Goal: Communication & Community: Answer question/provide support

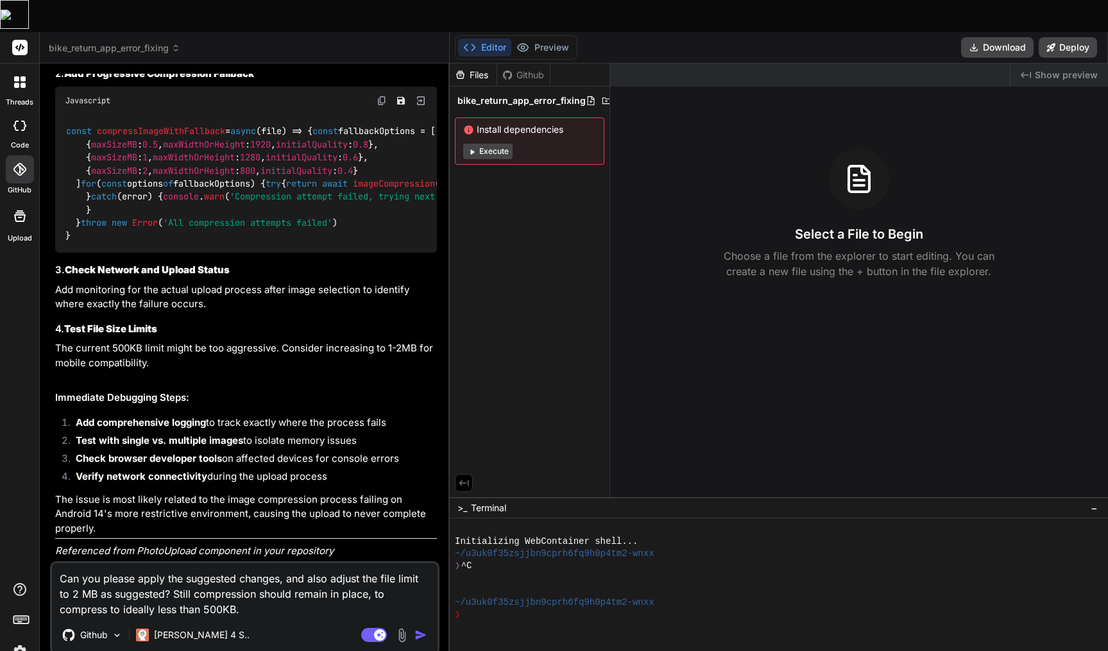
scroll to position [1134, 0]
click at [423, 629] on img "button" at bounding box center [420, 635] width 13 height 13
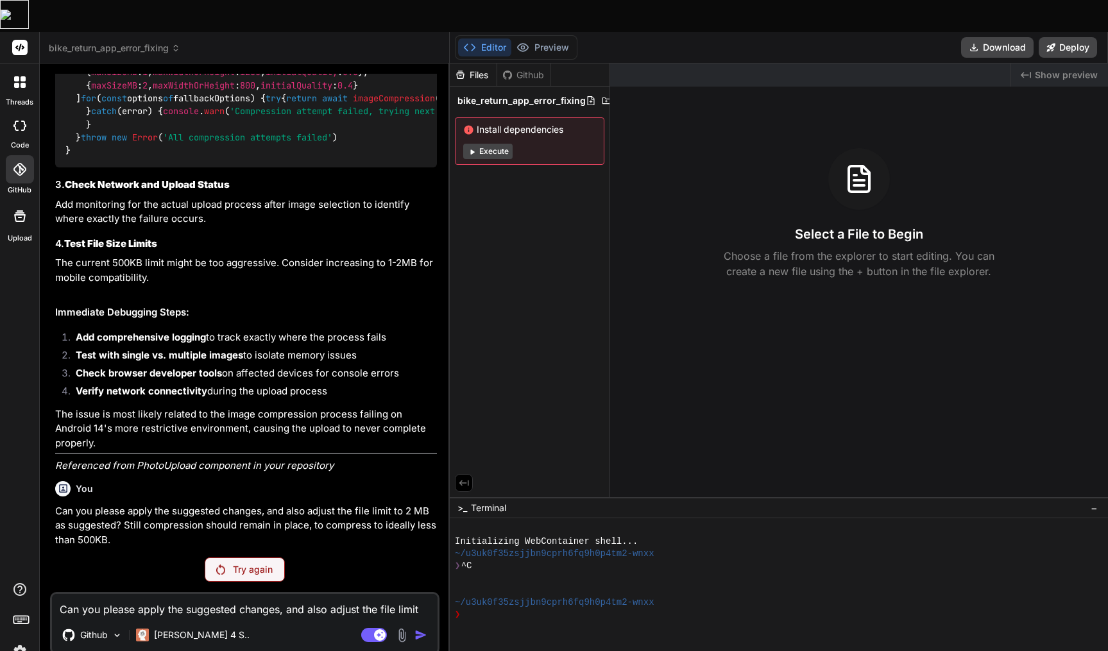
scroll to position [1220, 0]
click at [242, 563] on p "Try again" at bounding box center [253, 569] width 40 height 13
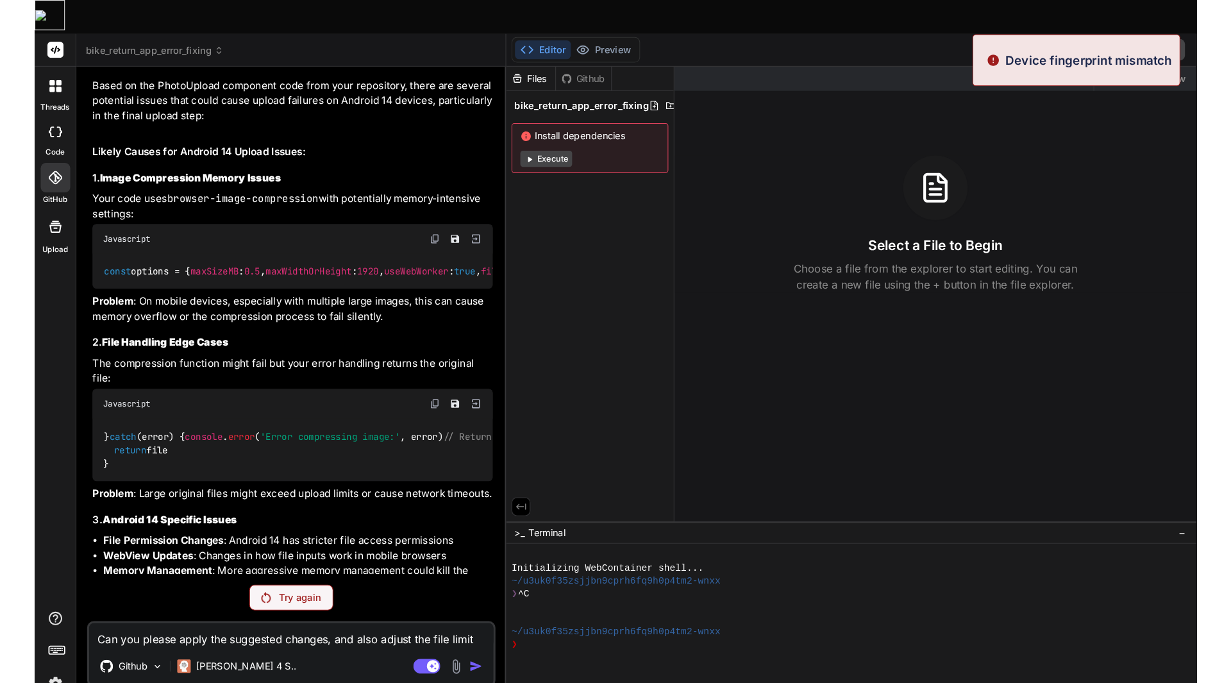
scroll to position [72, 0]
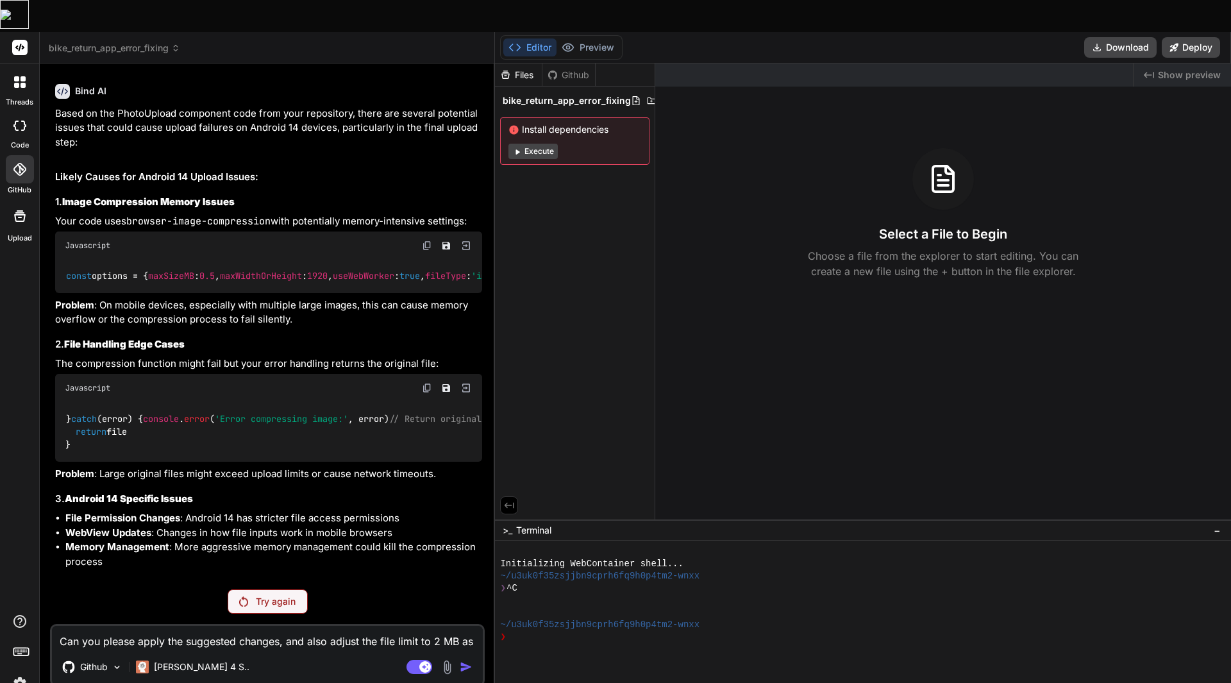
click at [23, 650] on img at bounding box center [20, 684] width 22 height 22
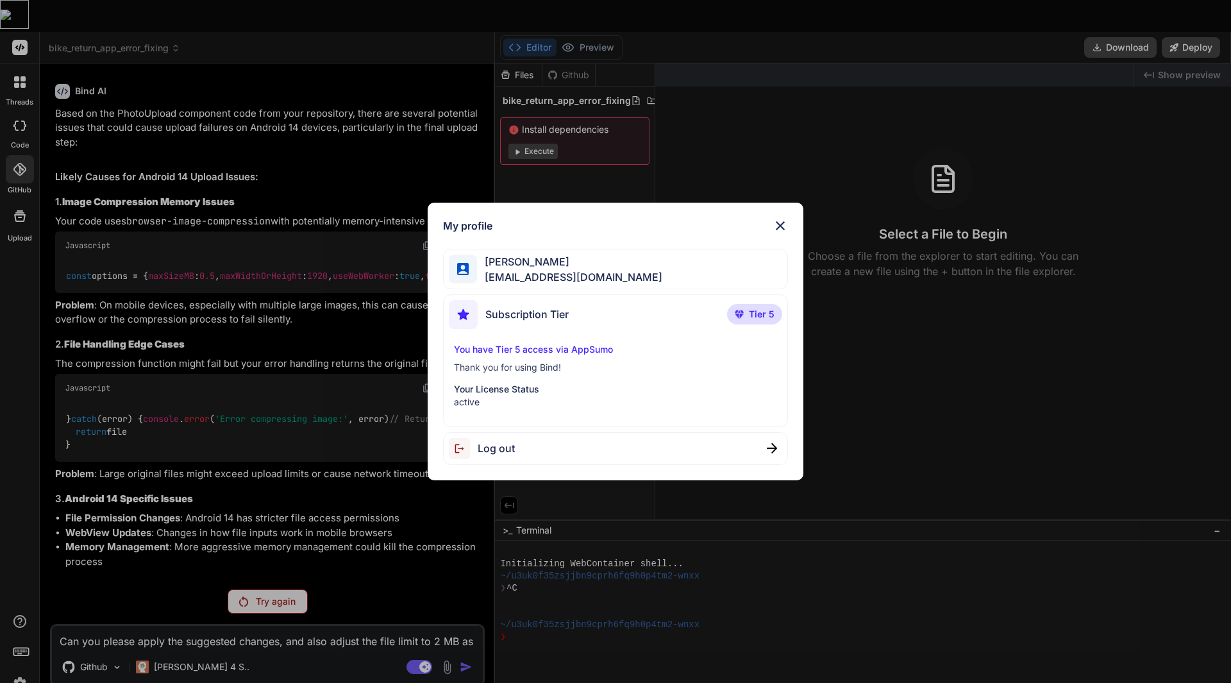
click at [783, 219] on img at bounding box center [780, 225] width 15 height 15
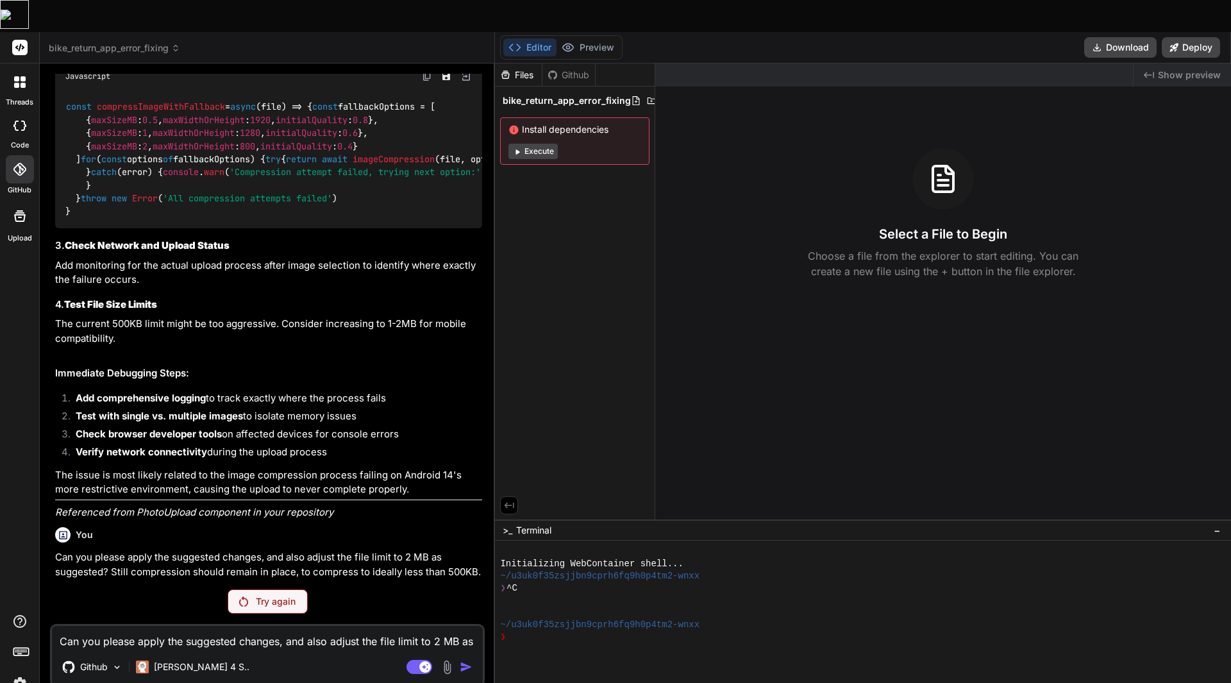
scroll to position [1156, 0]
click at [266, 595] on p "Try again" at bounding box center [276, 601] width 40 height 13
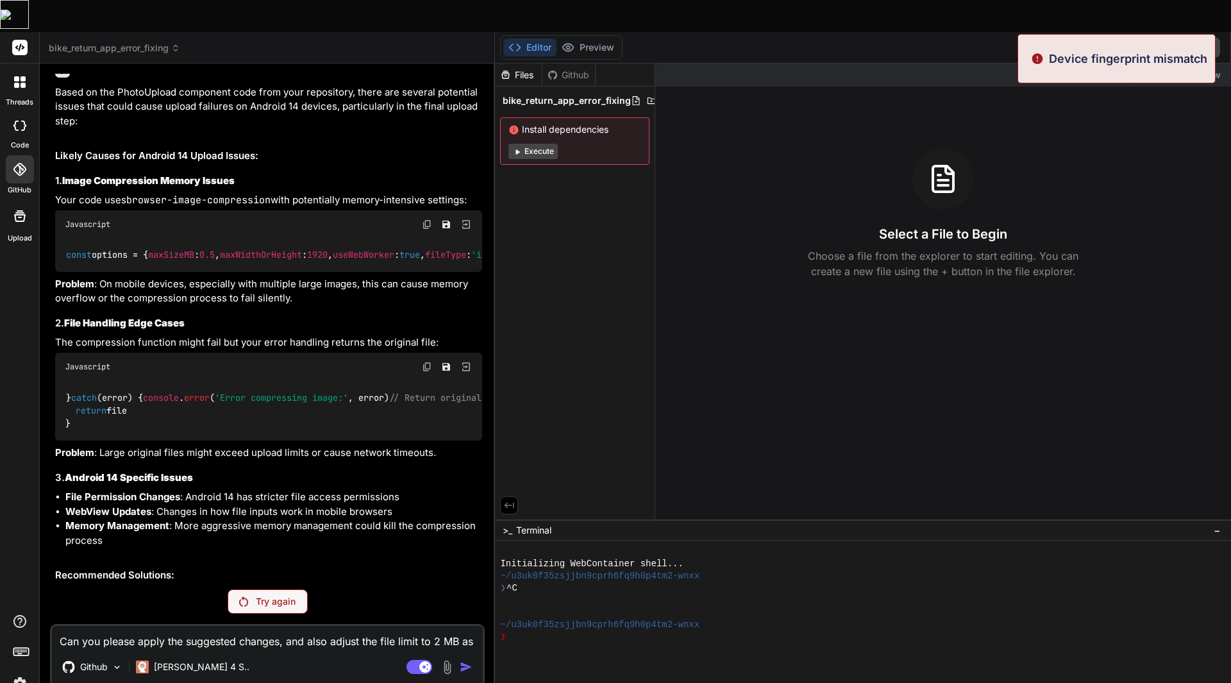
scroll to position [72, 0]
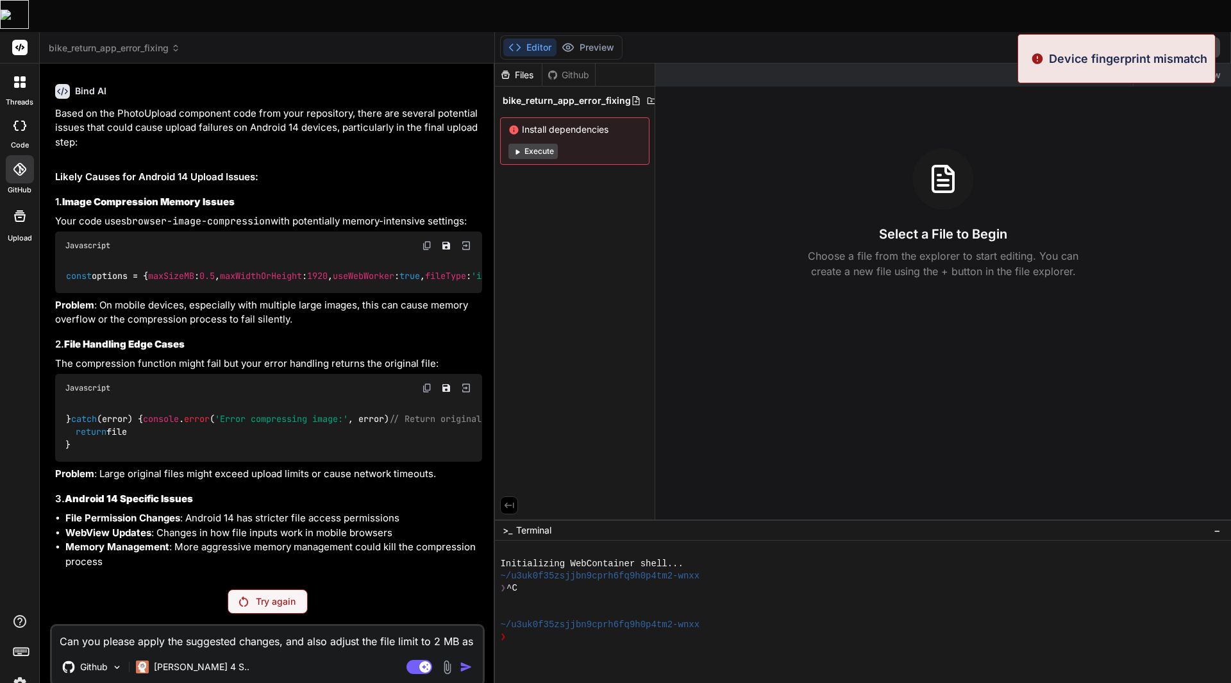
click at [1095, 56] on p "Device fingerprint mismatch" at bounding box center [1128, 58] width 158 height 17
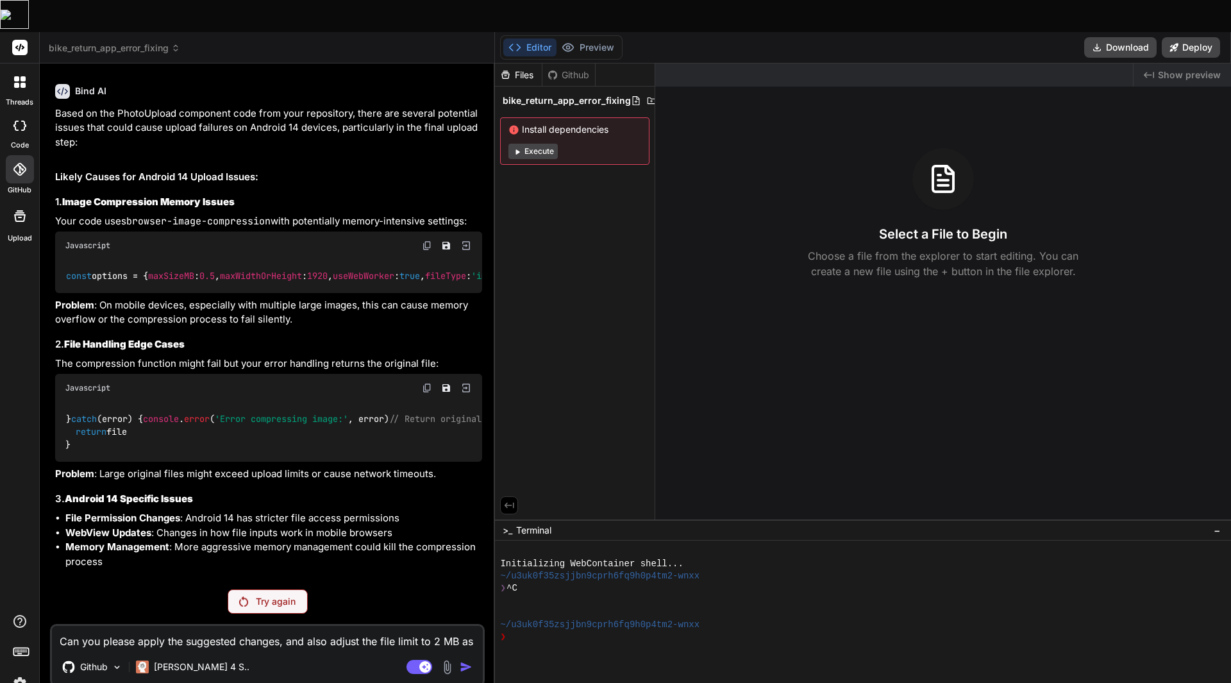
copy body "Device fingerprint mismatch"
click at [97, 42] on span "bike_return_app_error_fixing" at bounding box center [114, 48] width 131 height 13
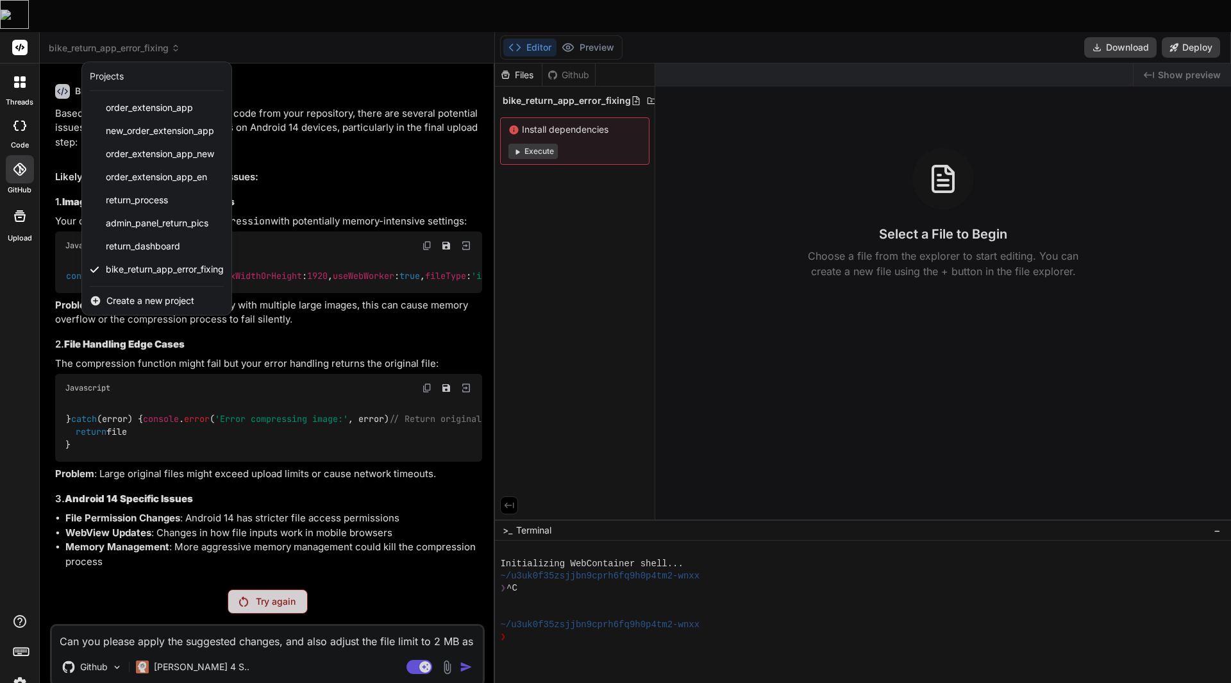
click at [97, 17] on div at bounding box center [615, 341] width 1231 height 683
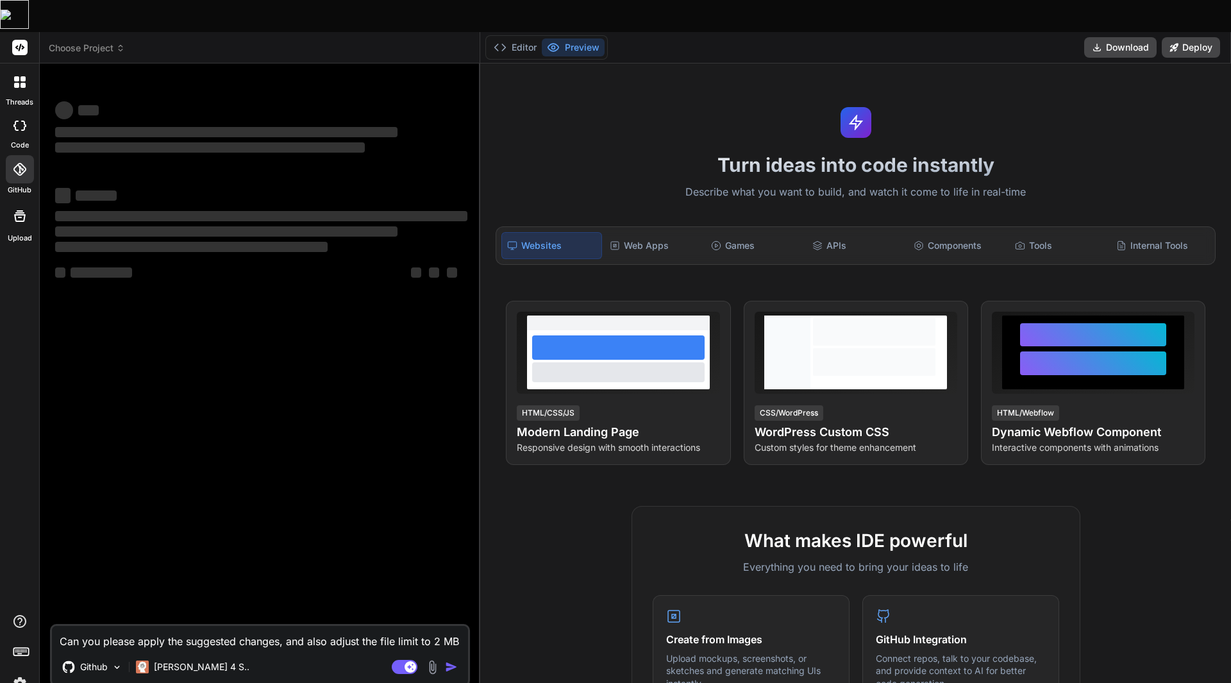
type textarea "x"
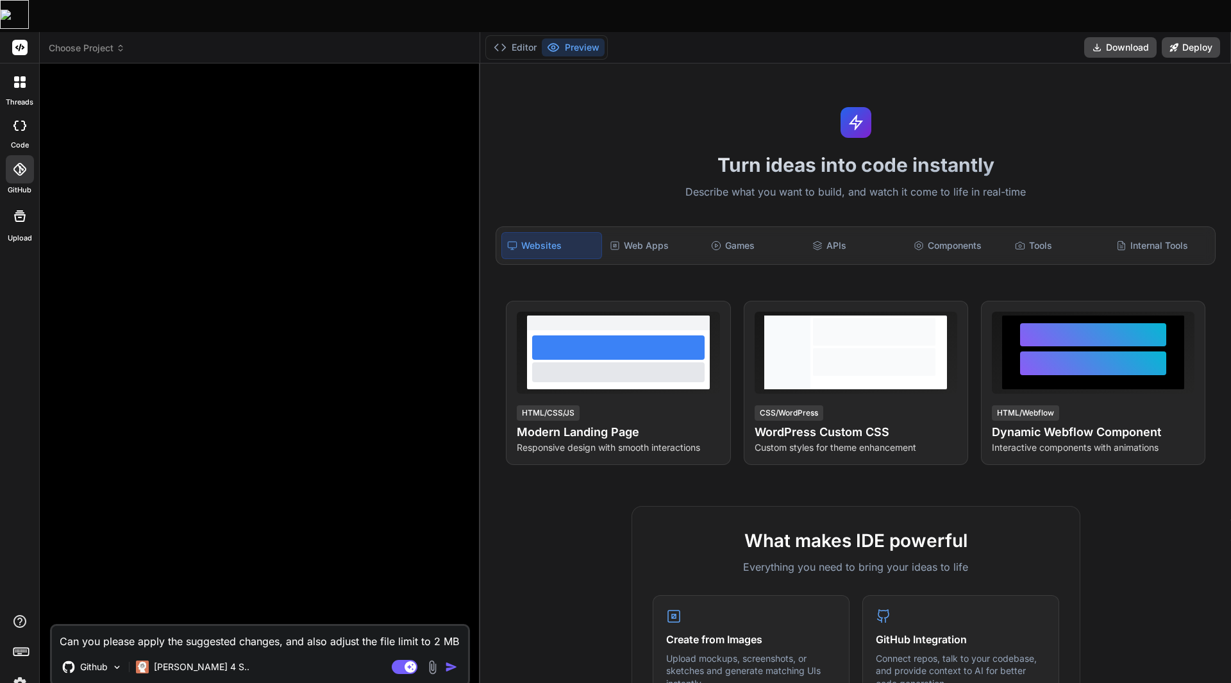
scroll to position [0, 0]
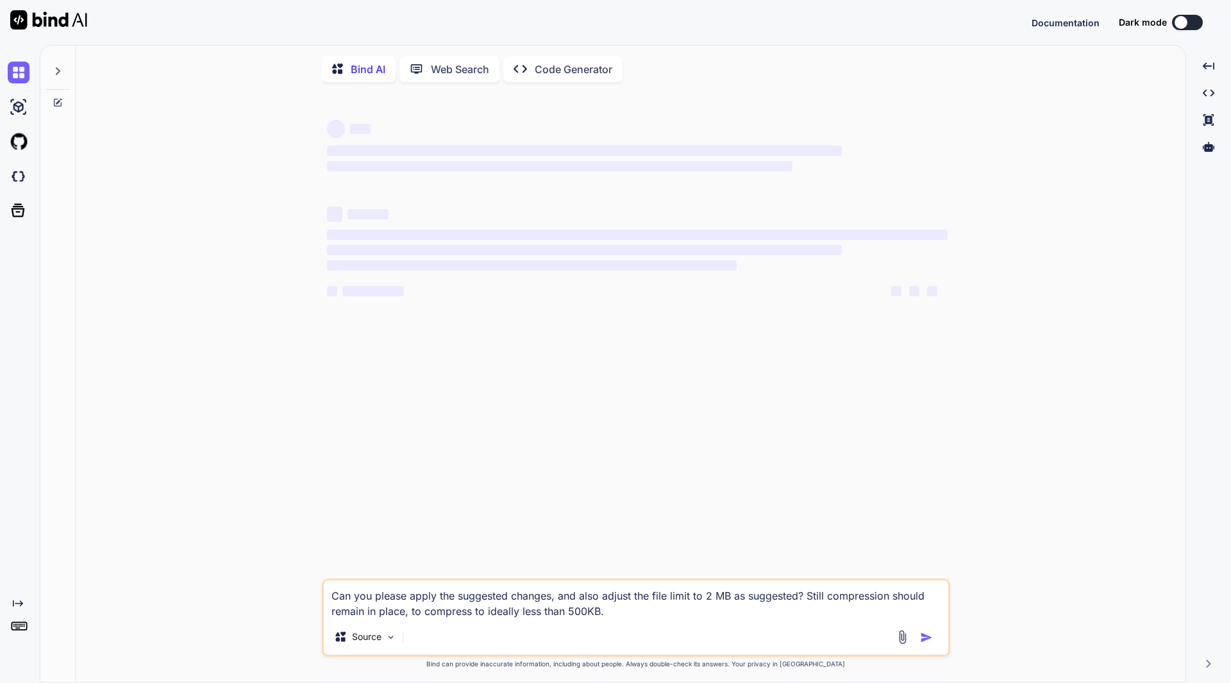
type textarea "x"
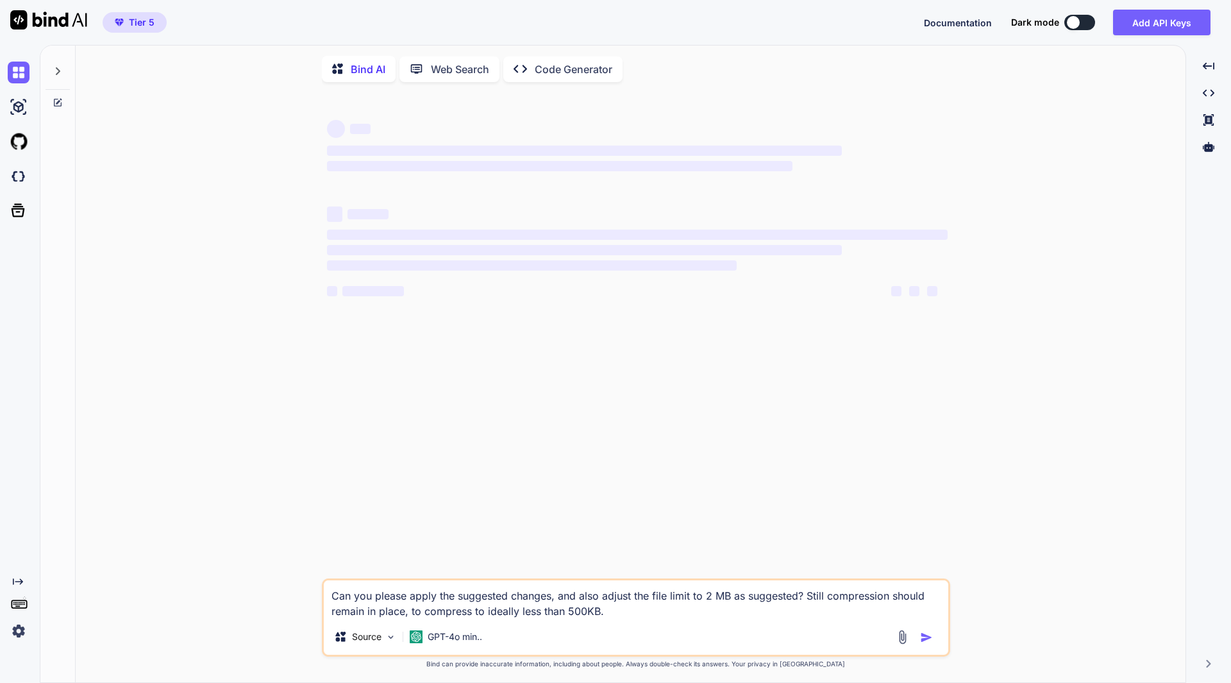
type textarea "x"
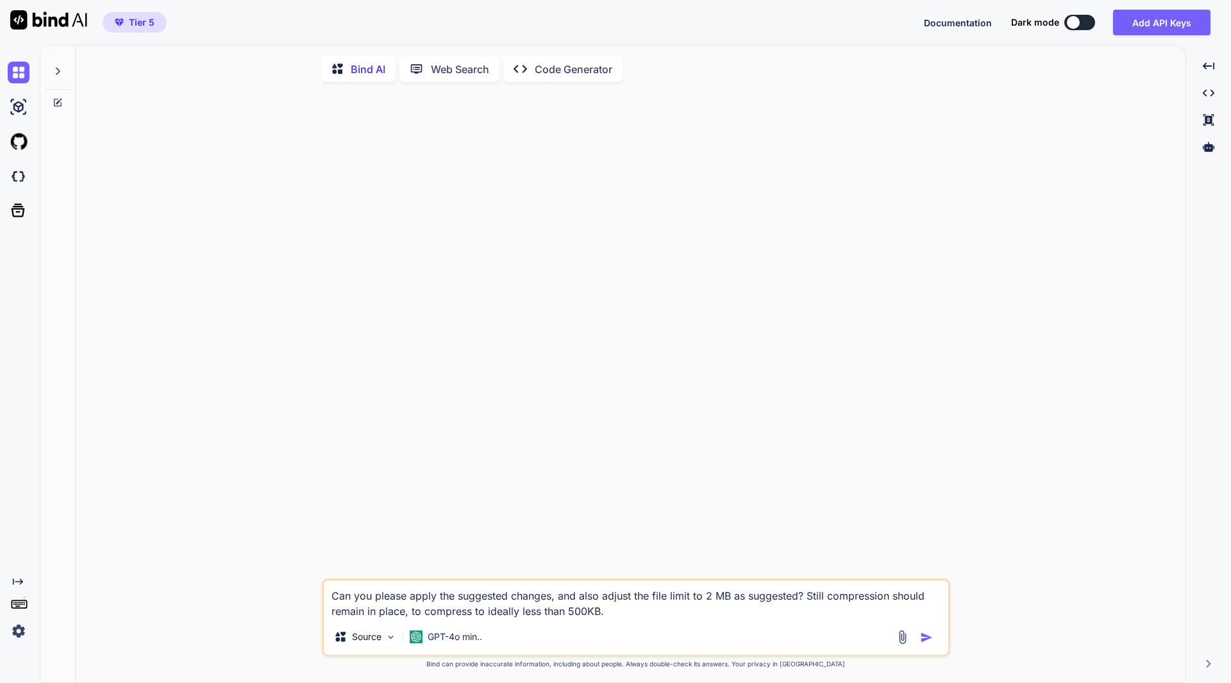
drag, startPoint x: 610, startPoint y: 615, endPoint x: 331, endPoint y: 578, distance: 281.5
click at [331, 578] on div "Can you please apply the suggested changes, and also adjust the file limit to 2…" at bounding box center [636, 388] width 629 height 592
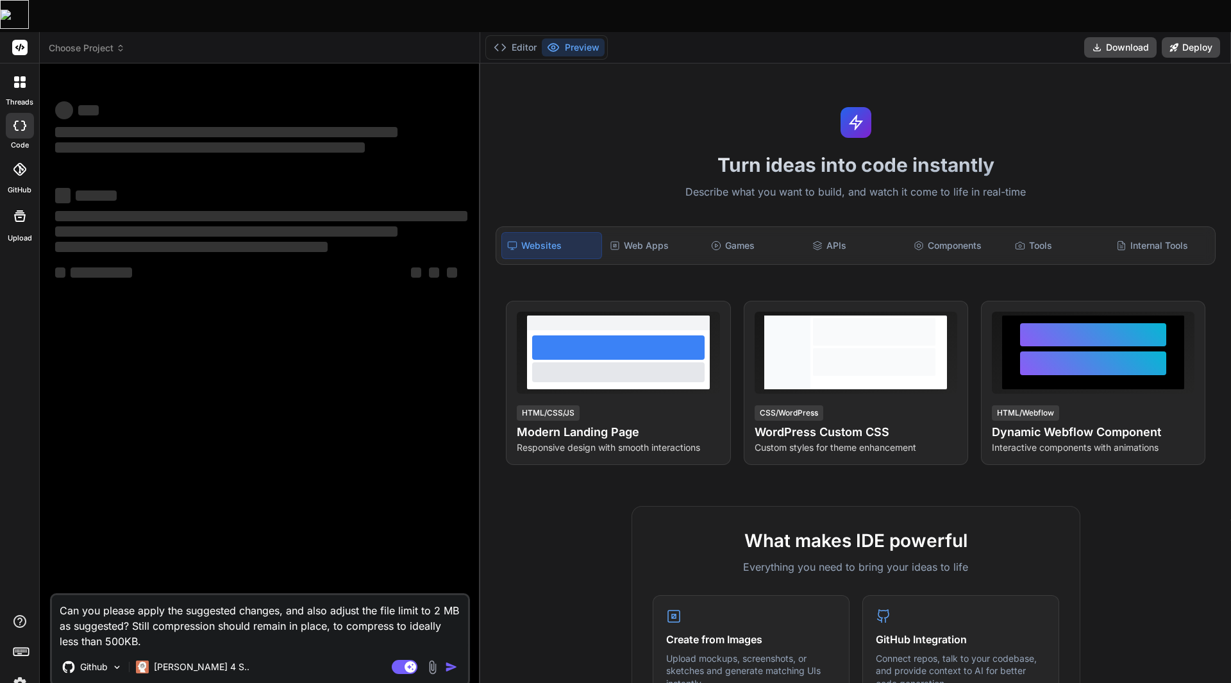
type textarea "x"
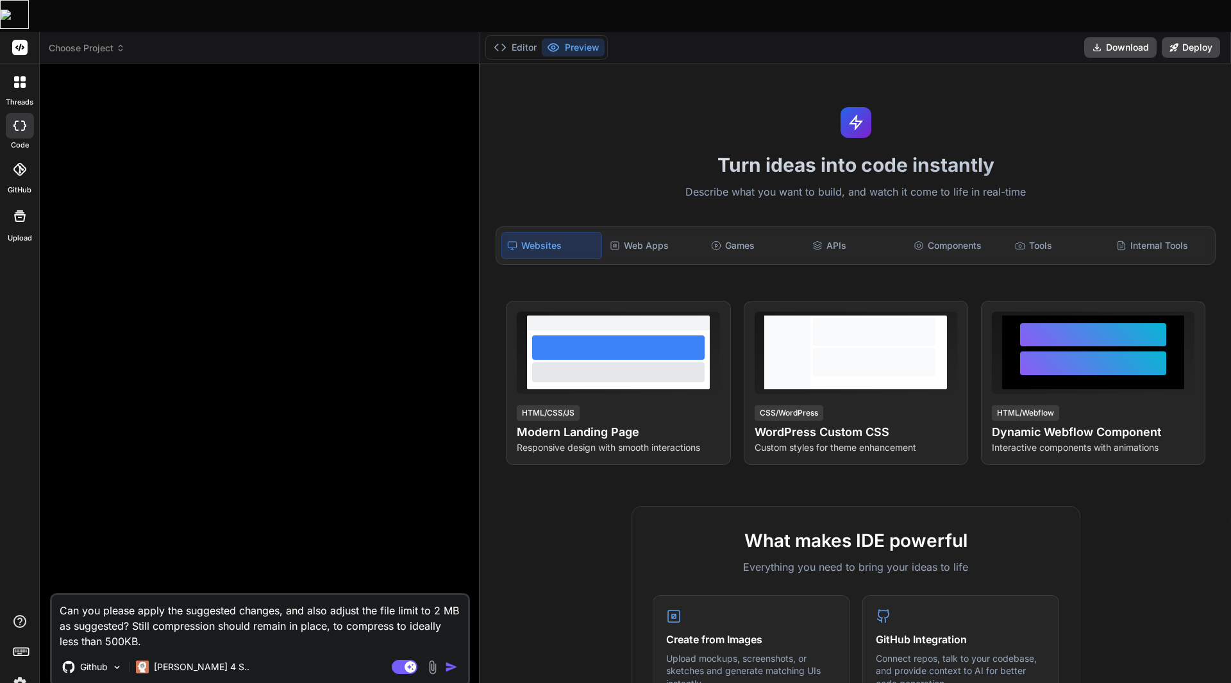
click at [108, 32] on header "Choose Project Created with Pixso." at bounding box center [260, 47] width 441 height 31
click at [110, 32] on header "Choose Project Created with Pixso." at bounding box center [260, 47] width 441 height 31
click at [114, 42] on span "Choose Project" at bounding box center [87, 48] width 76 height 13
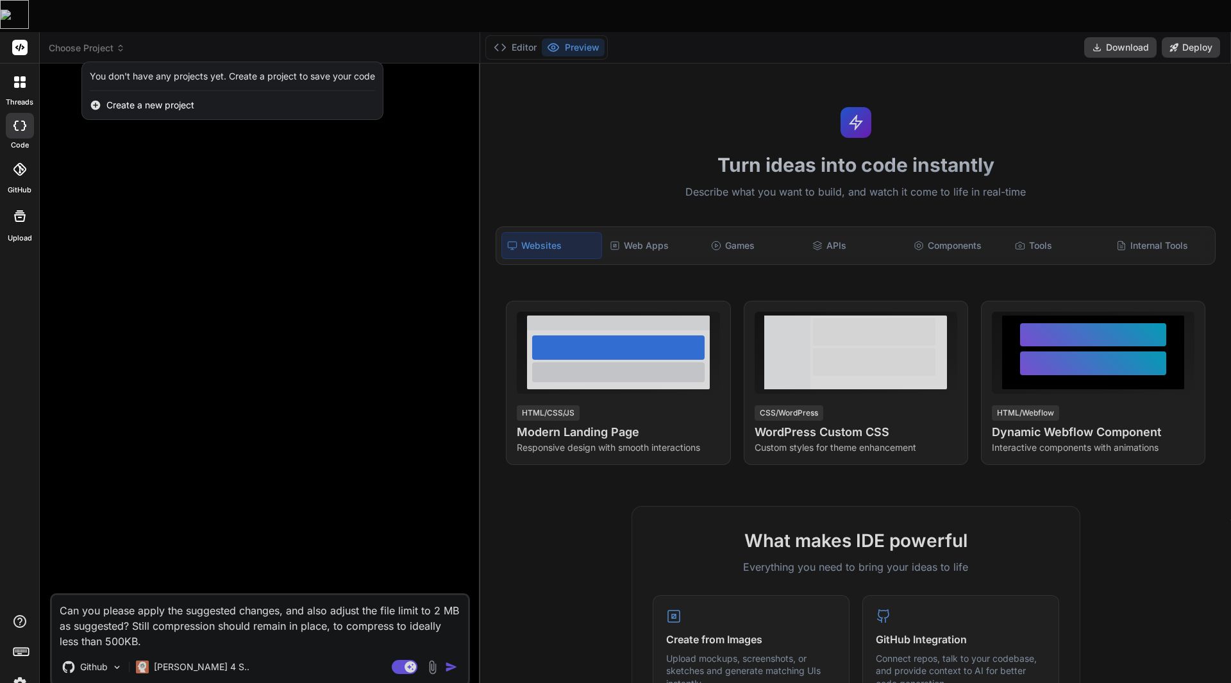
click at [21, 673] on img at bounding box center [20, 684] width 22 height 22
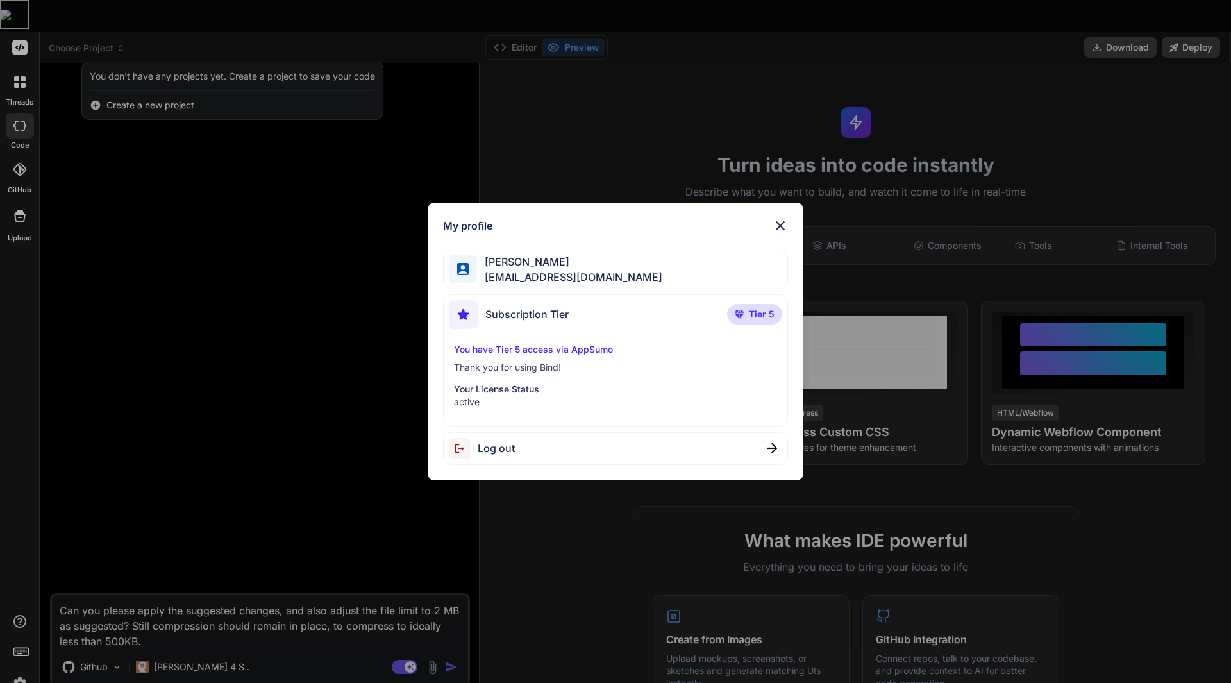
click at [282, 478] on div "My profile [PERSON_NAME] [EMAIL_ADDRESS][DOMAIN_NAME] Subscription Tier Tier 5 …" at bounding box center [615, 341] width 1231 height 683
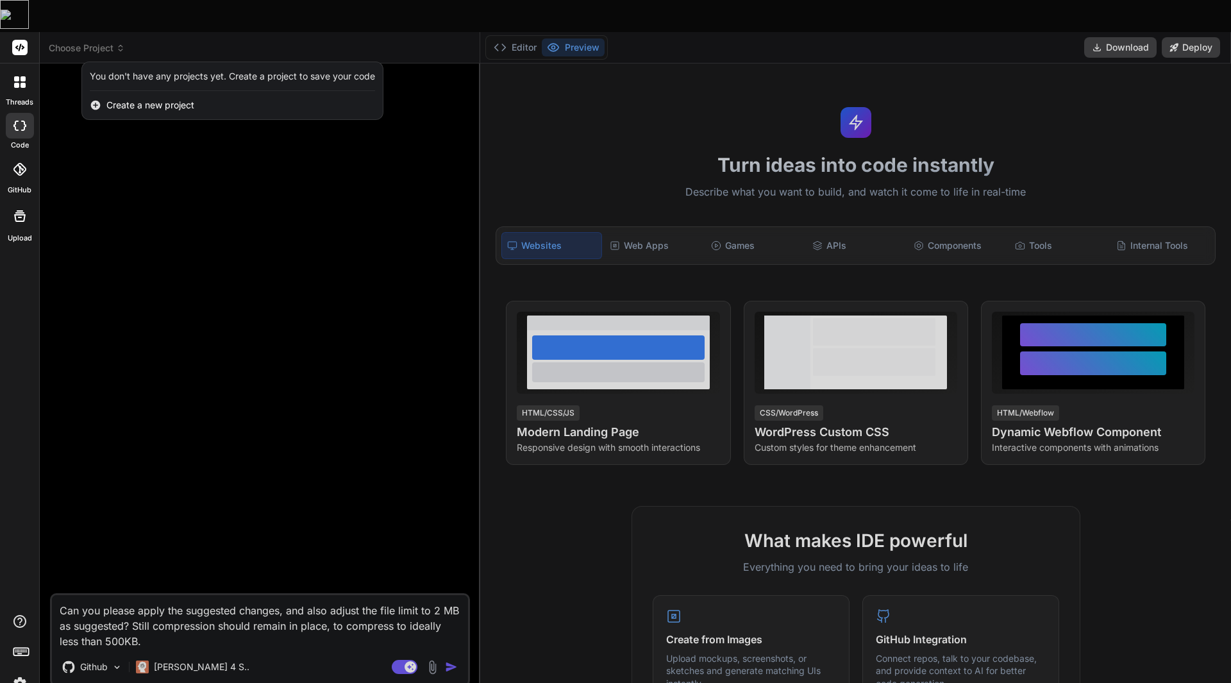
click at [25, 69] on div at bounding box center [19, 82] width 27 height 27
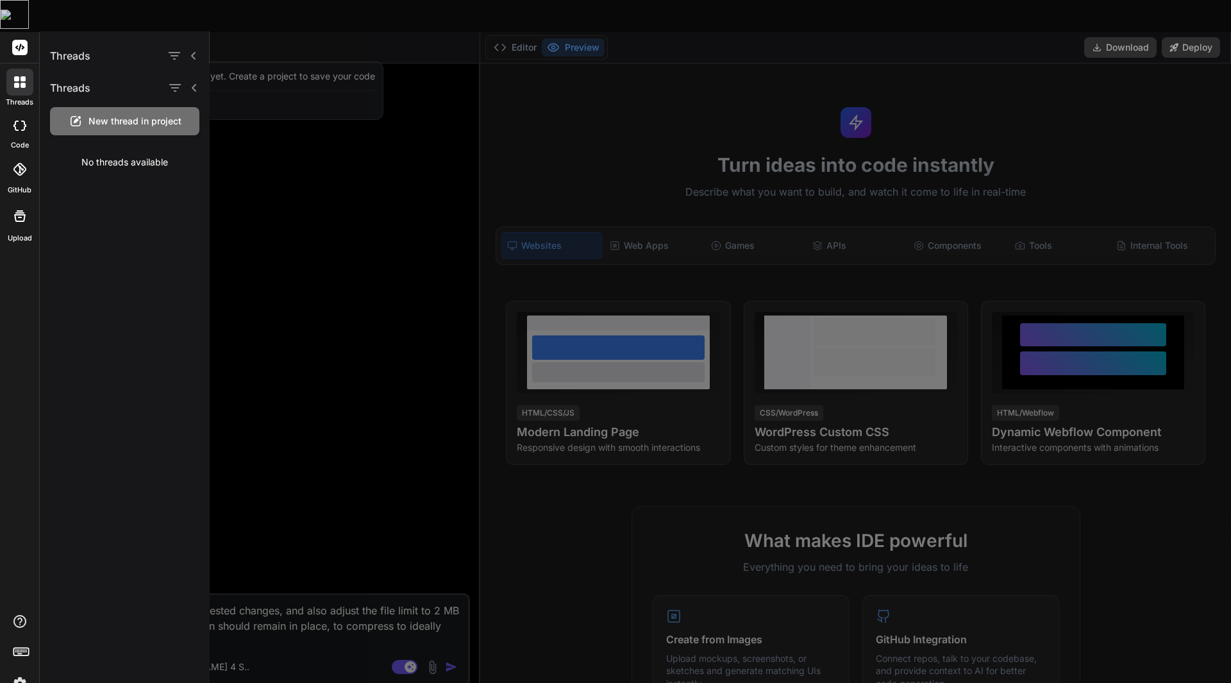
click at [25, 69] on div at bounding box center [19, 82] width 27 height 27
click at [258, 137] on div at bounding box center [741, 389] width 1062 height 652
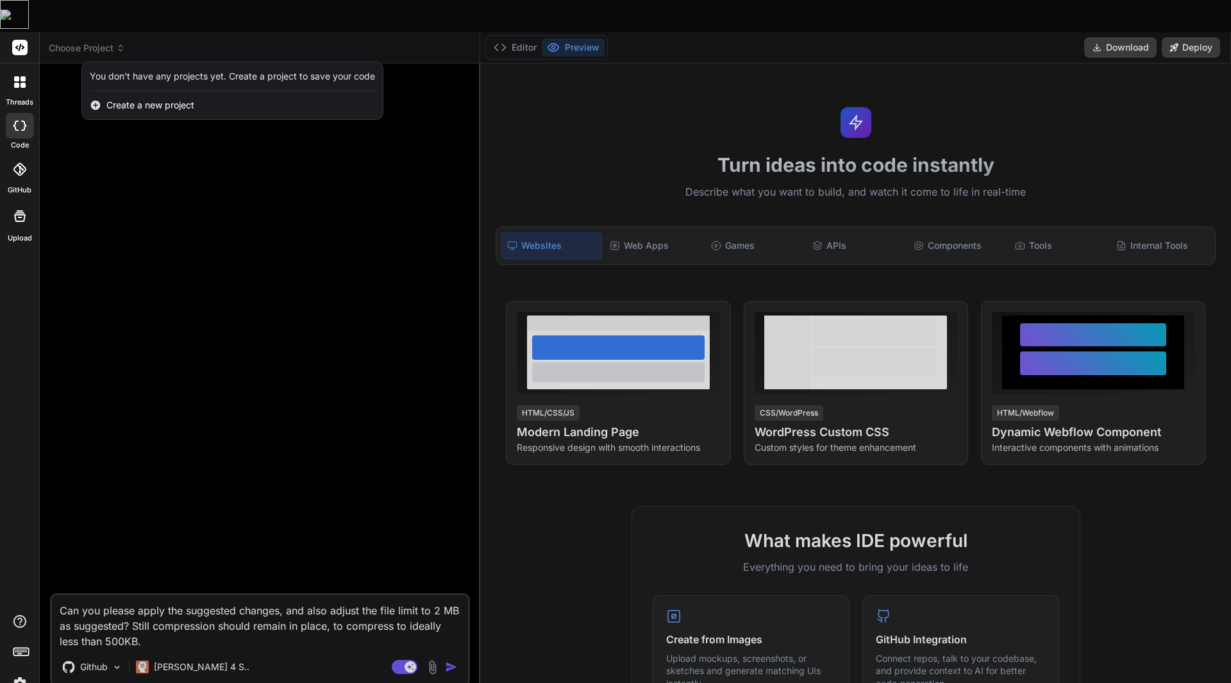
click at [114, 10] on div at bounding box center [615, 341] width 1231 height 683
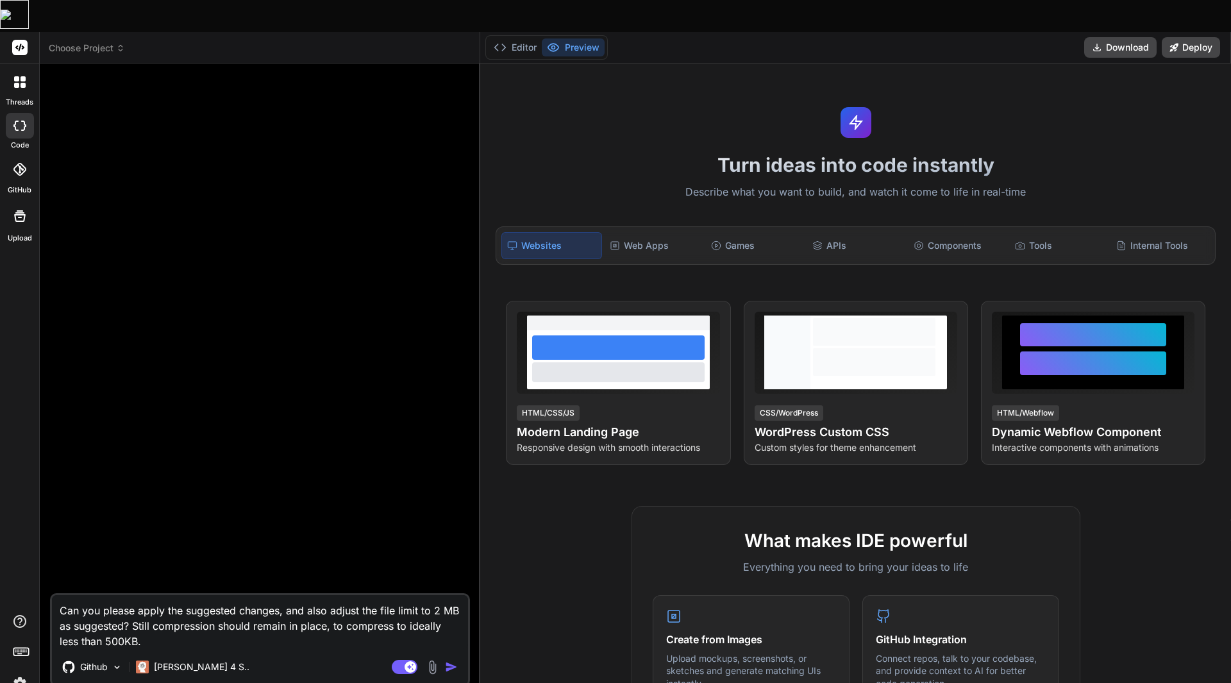
click at [114, 42] on span "Choose Project" at bounding box center [87, 48] width 76 height 13
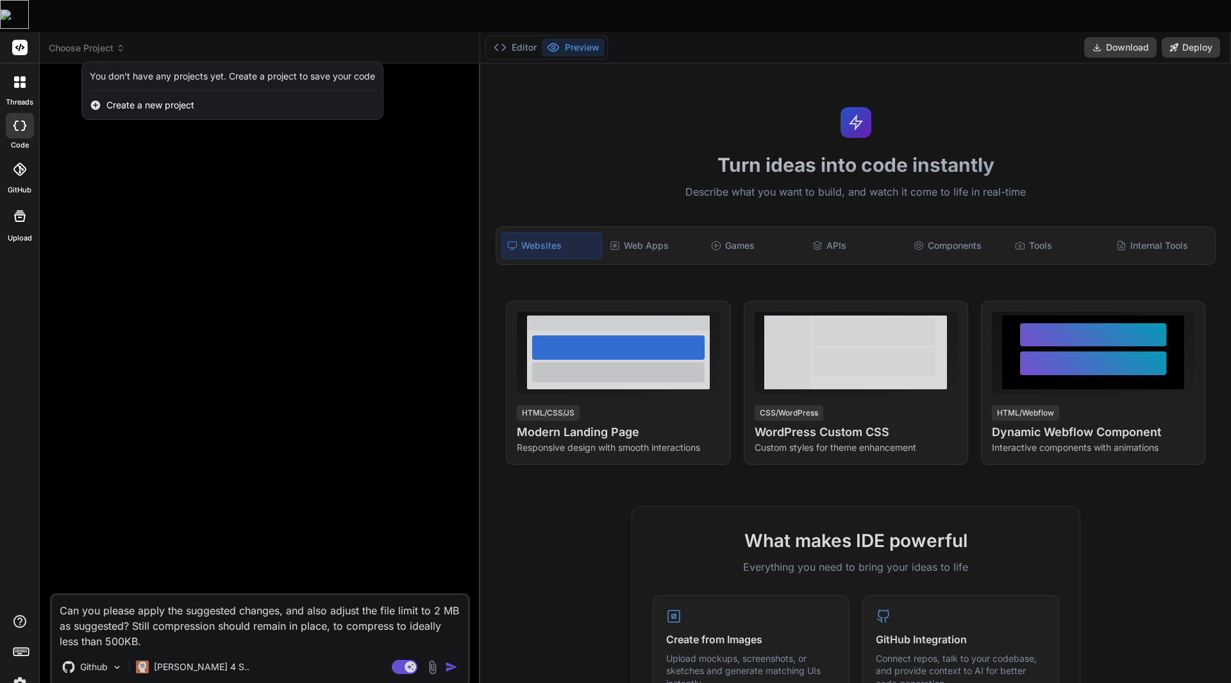
click at [145, 101] on div at bounding box center [615, 341] width 1231 height 683
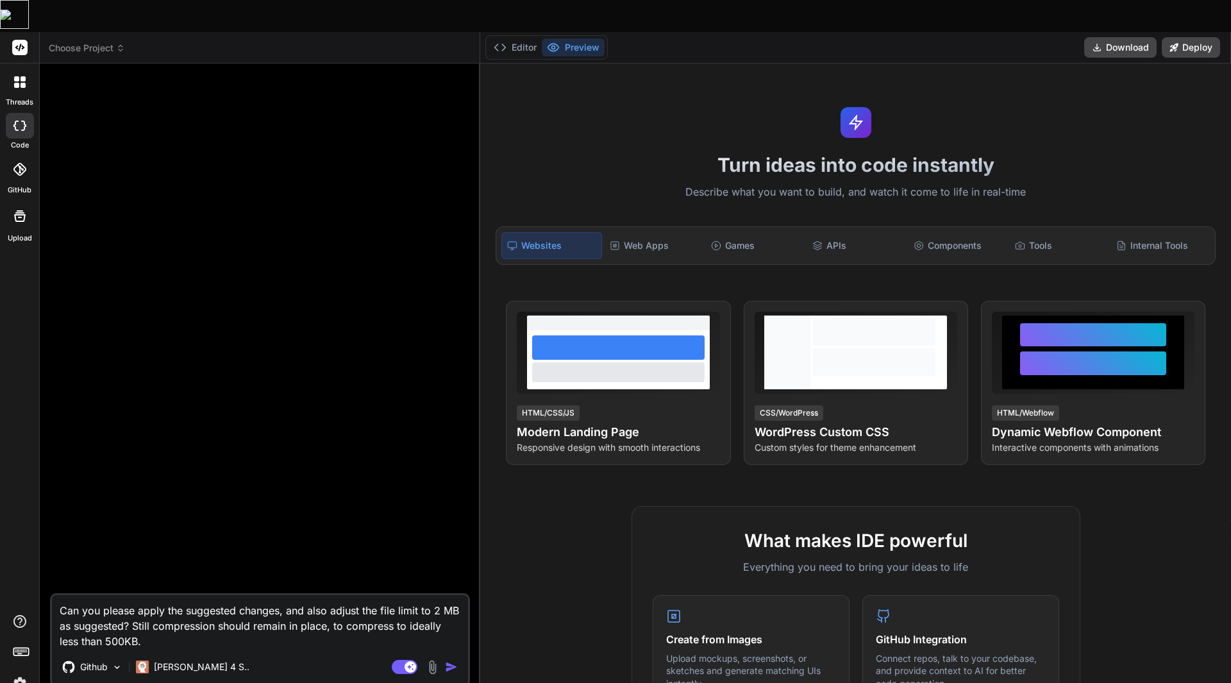
click at [13, 163] on icon at bounding box center [19, 169] width 13 height 13
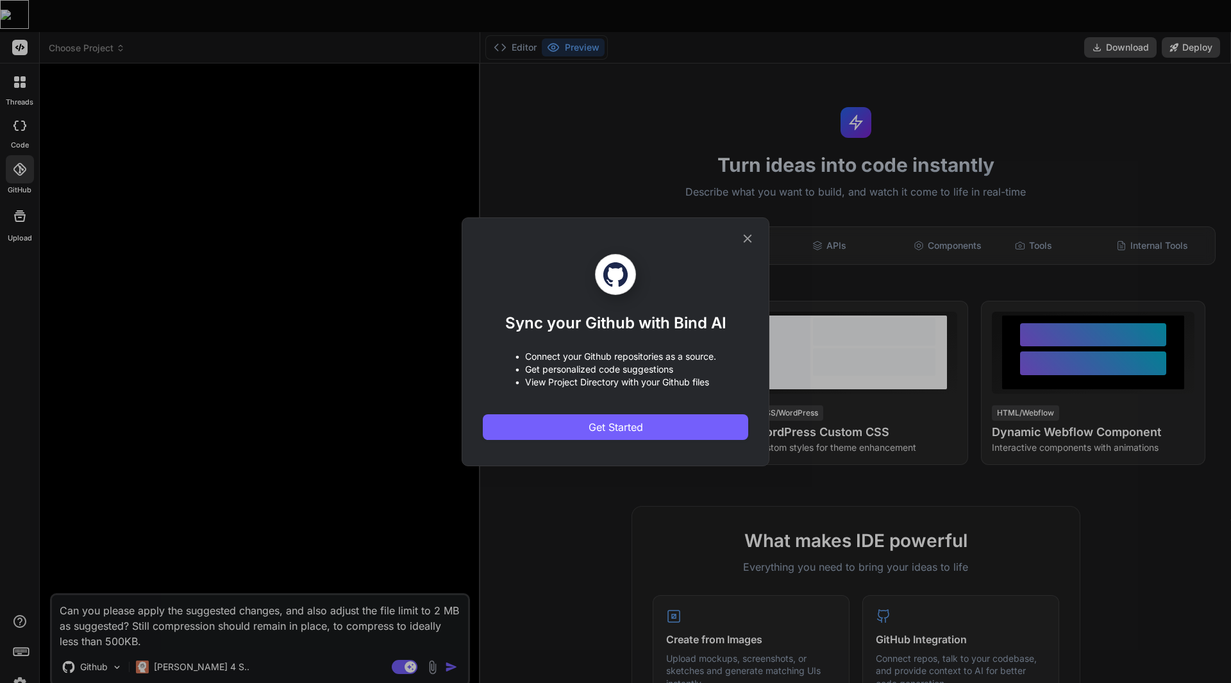
click at [752, 238] on icon at bounding box center [748, 239] width 14 height 14
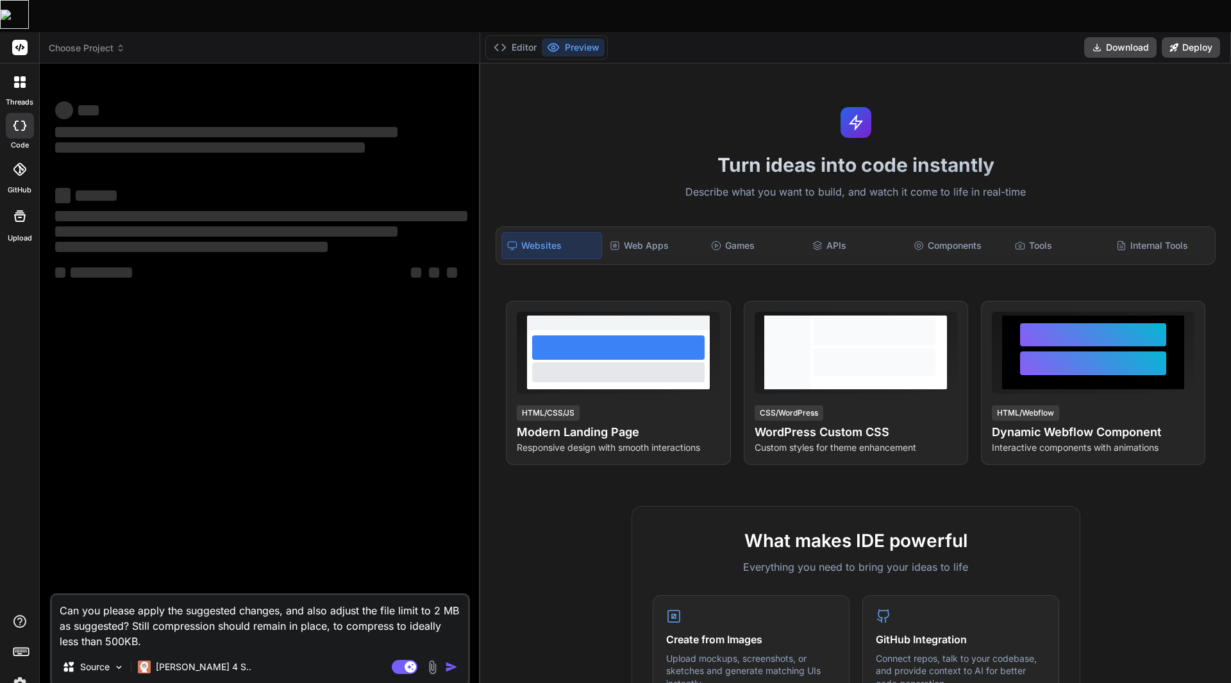
click at [123, 44] on icon at bounding box center [120, 48] width 9 height 9
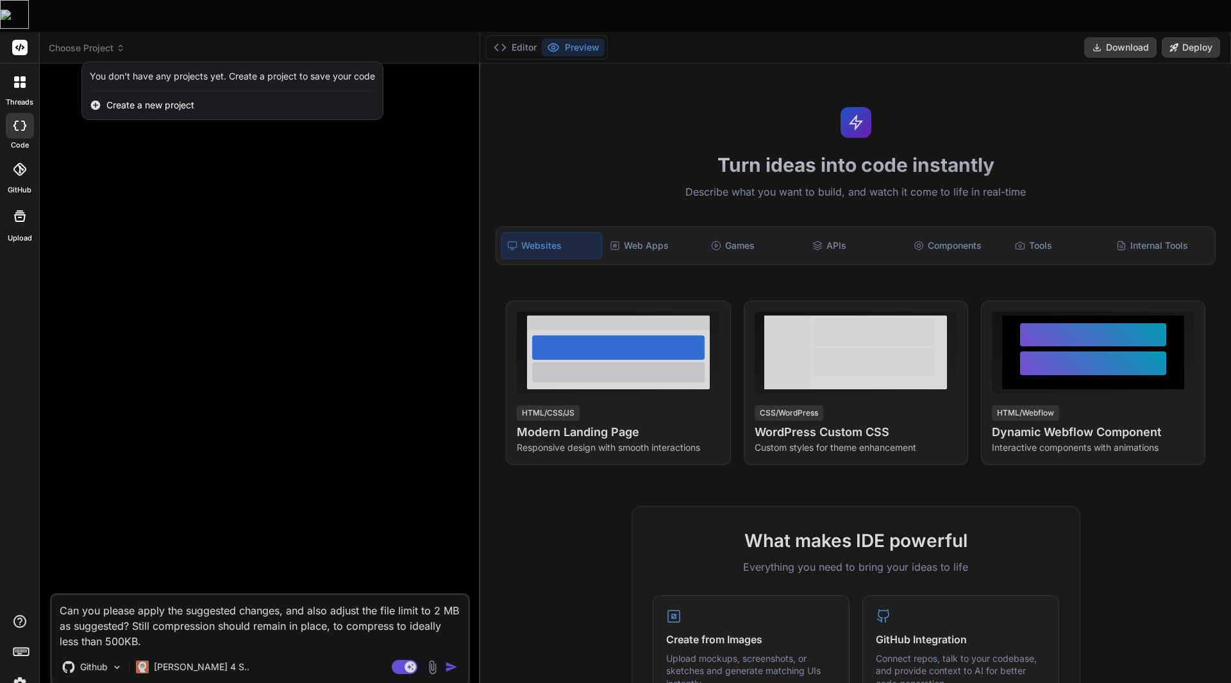
click at [123, 12] on div at bounding box center [615, 341] width 1231 height 683
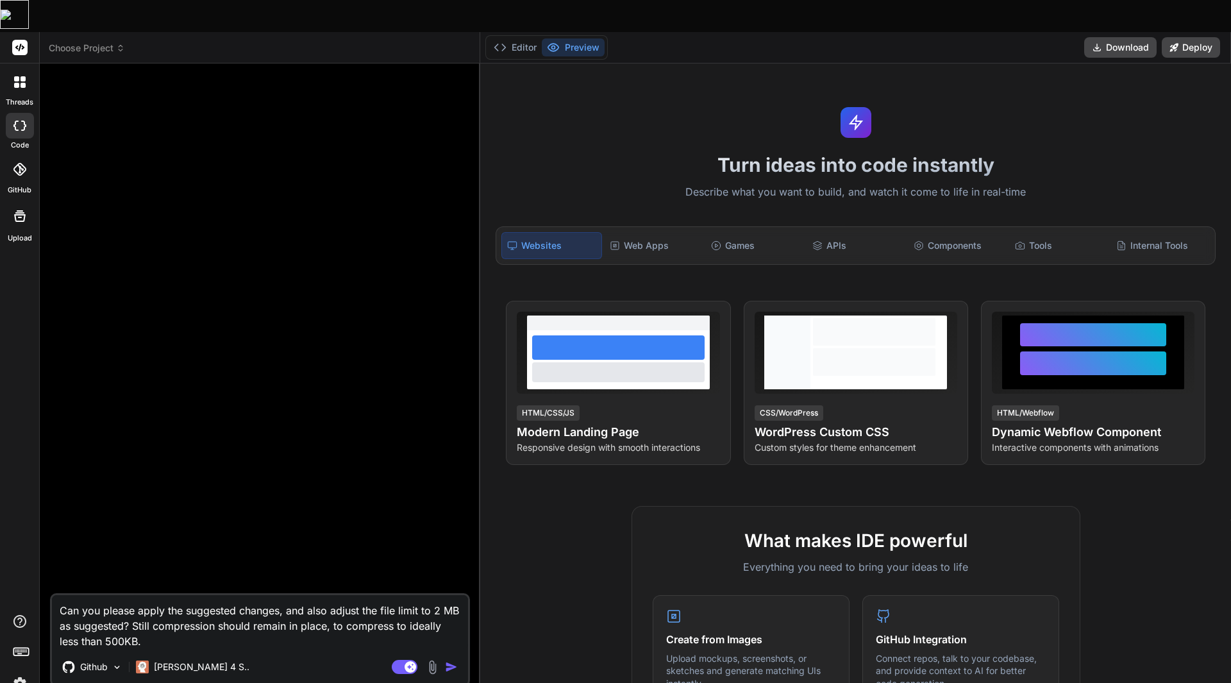
click at [28, 69] on div at bounding box center [19, 82] width 27 height 27
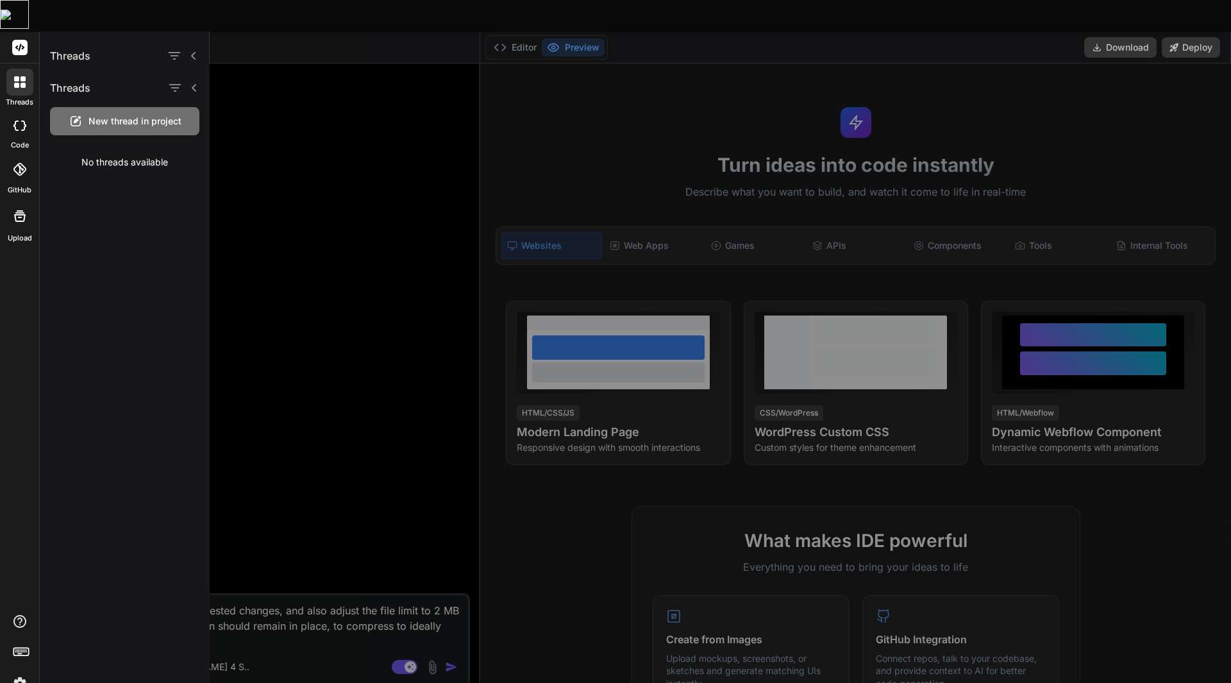
click at [232, 93] on div at bounding box center [741, 389] width 1062 height 652
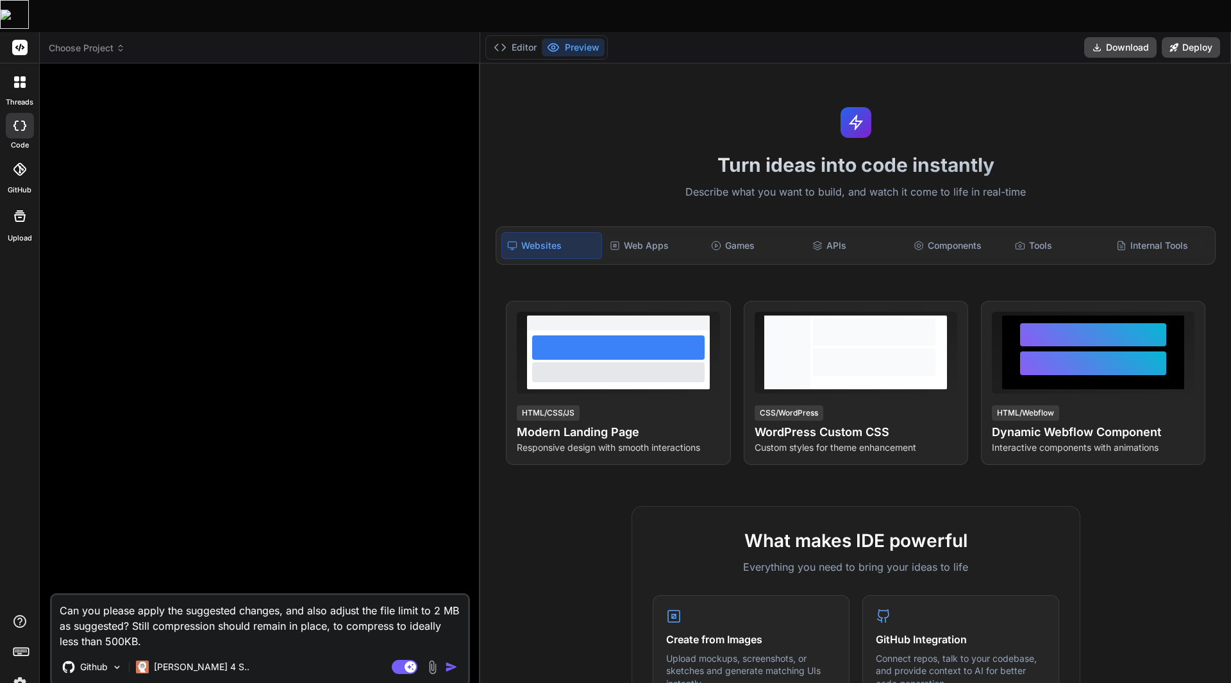
click at [24, 638] on div at bounding box center [19, 654] width 39 height 81
click at [22, 673] on img at bounding box center [20, 684] width 22 height 22
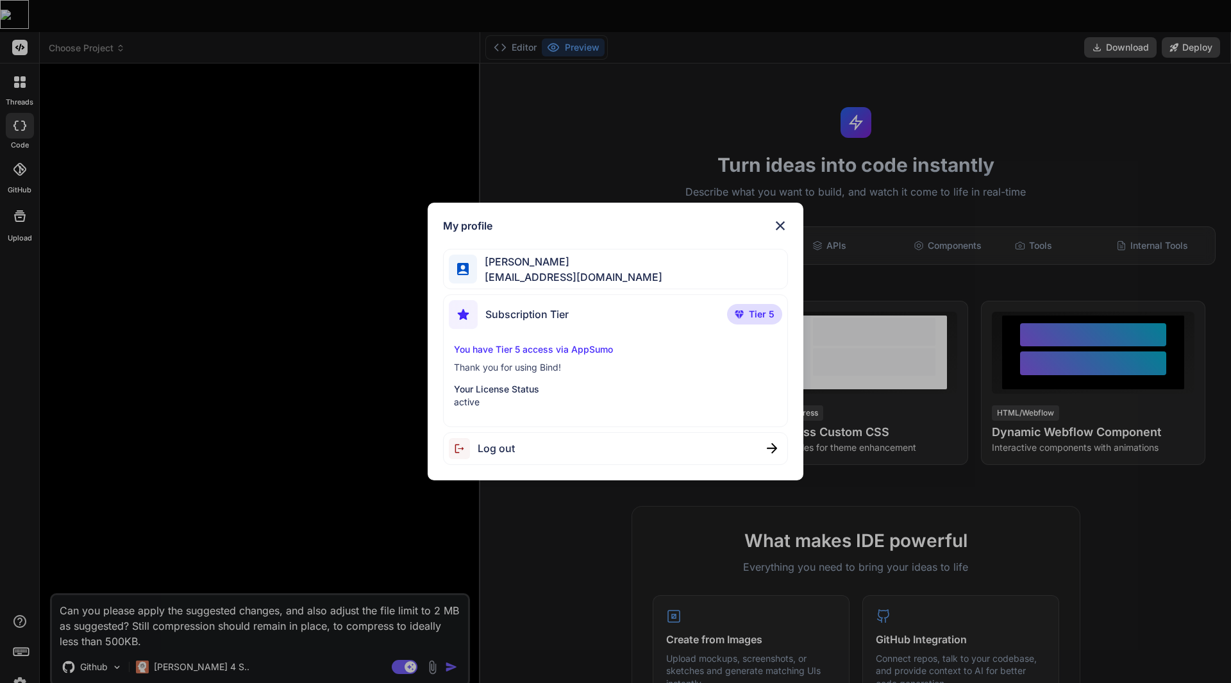
click at [529, 449] on div "Log out" at bounding box center [616, 448] width 346 height 33
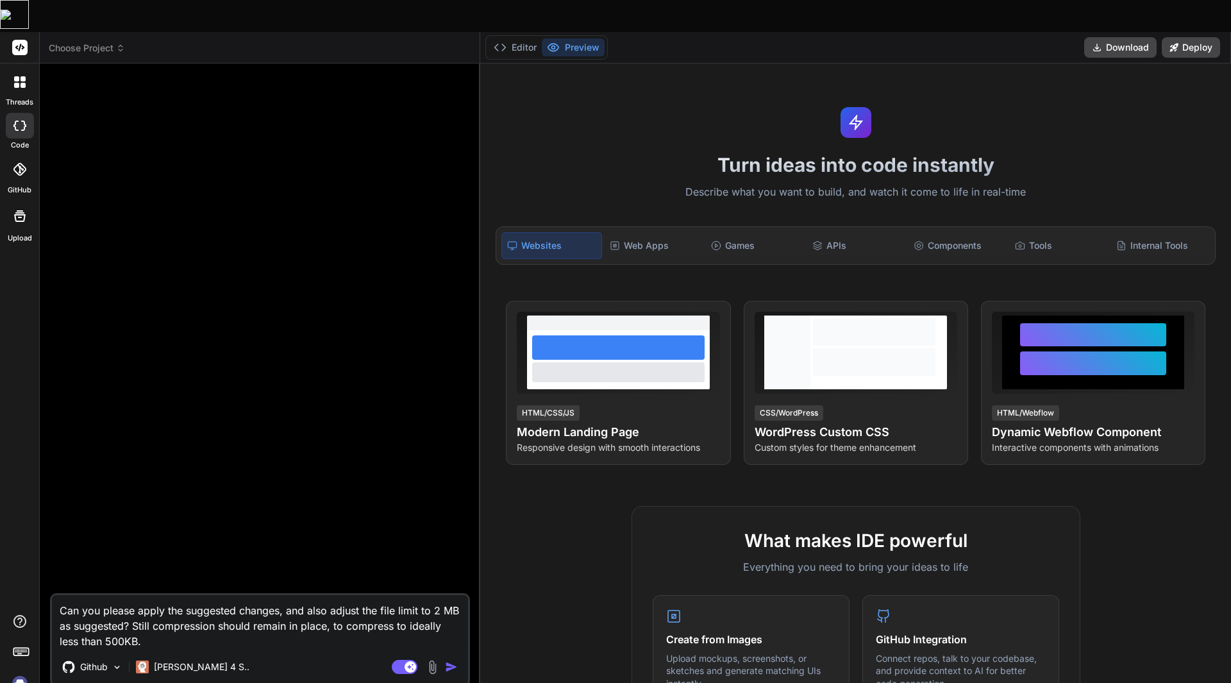
click at [20, 673] on img at bounding box center [20, 684] width 22 height 22
click at [98, 42] on span "Choose Project" at bounding box center [87, 48] width 76 height 13
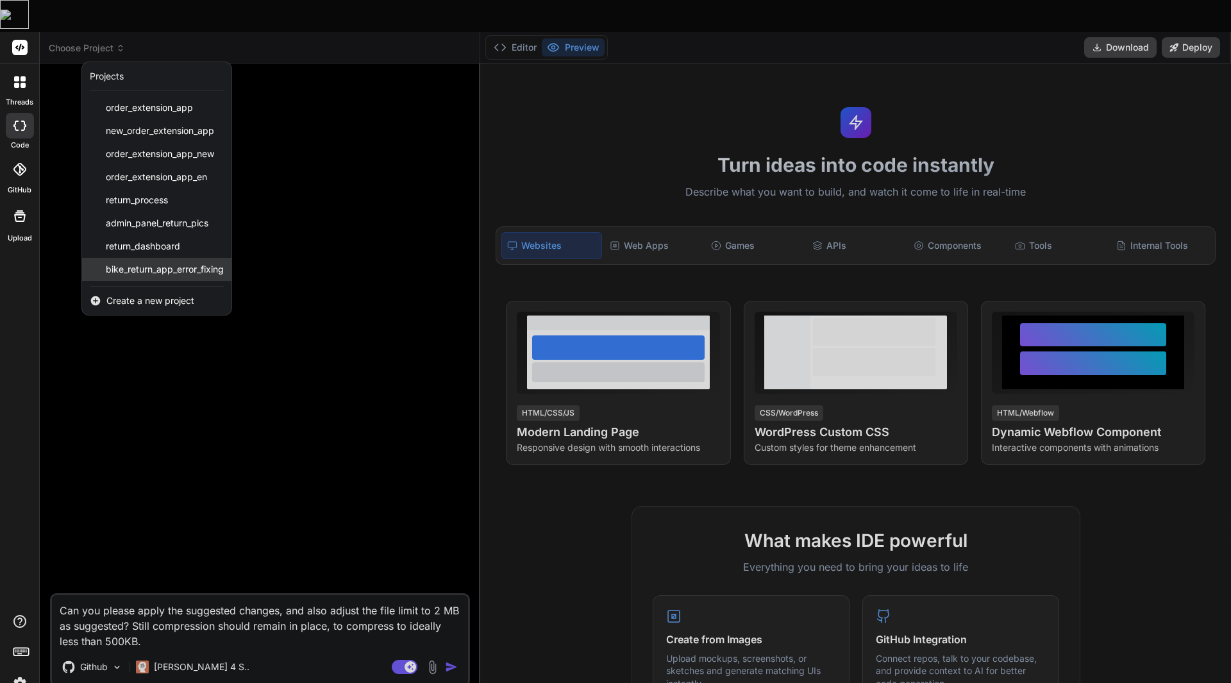
click at [201, 263] on span "bike_return_app_error_fixing" at bounding box center [165, 269] width 118 height 13
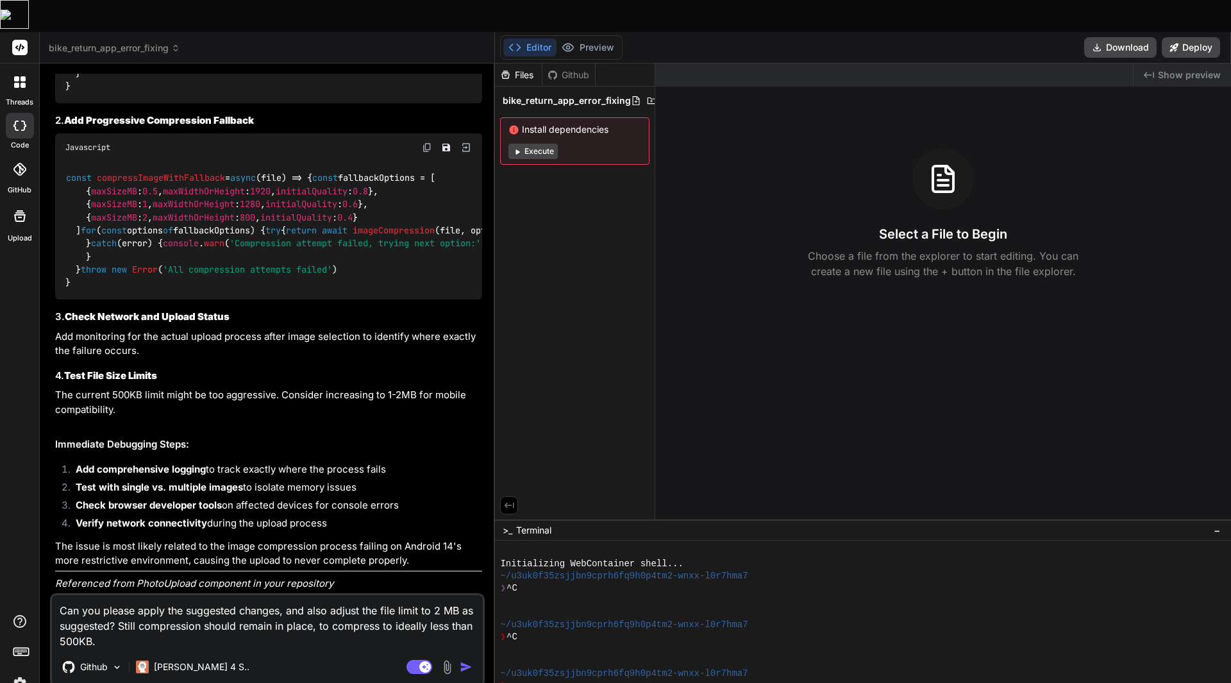
scroll to position [1085, 0]
click at [464, 661] on img "button" at bounding box center [466, 667] width 13 height 13
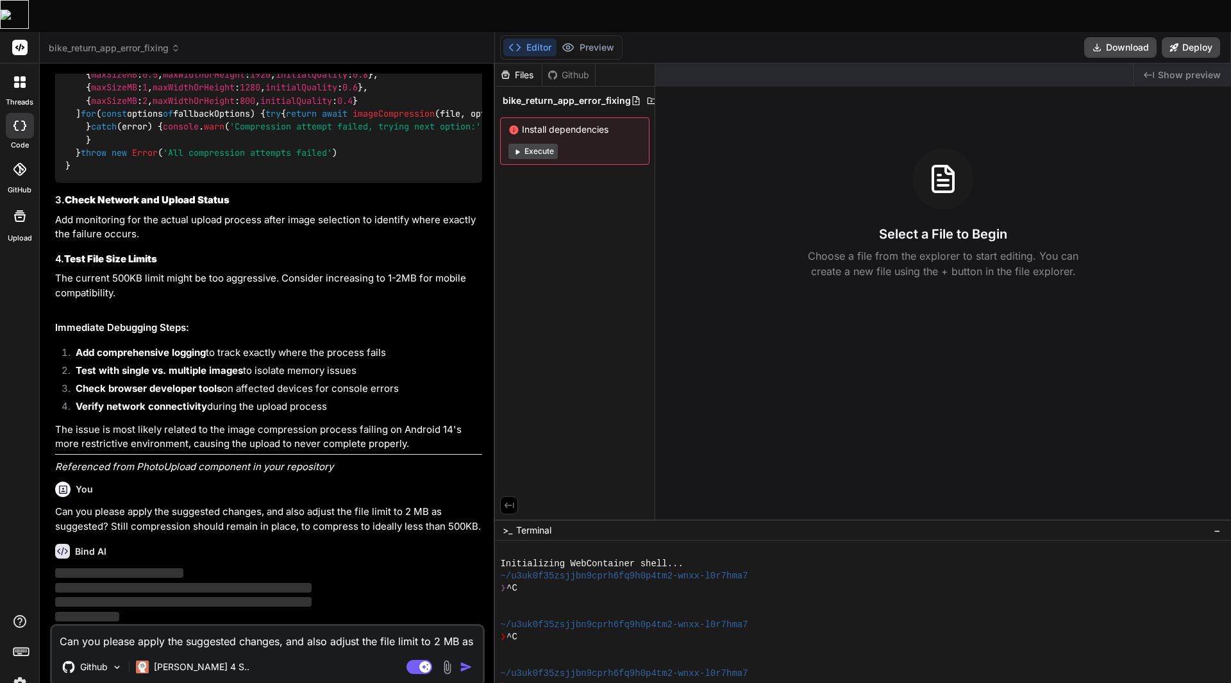
scroll to position [1202, 0]
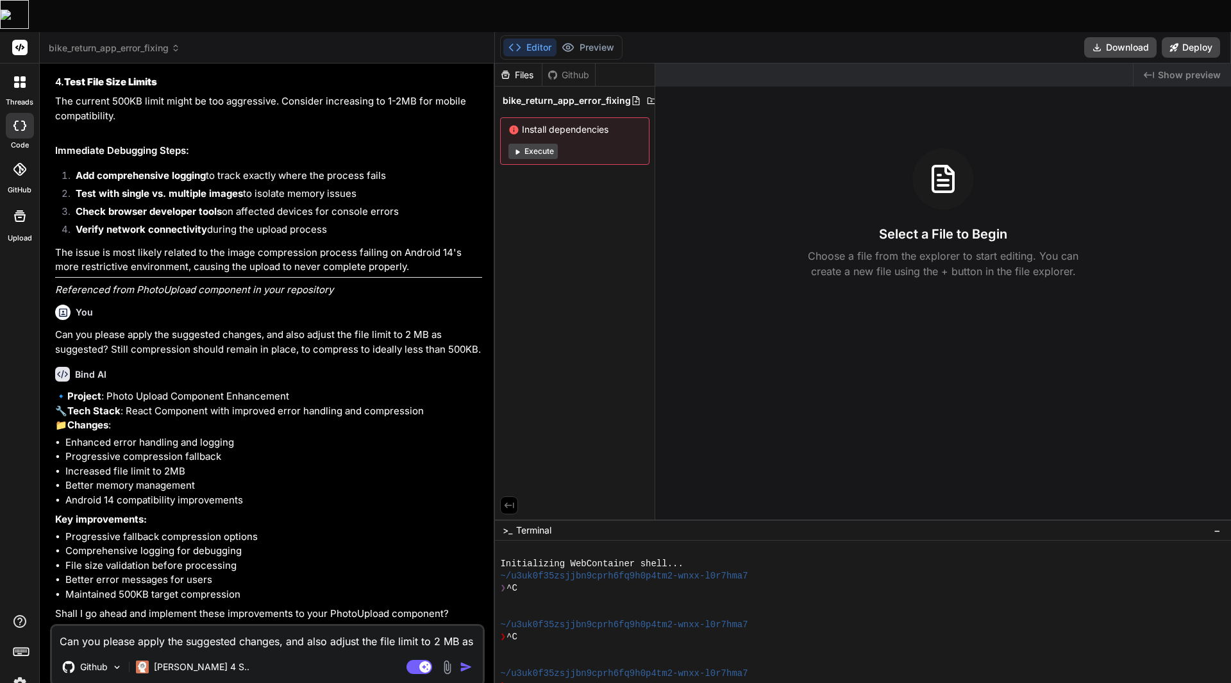
type textarea "x"
click at [216, 626] on textarea "Can you please apply the suggested changes, and also adjust the file limit to 2…" at bounding box center [267, 637] width 431 height 23
type textarea "y"
type textarea "x"
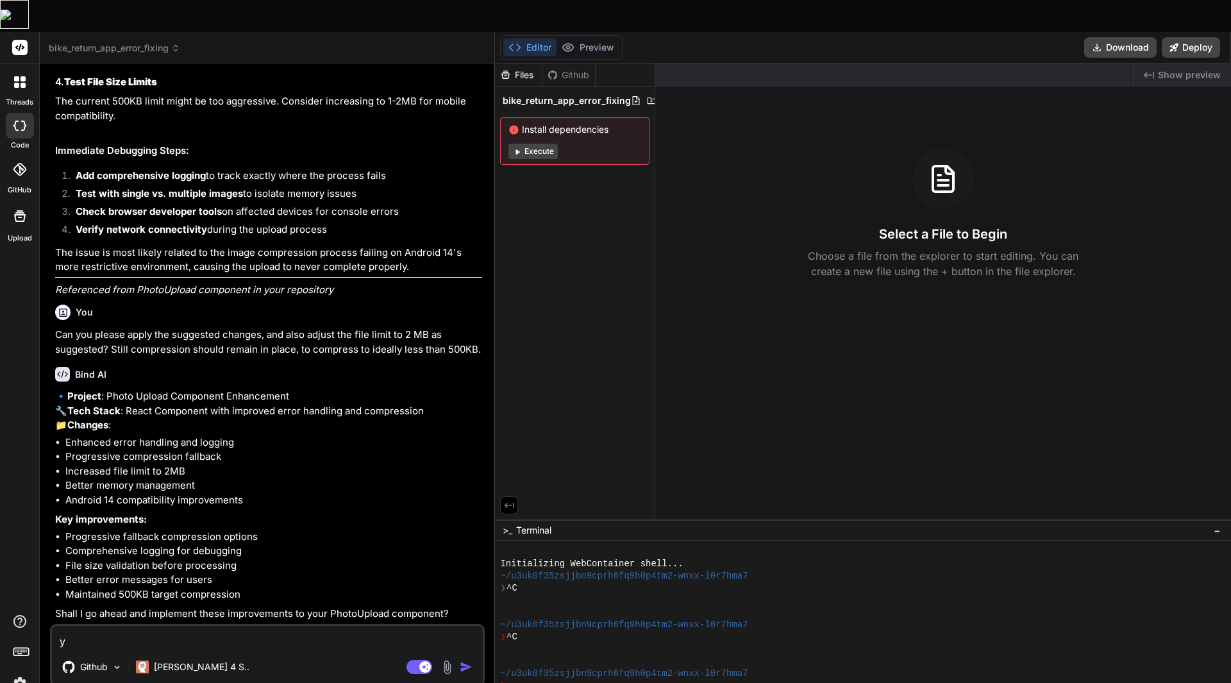
type textarea "ys"
type textarea "x"
type textarea "y"
type textarea "x"
type textarea "ys"
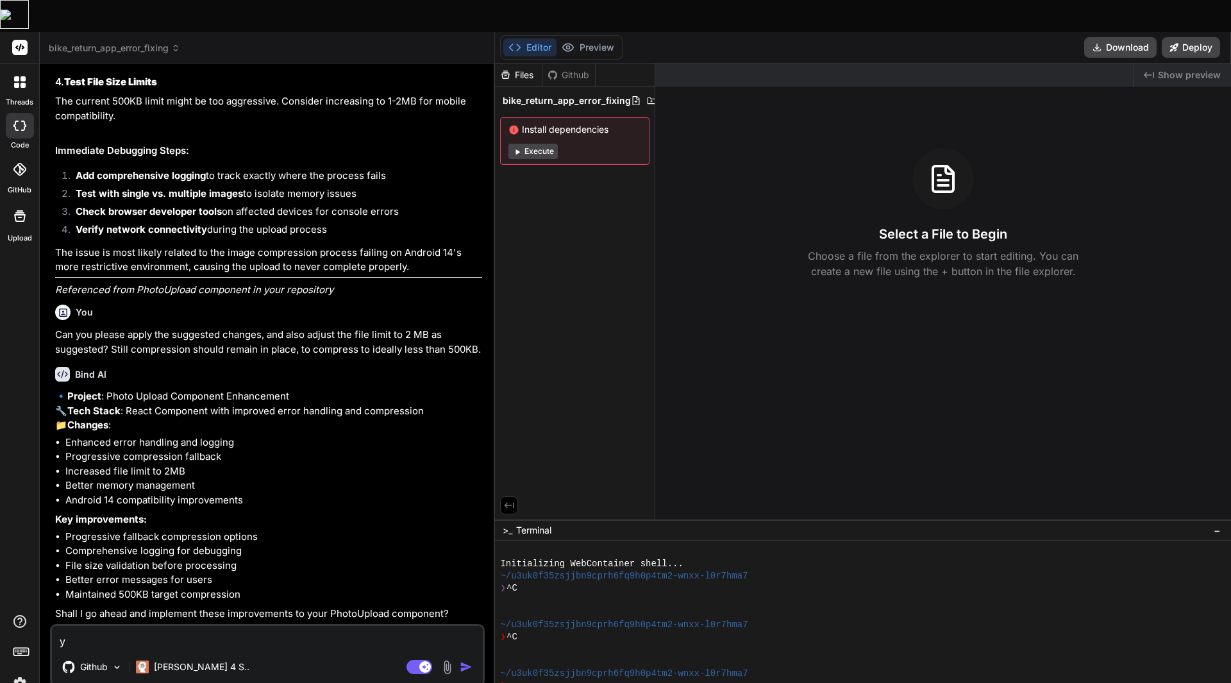
type textarea "x"
type textarea "ys,"
type textarea "x"
type textarea "ys,"
type textarea "x"
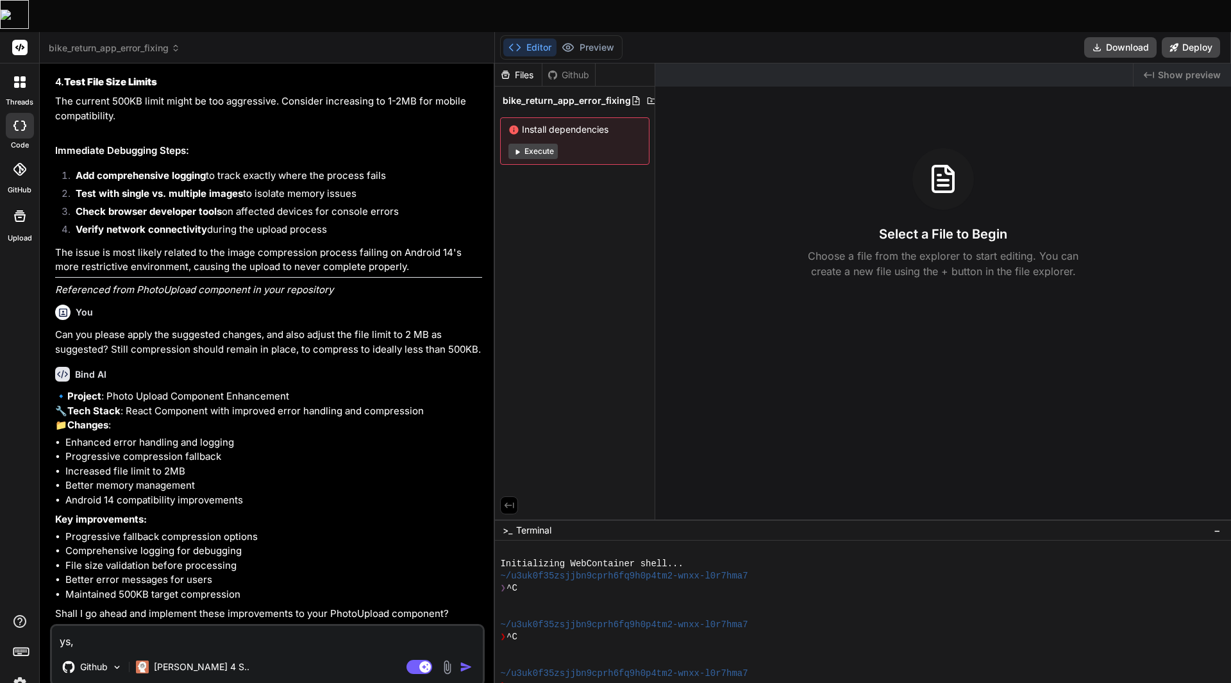
type textarea "ys,"
type textarea "x"
type textarea "ys"
type textarea "x"
type textarea "y"
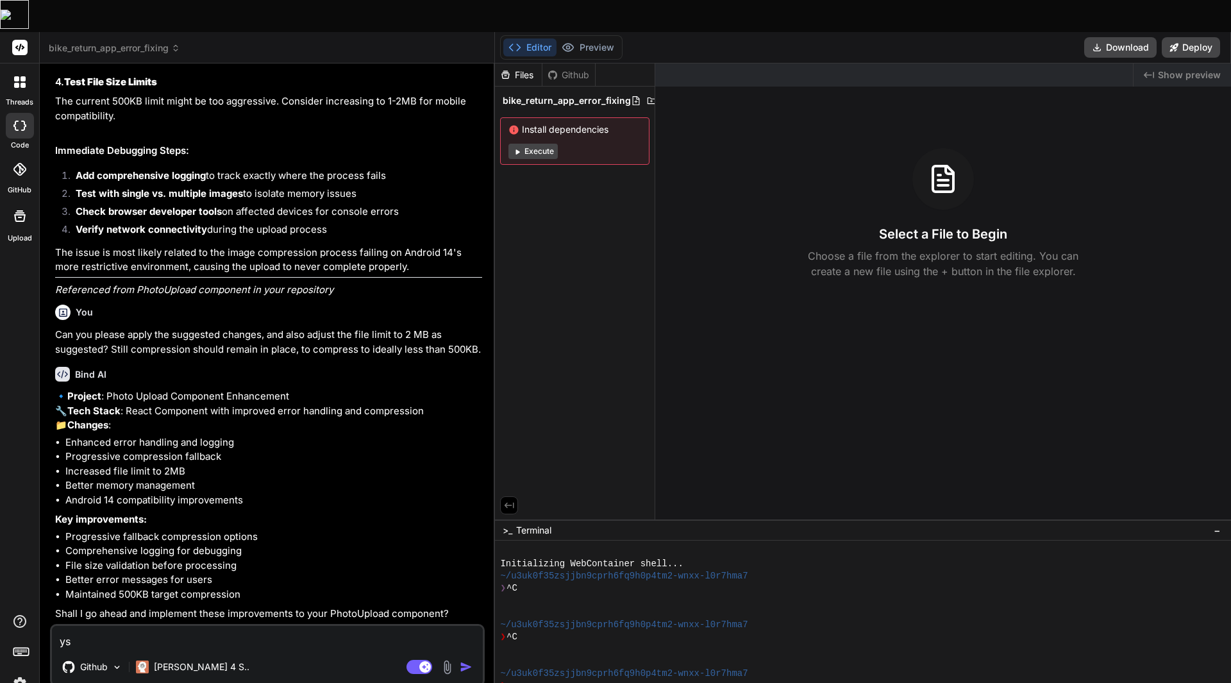
type textarea "x"
type textarea "ye"
type textarea "x"
type textarea "yes"
type textarea "x"
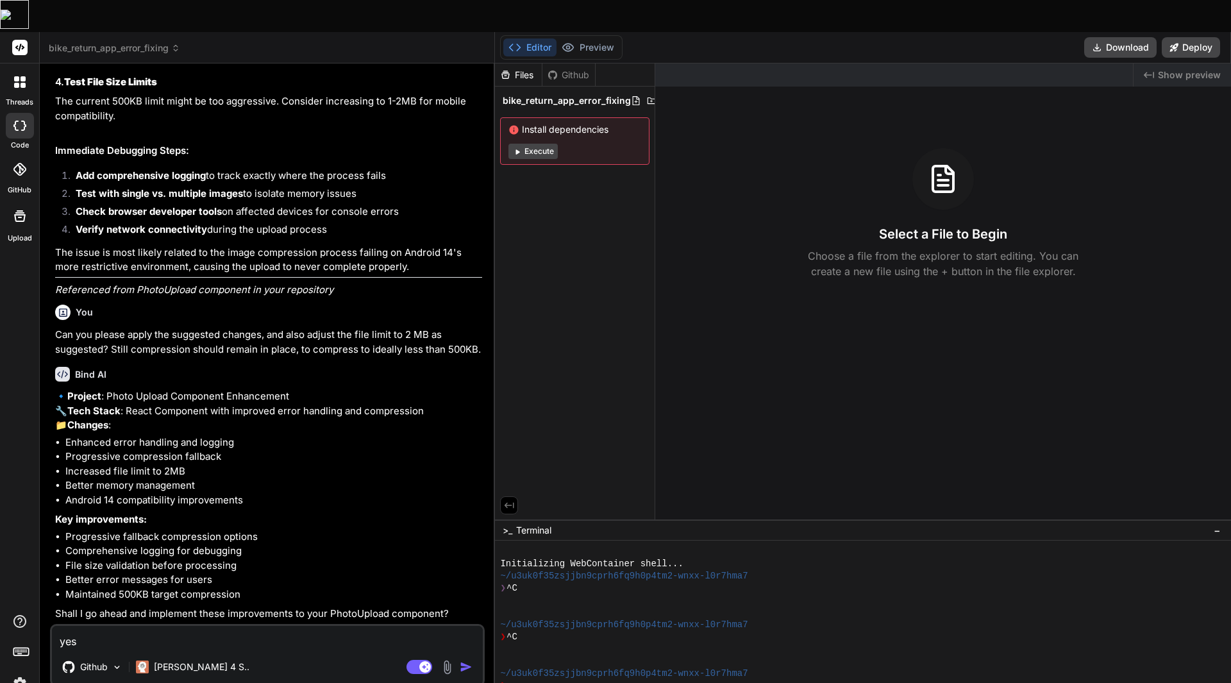
type textarea "yes,"
type textarea "x"
type textarea "yes,"
type textarea "x"
type textarea "yes, b"
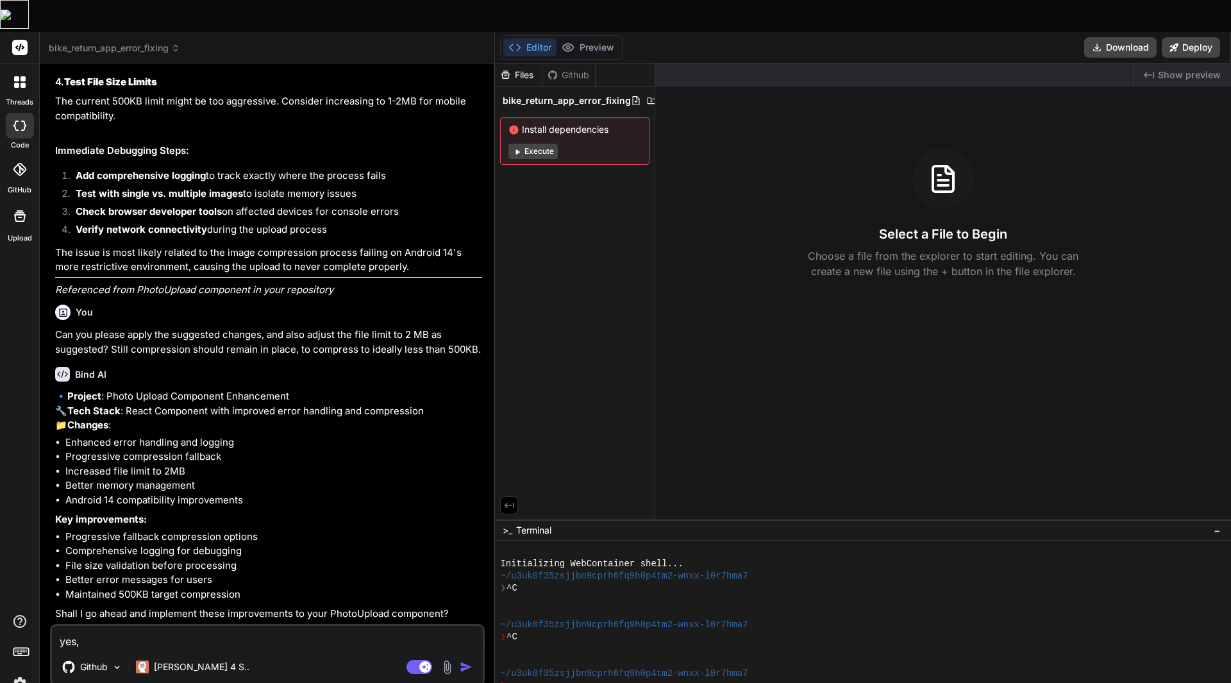
type textarea "x"
type textarea "yes, bu"
type textarea "x"
type textarea "yes, but"
type textarea "x"
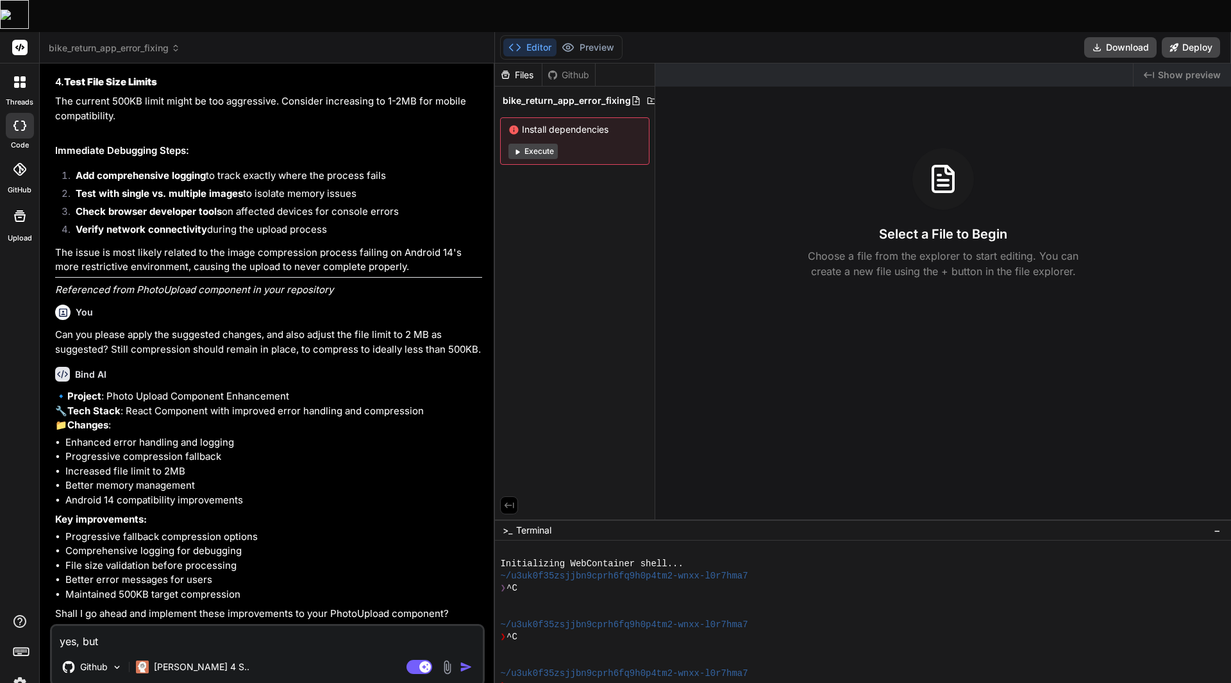
type textarea "yes, but"
type textarea "x"
type textarea "yes, but d"
type textarea "x"
type textarea "yes, but do"
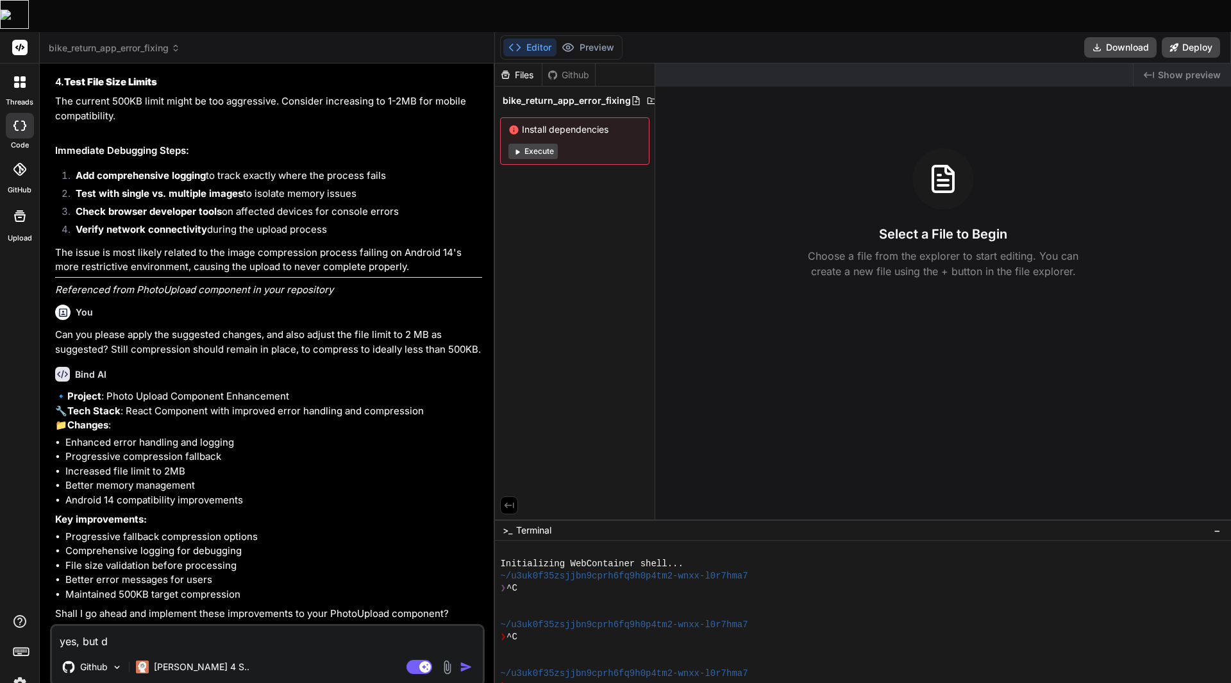
type textarea "x"
type textarea "yes, but don"
type textarea "x"
type textarea "yes, but don'"
type textarea "x"
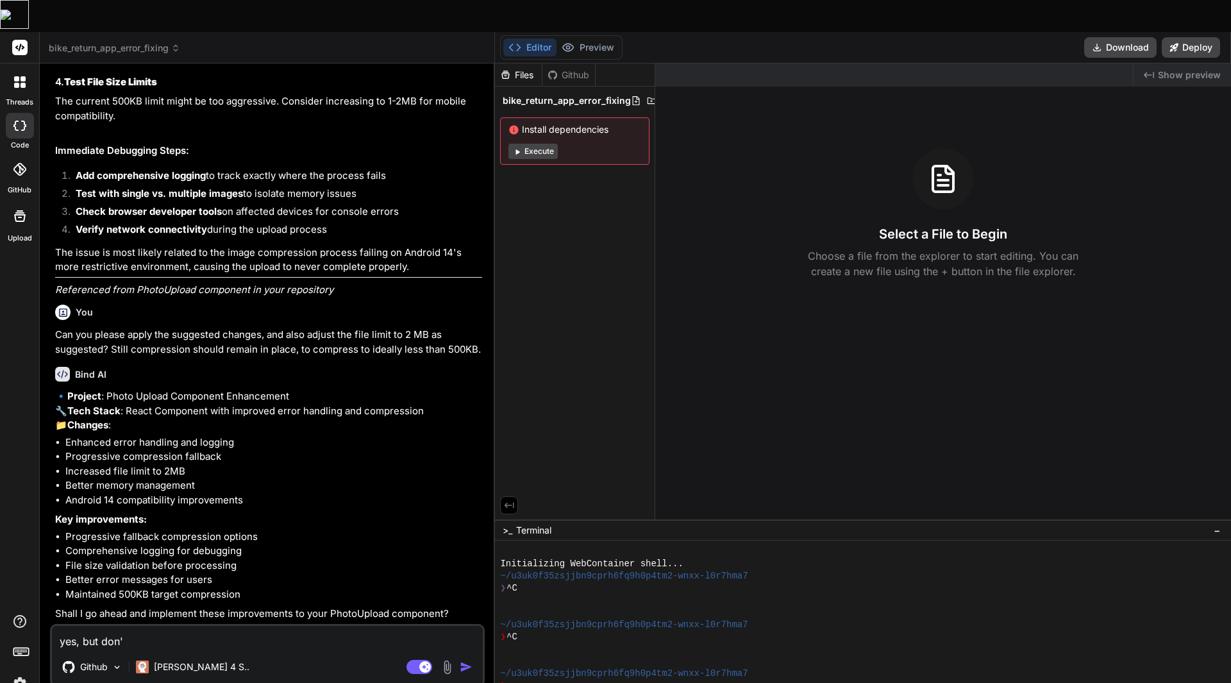
type textarea "yes, but don't"
type textarea "x"
type textarea "yes, but don't"
type textarea "x"
type textarea "yes, but don't b"
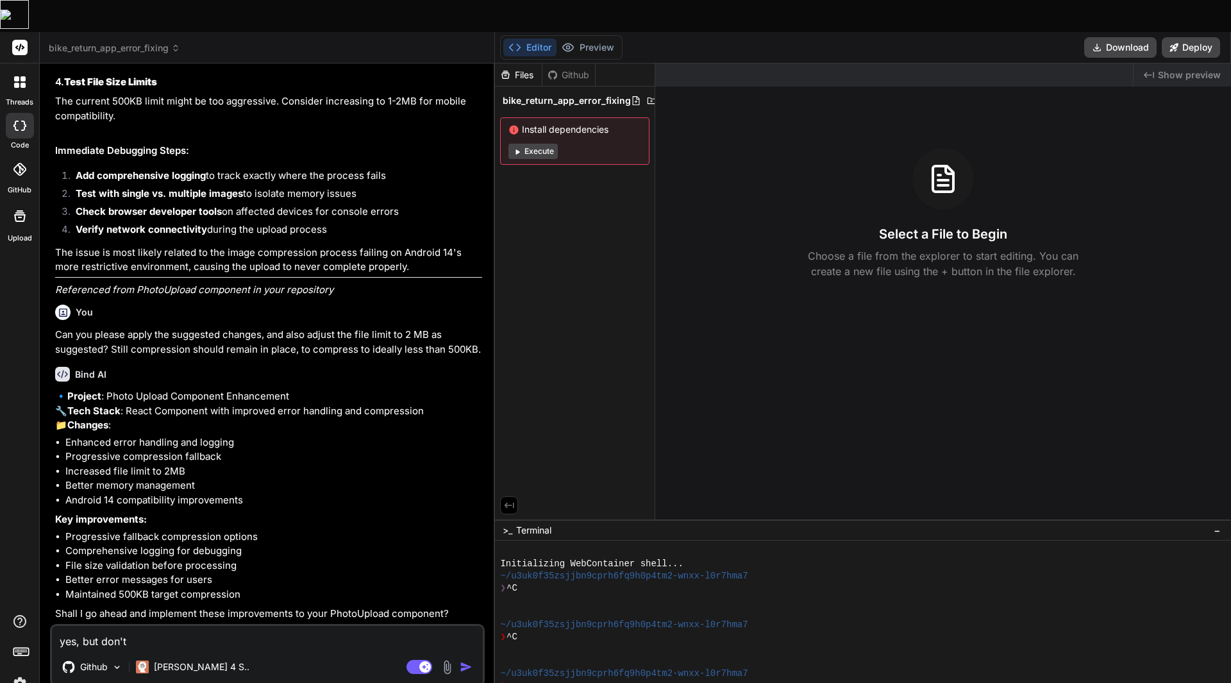
type textarea "x"
type textarea "yes, but don't"
type textarea "x"
type textarea "yes, but don't u"
type textarea "x"
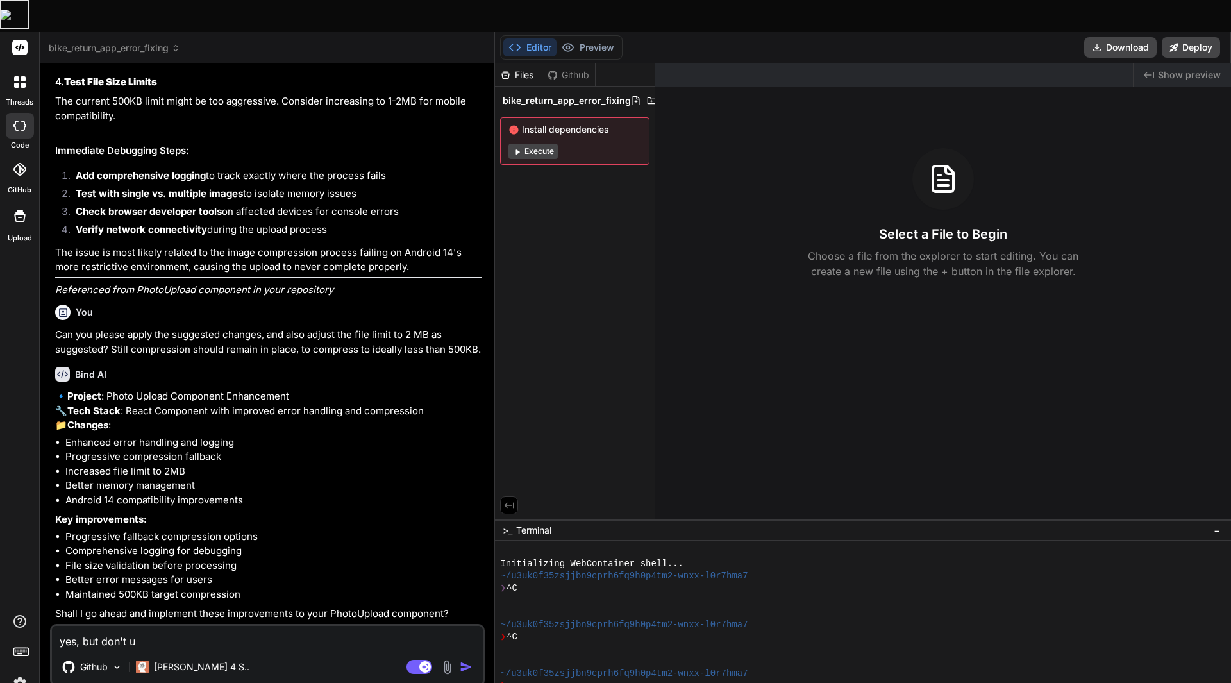
type textarea "yes, but don't up"
type textarea "x"
type textarea "yes, but don't upd"
type textarea "x"
type textarea "yes, but don't upda"
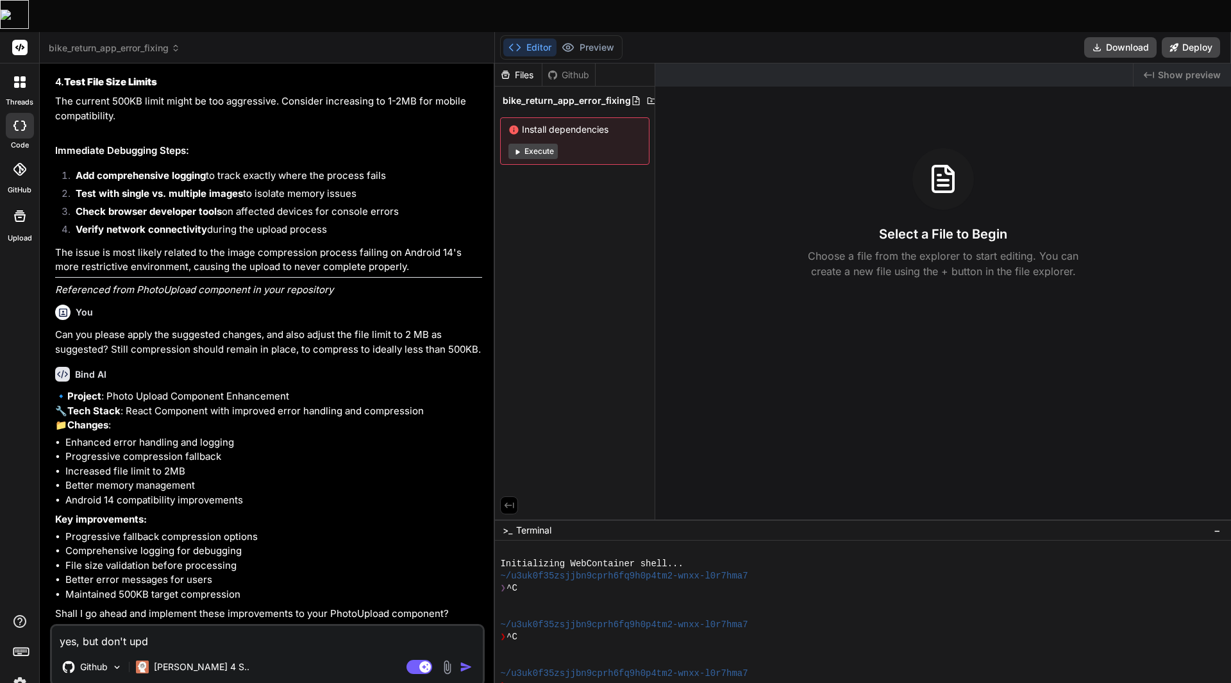
type textarea "x"
type textarea "yes, but don't updat"
type textarea "x"
type textarea "yes, but don't updat"
type textarea "x"
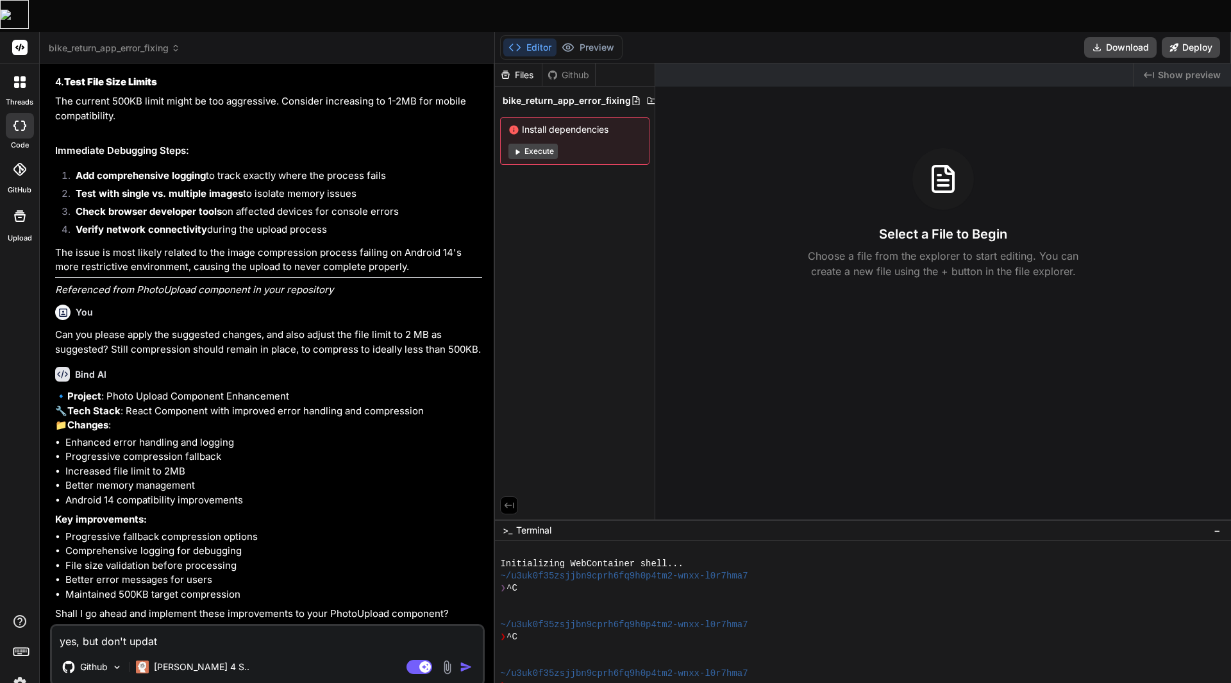
type textarea "yes, but don't updat"
type textarea "x"
type textarea "yes, but don't update"
type textarea "x"
type textarea "yes, but don't update"
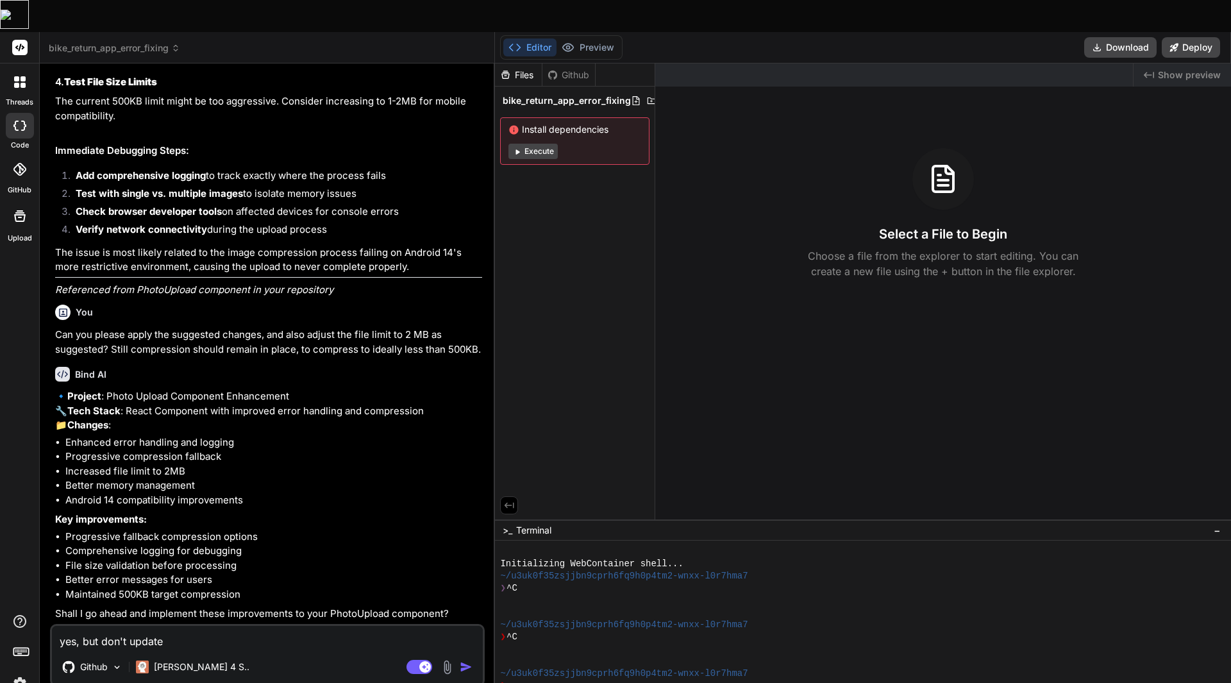
type textarea "x"
type textarea "yes, but don't update g"
type textarea "x"
type textarea "yes, but don't update gi"
type textarea "x"
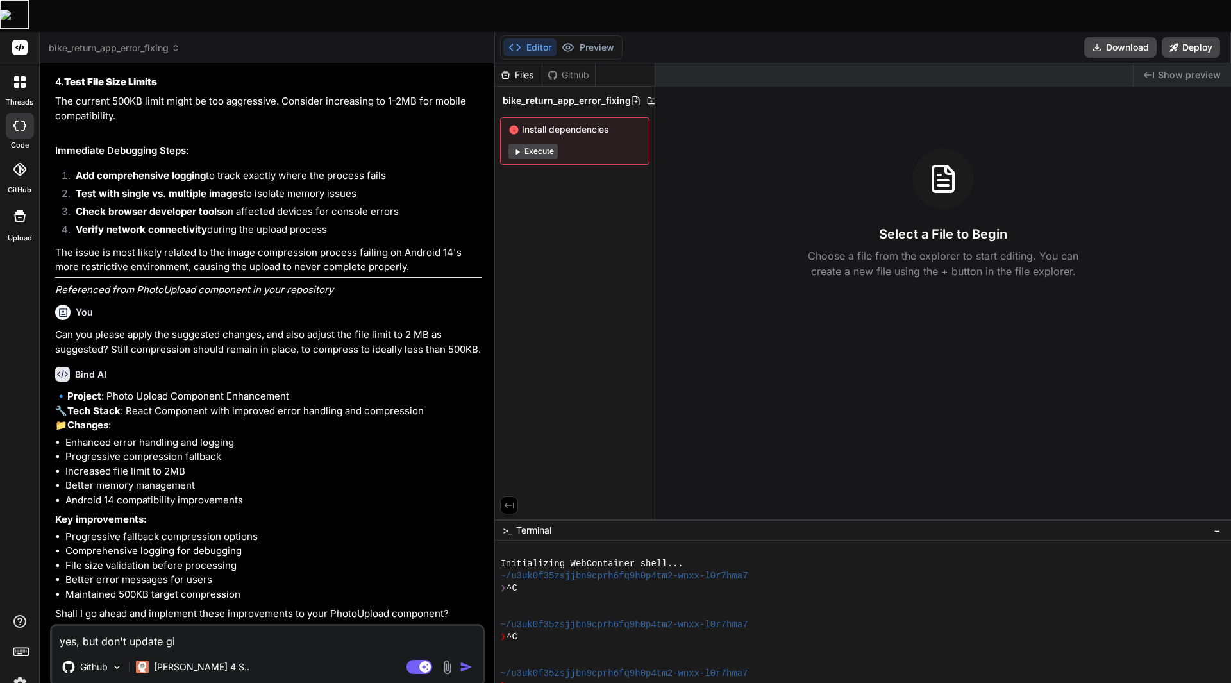
type textarea "yes, but don't update git"
type textarea "x"
type textarea "yes, but don't update gitu"
type textarea "x"
type textarea "yes, but don't update gituh"
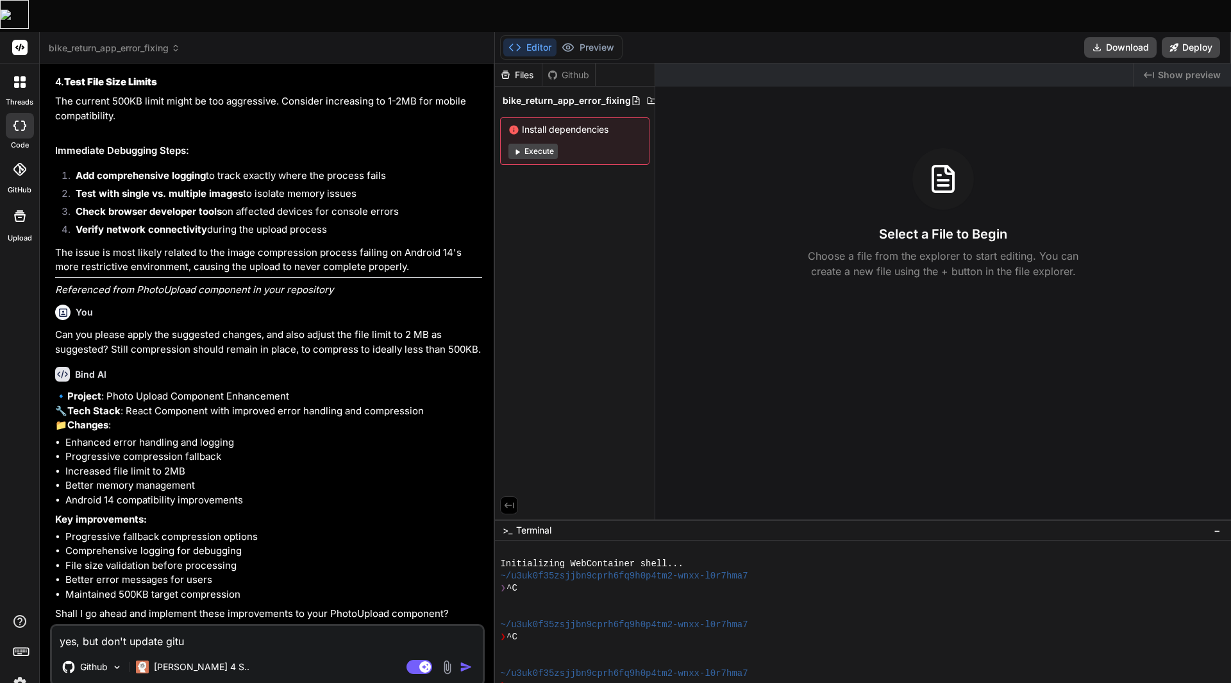
type textarea "x"
type textarea "yes, but don't update gitu"
type textarea "x"
type textarea "yes, but don't update git"
type textarea "x"
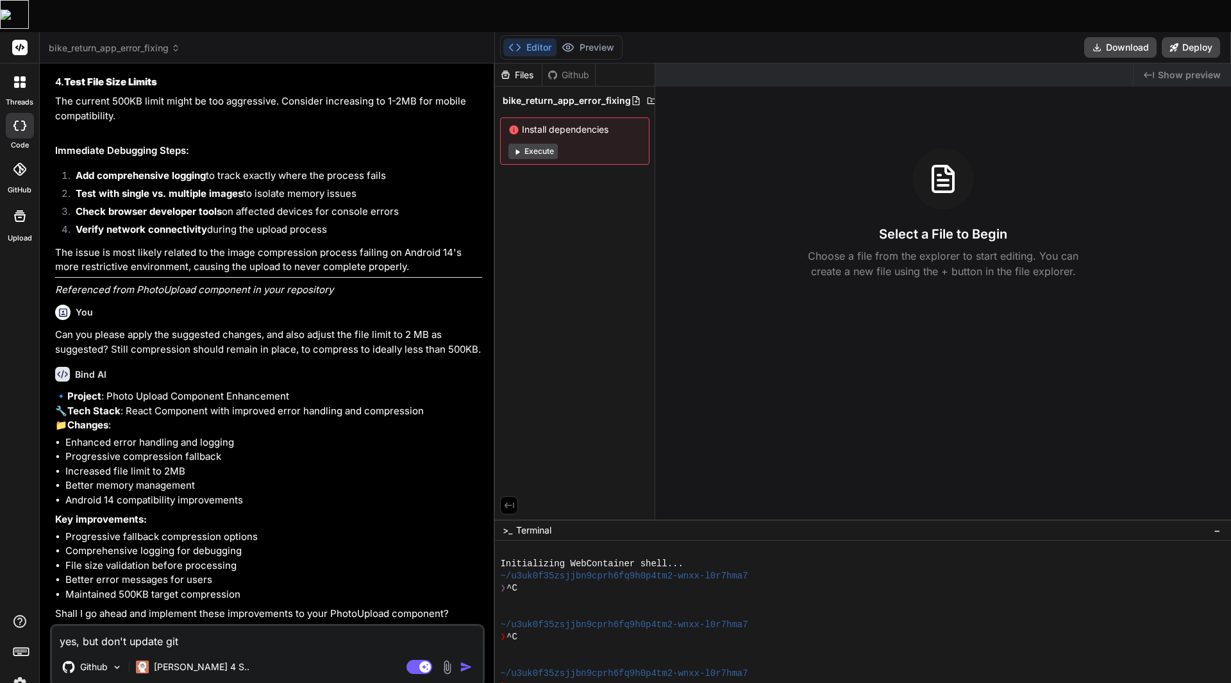
type textarea "yes, but don't update gith"
type textarea "x"
type textarea "yes, but don't update githb"
type textarea "x"
type textarea "yes, but don't update gith"
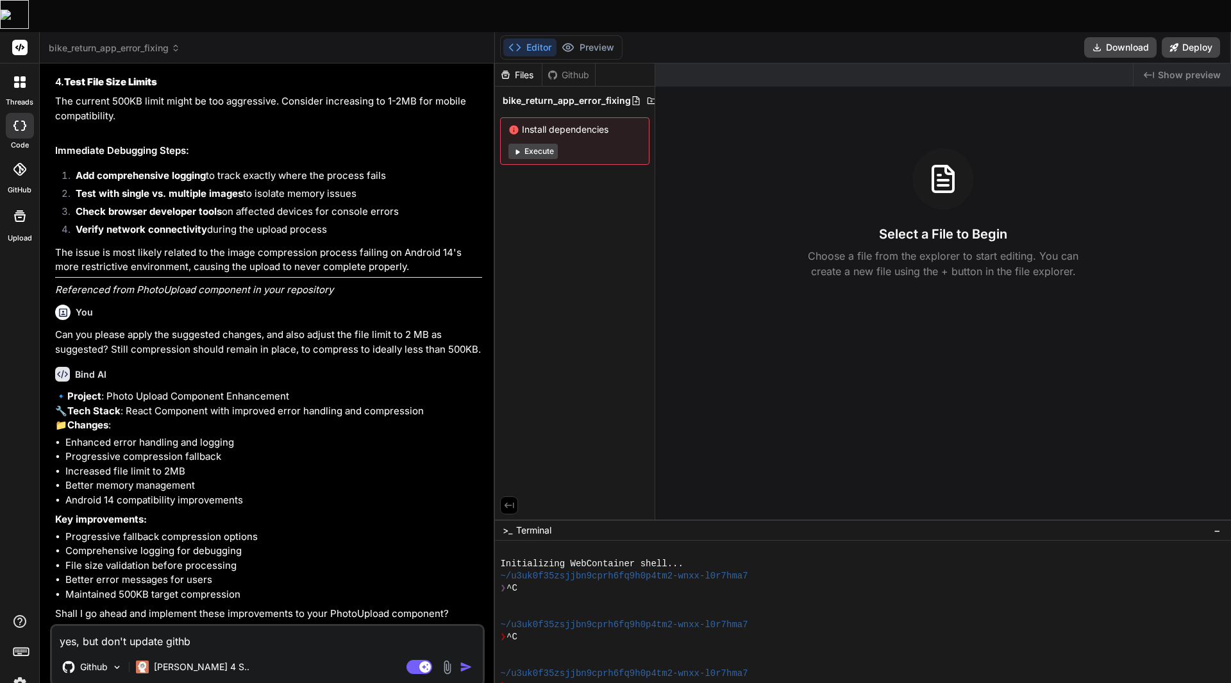
type textarea "x"
type textarea "yes, but don't update githu"
type textarea "x"
type textarea "yes, but don't update github"
type textarea "x"
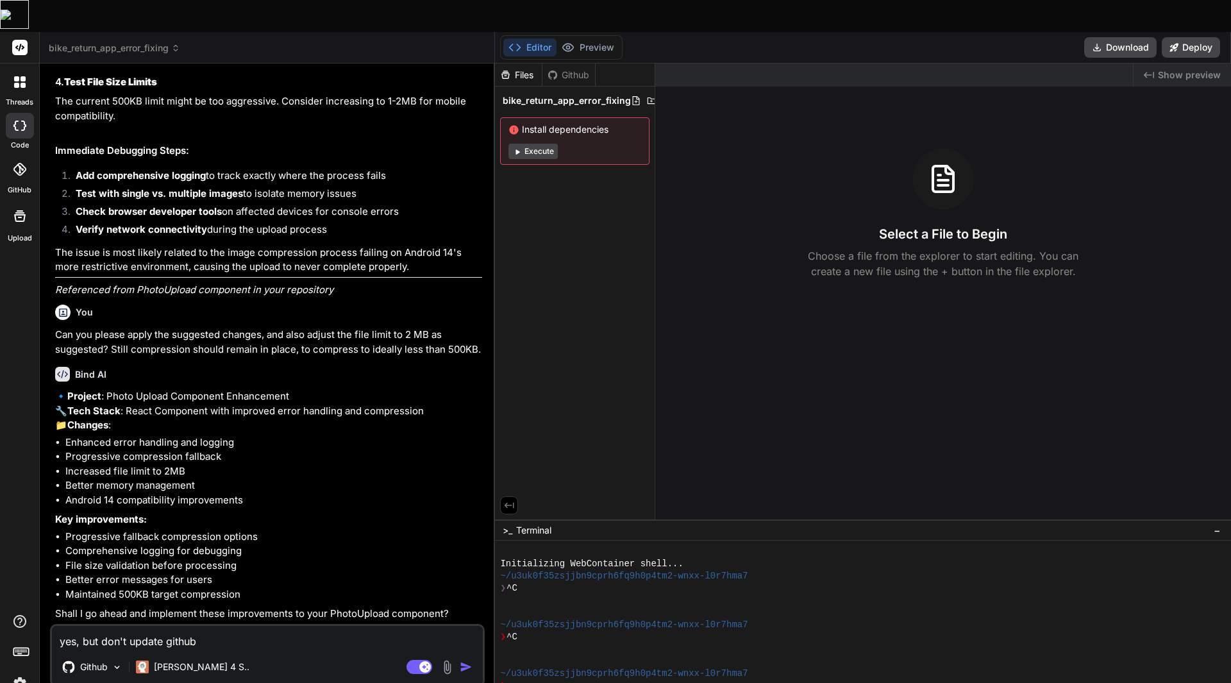
type textarea "yes, but don't update github"
type textarea "x"
type textarea "yes, but don't update github y"
type textarea "x"
type textarea "yes, but don't update github ye"
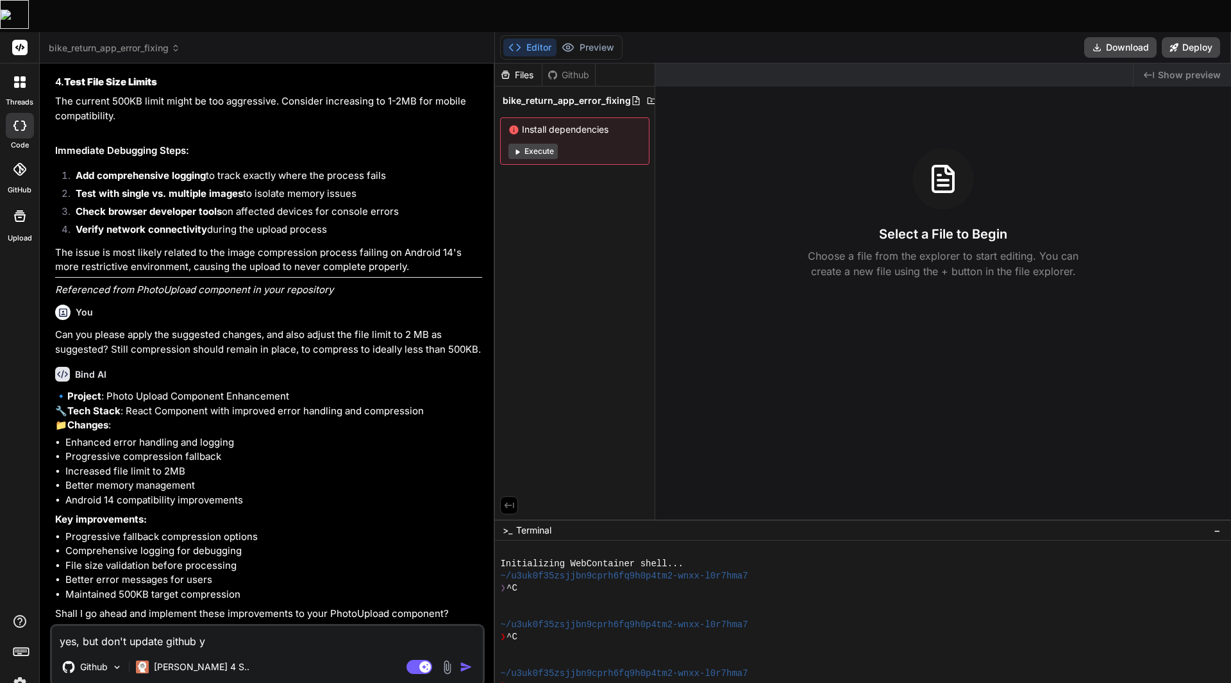
type textarea "x"
type textarea "yes, but don't update github yet"
type textarea "x"
type textarea "yes, but don't update github yet"
type textarea "x"
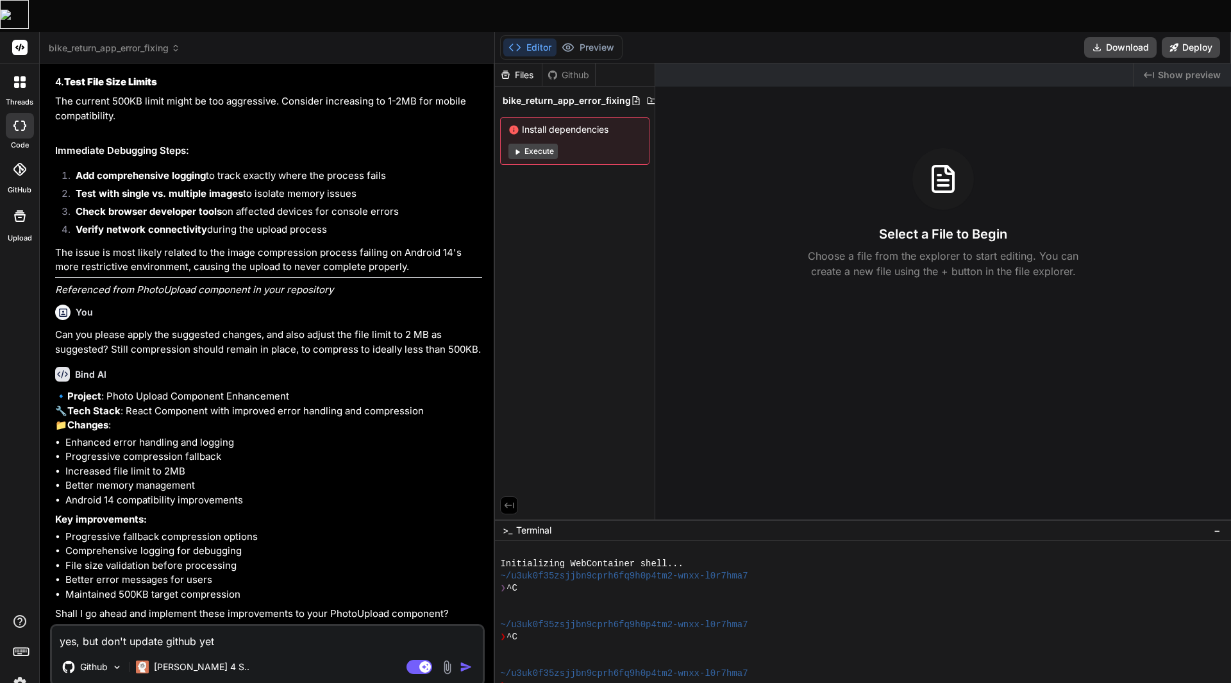
type textarea "yes, but don't update github yet p"
type textarea "x"
type textarea "yes, but don't update github yet pl"
type textarea "x"
type textarea "yes, but don't update github yet ple"
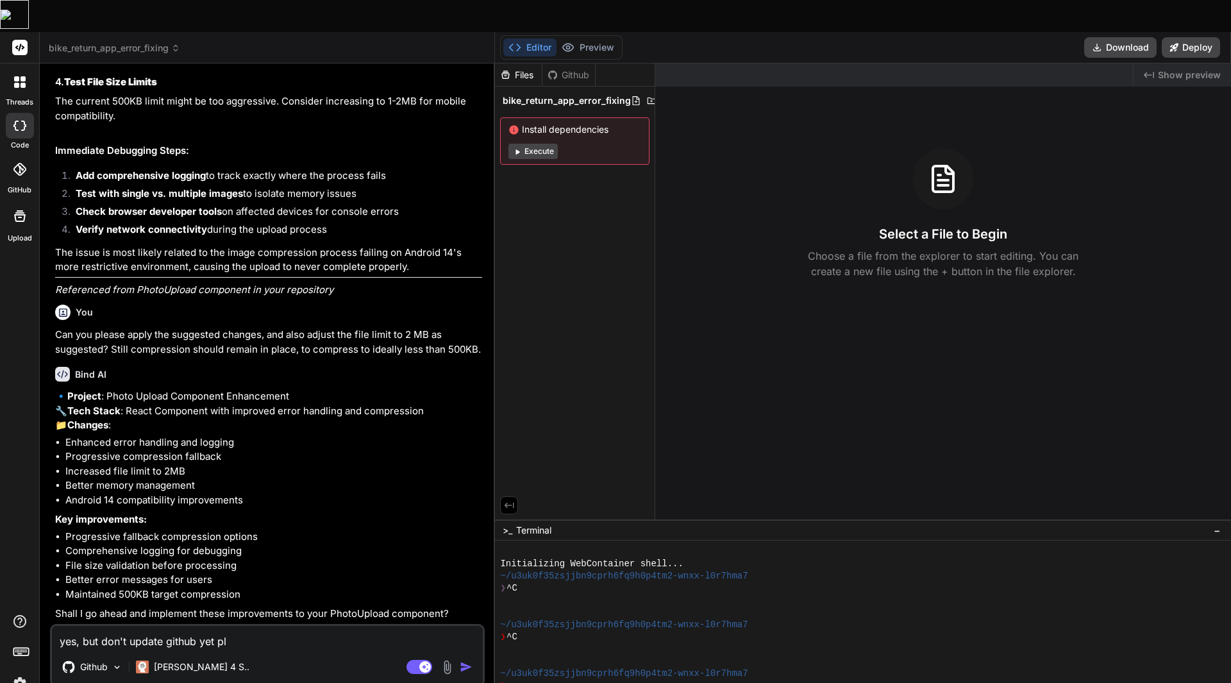
type textarea "x"
type textarea "yes, but don't update github yet plea"
type textarea "x"
type textarea "yes, but don't update github yet pleas"
type textarea "x"
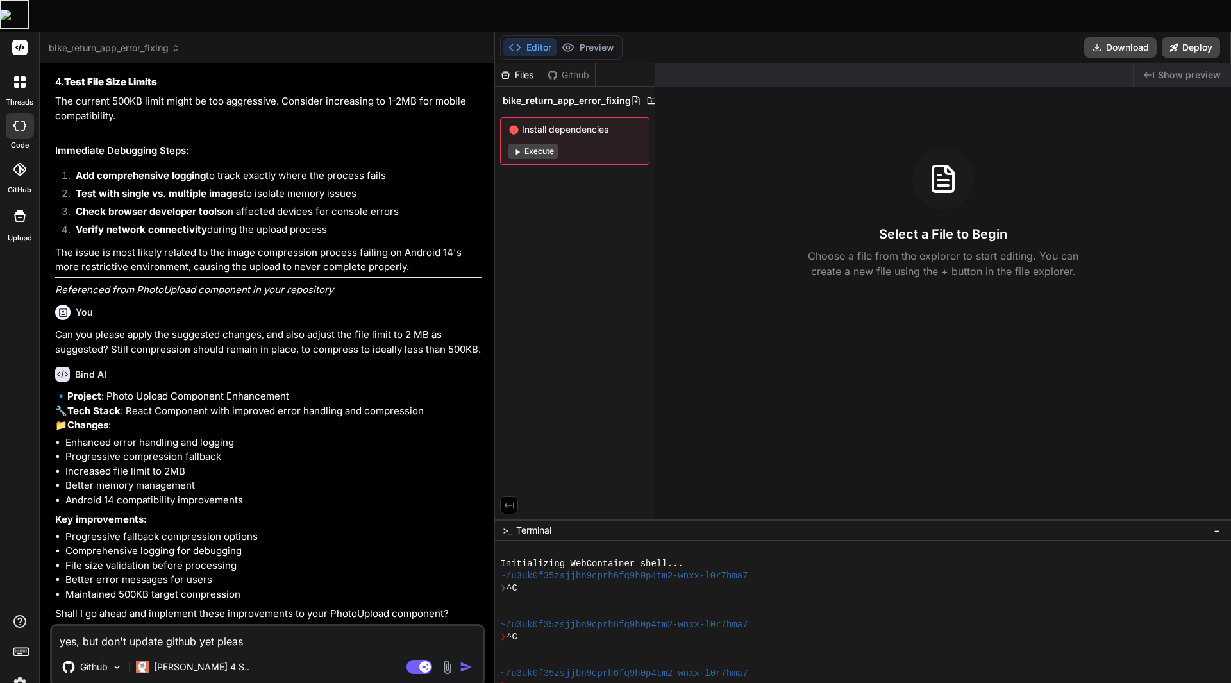
type textarea "yes, but don't update github yet please"
type textarea "x"
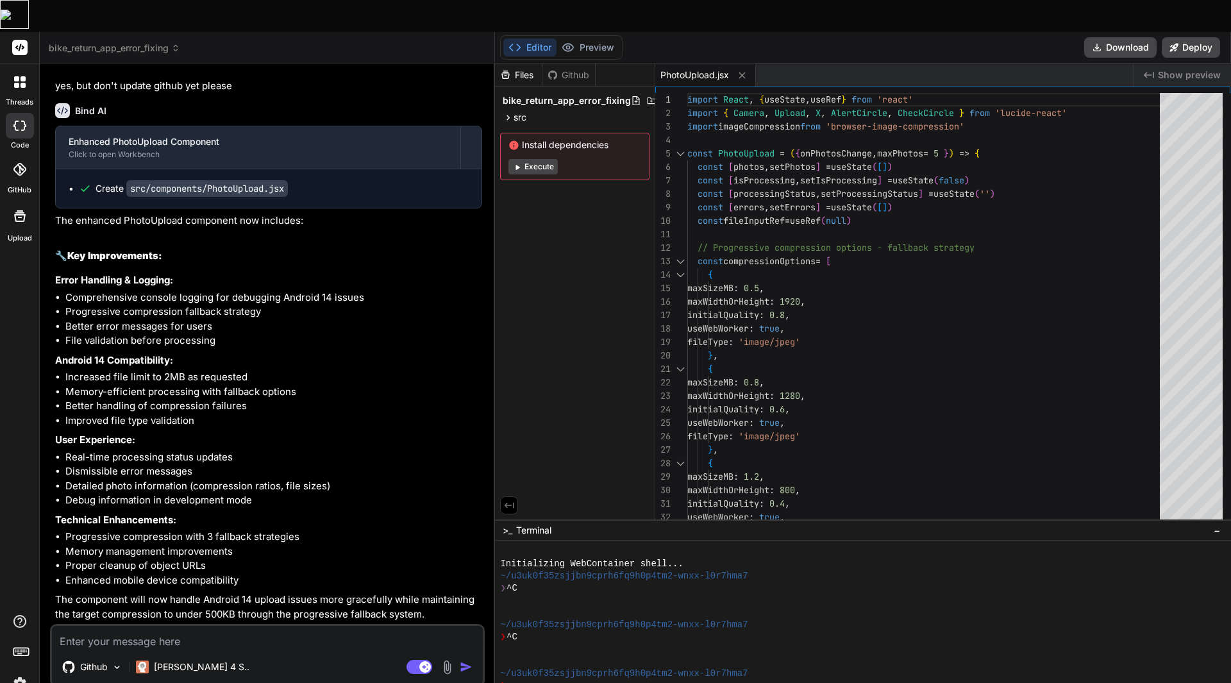
scroll to position [1920, 0]
click at [1126, 37] on button "Download" at bounding box center [1121, 47] width 72 height 21
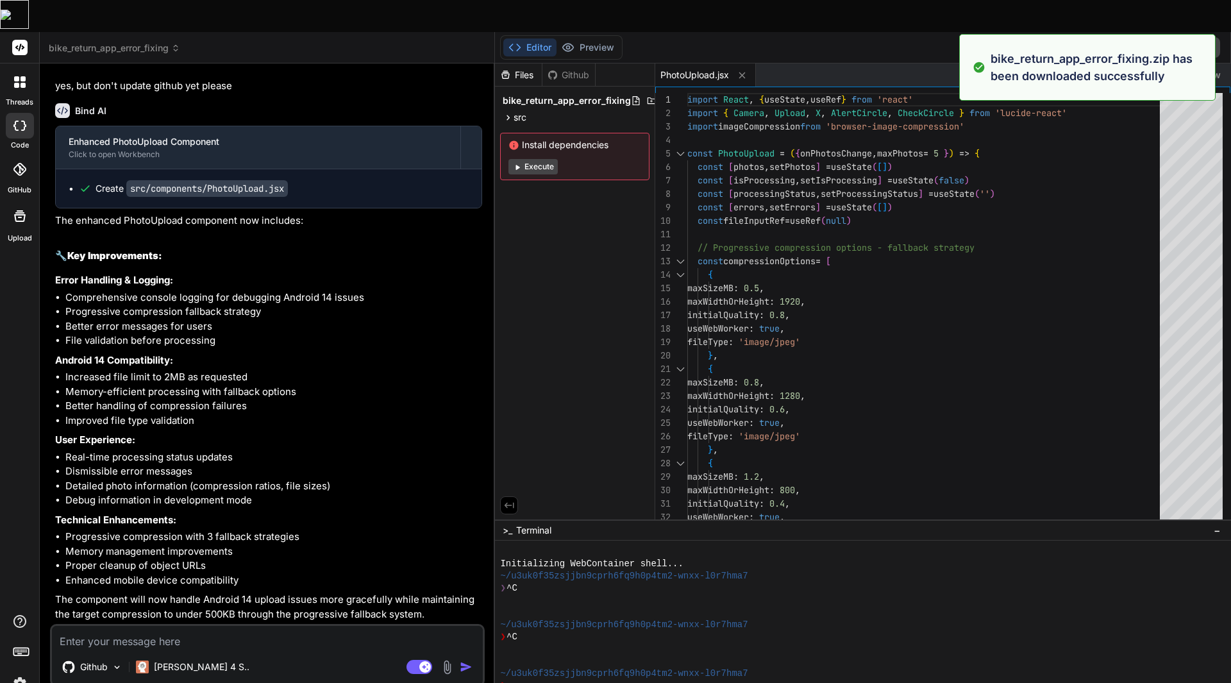
type textarea "x"
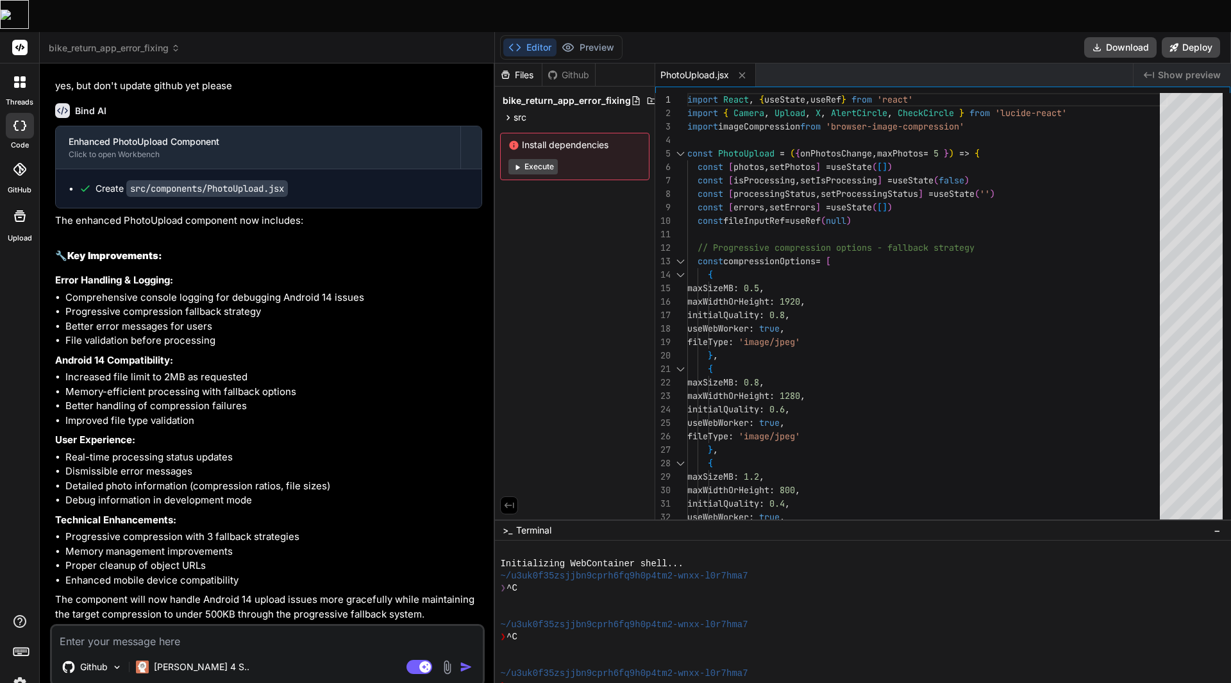
click at [239, 626] on textarea at bounding box center [267, 637] width 431 height 23
type textarea "T"
type textarea "x"
type textarea "Th"
type textarea "x"
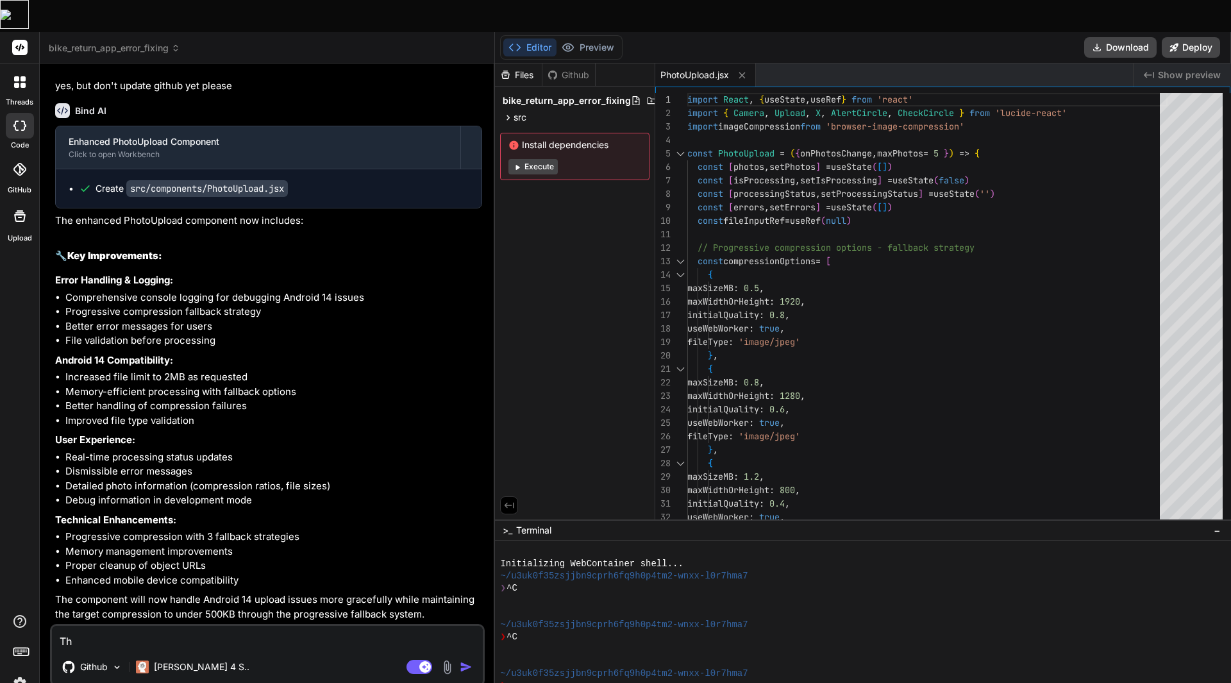
type textarea "Thi"
type textarea "x"
type textarea "This"
type textarea "x"
type textarea "This"
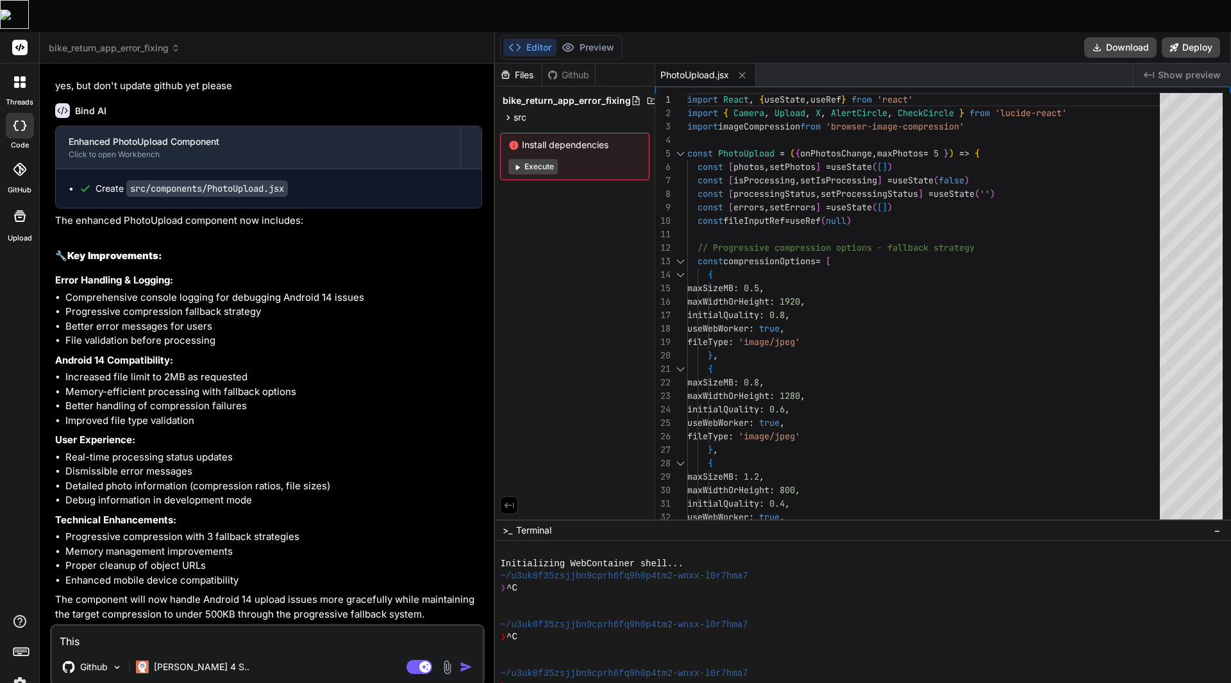
type textarea "x"
type textarea "This h"
type textarea "x"
type textarea "This ha"
type textarea "x"
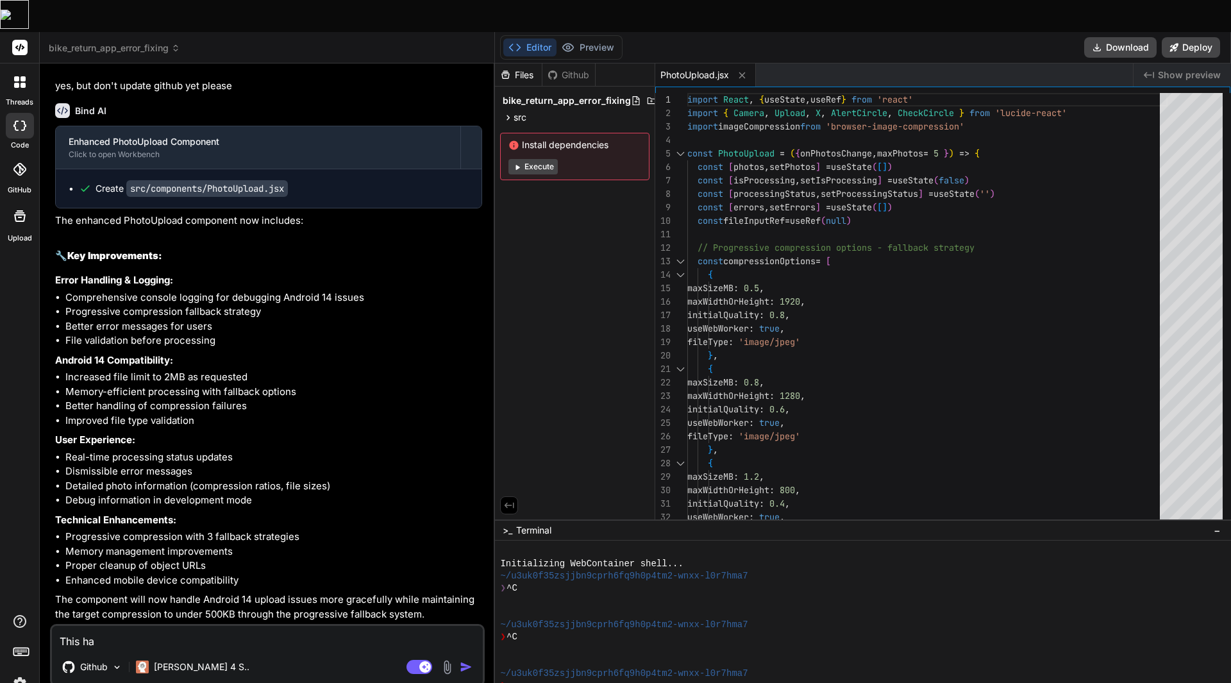
type textarea "This has"
type textarea "x"
type textarea "This has"
type textarea "x"
type textarea "This has c"
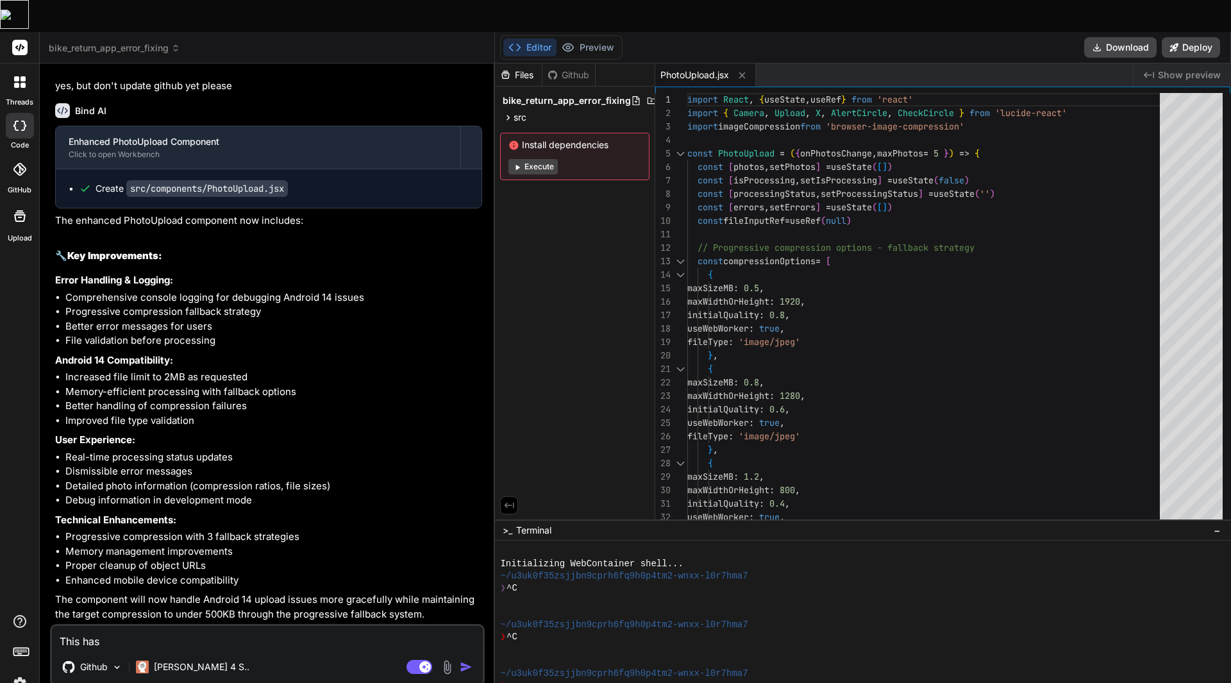
type textarea "x"
type textarea "This has co"
type textarea "x"
type textarea "This has com"
type textarea "x"
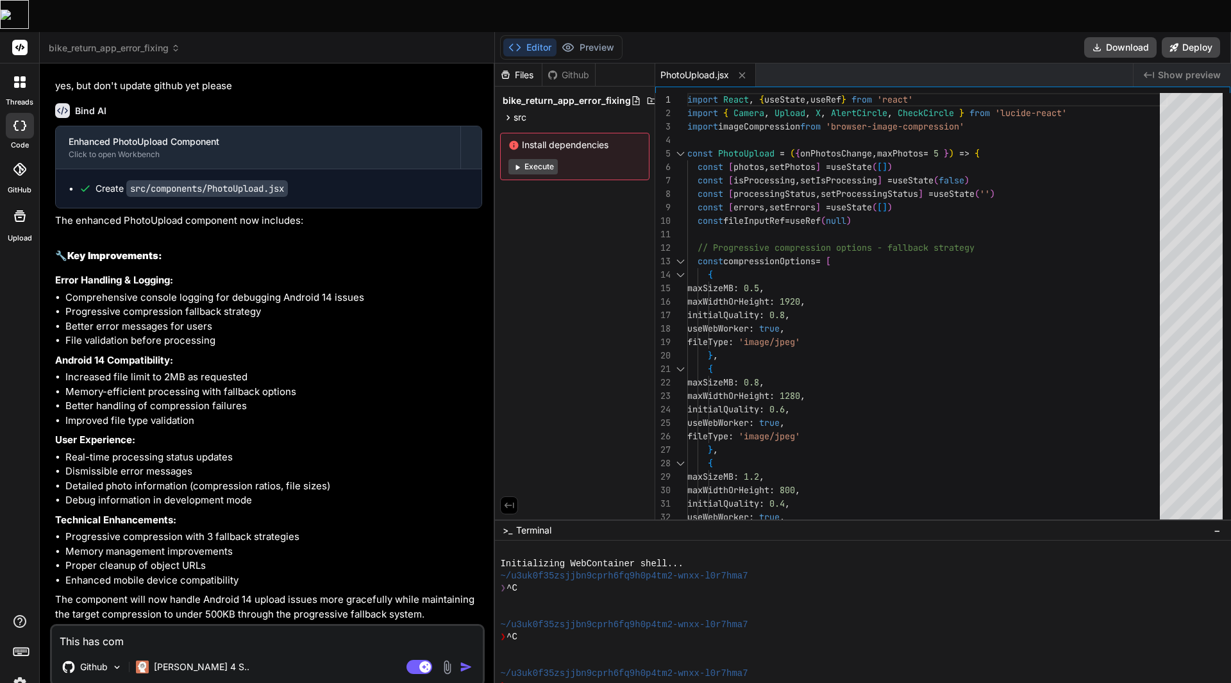
type textarea "This has comp"
type textarea "x"
type textarea "This has compl"
type textarea "x"
type textarea "This has comple"
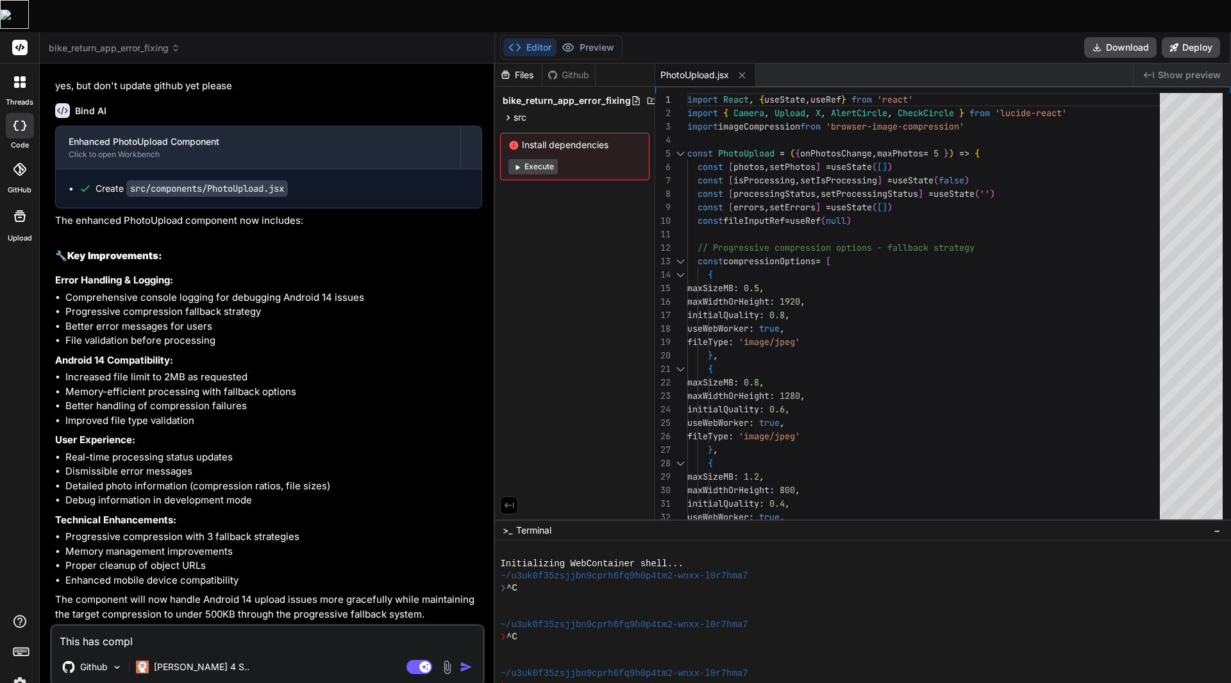
type textarea "x"
type textarea "This has complet"
type textarea "x"
type textarea "This has complete"
type textarea "x"
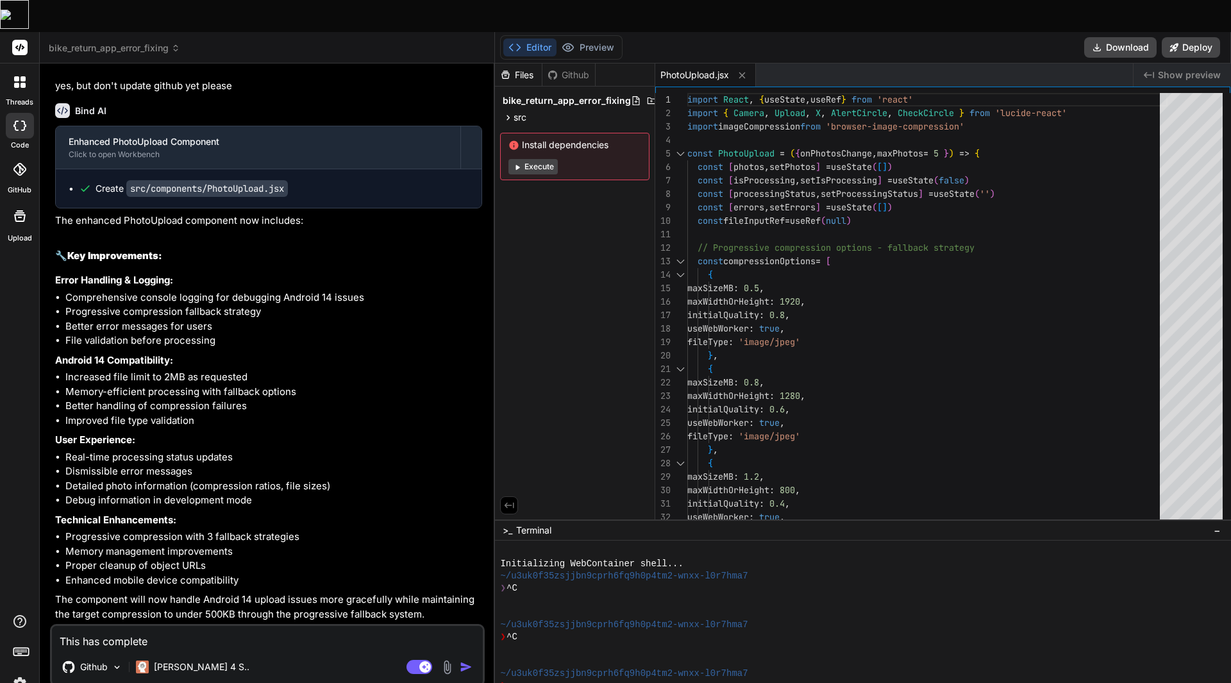
type textarea "This has completel"
type textarea "x"
type textarea "This has completely"
type textarea "x"
type textarea "This has completely"
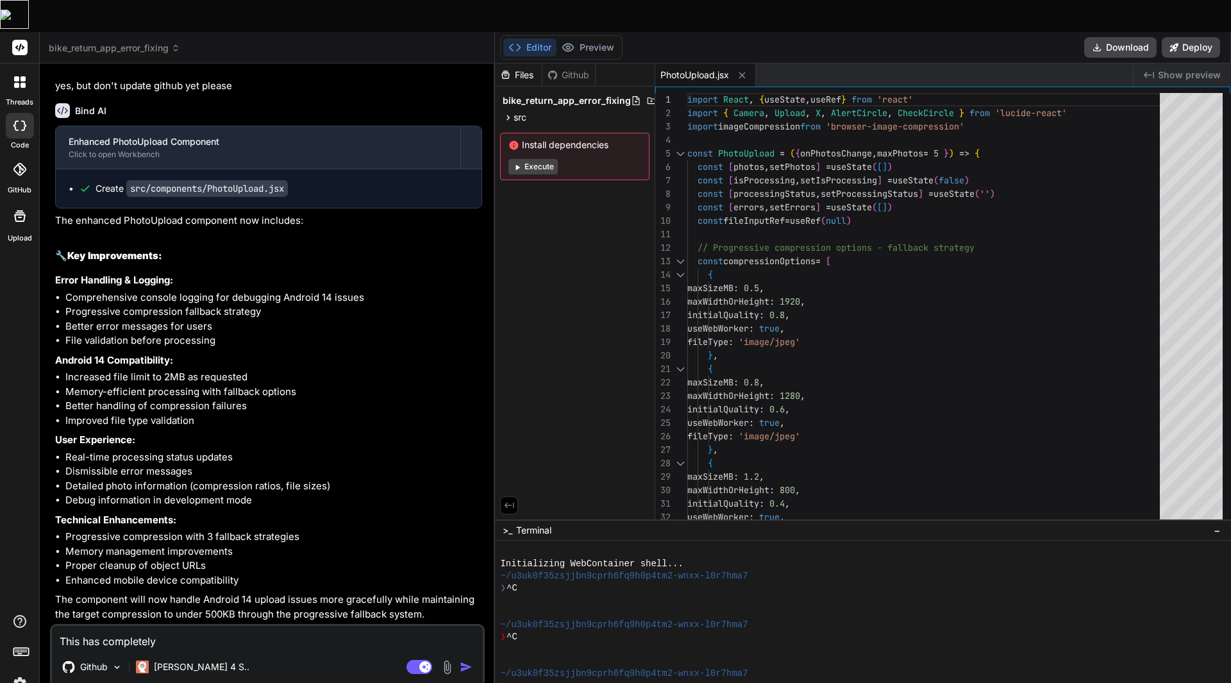
type textarea "x"
type textarea "This has completely d"
type textarea "x"
type textarea "This has completely de"
type textarea "x"
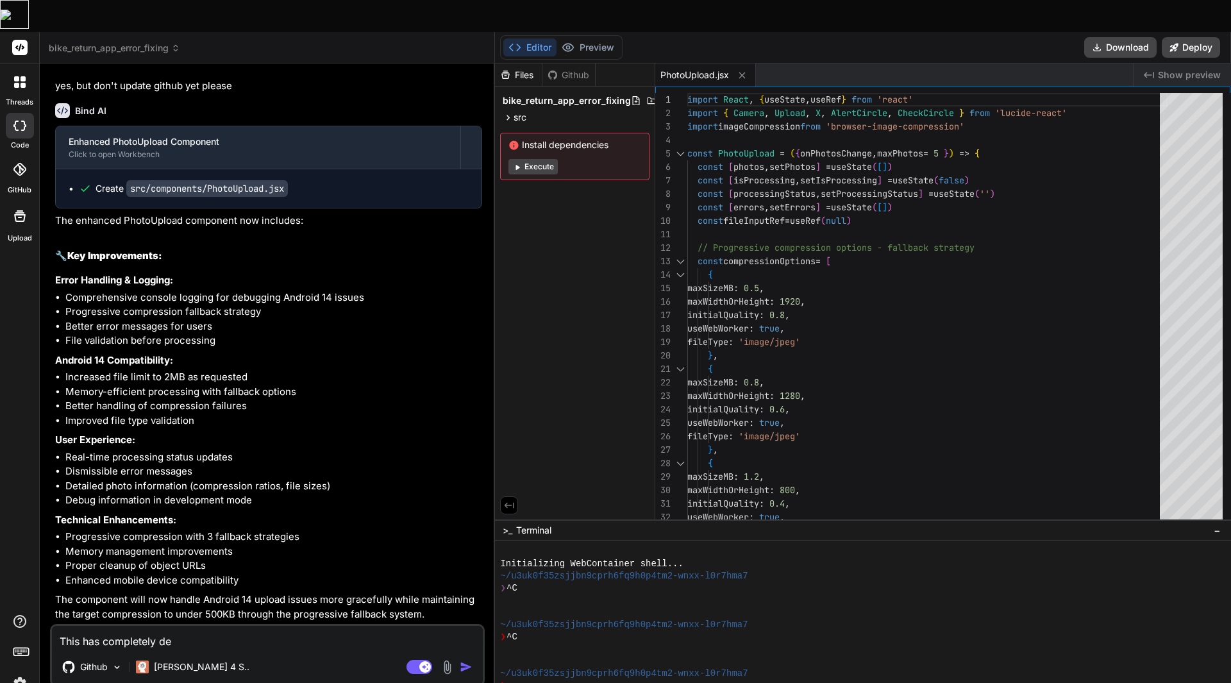
type textarea "This has completely des"
type textarea "x"
type textarea "This has completely dest"
type textarea "x"
type textarea "This has completely destr"
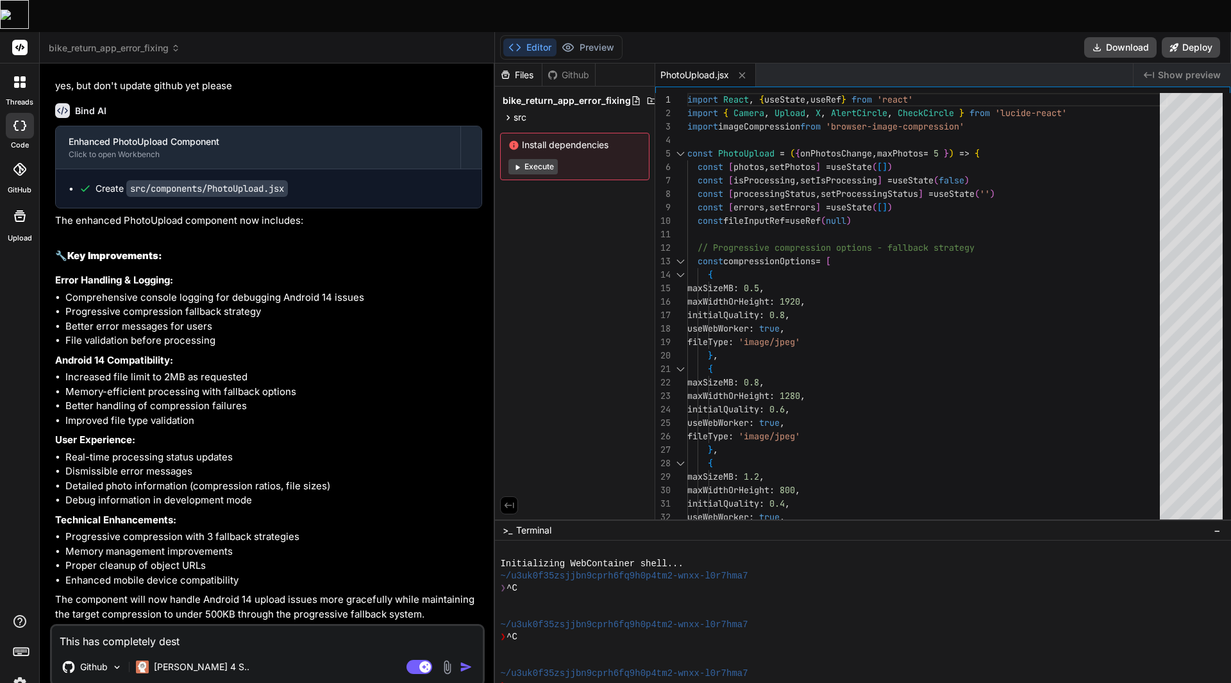
type textarea "x"
type textarea "This has completely destro"
type textarea "x"
type textarea "This has completely destroy"
type textarea "x"
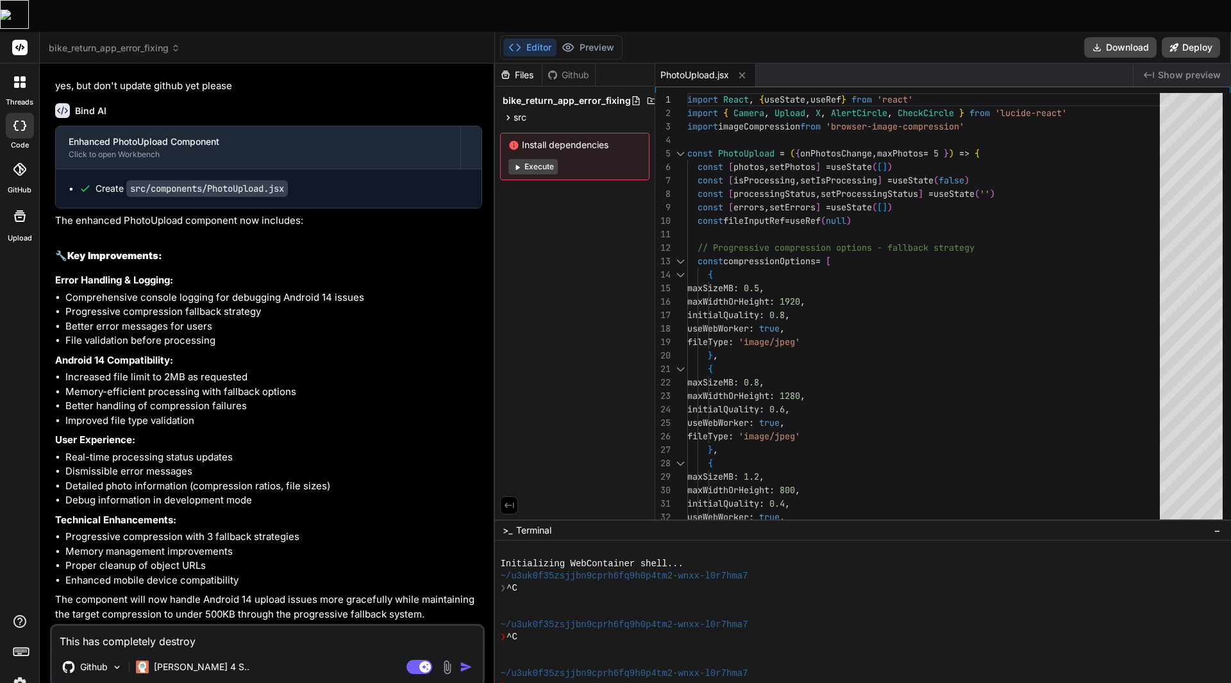
type textarea "This has completely destroye"
type textarea "x"
type textarea "This has completely destroyed"
type textarea "x"
type textarea "This has completely destroyed"
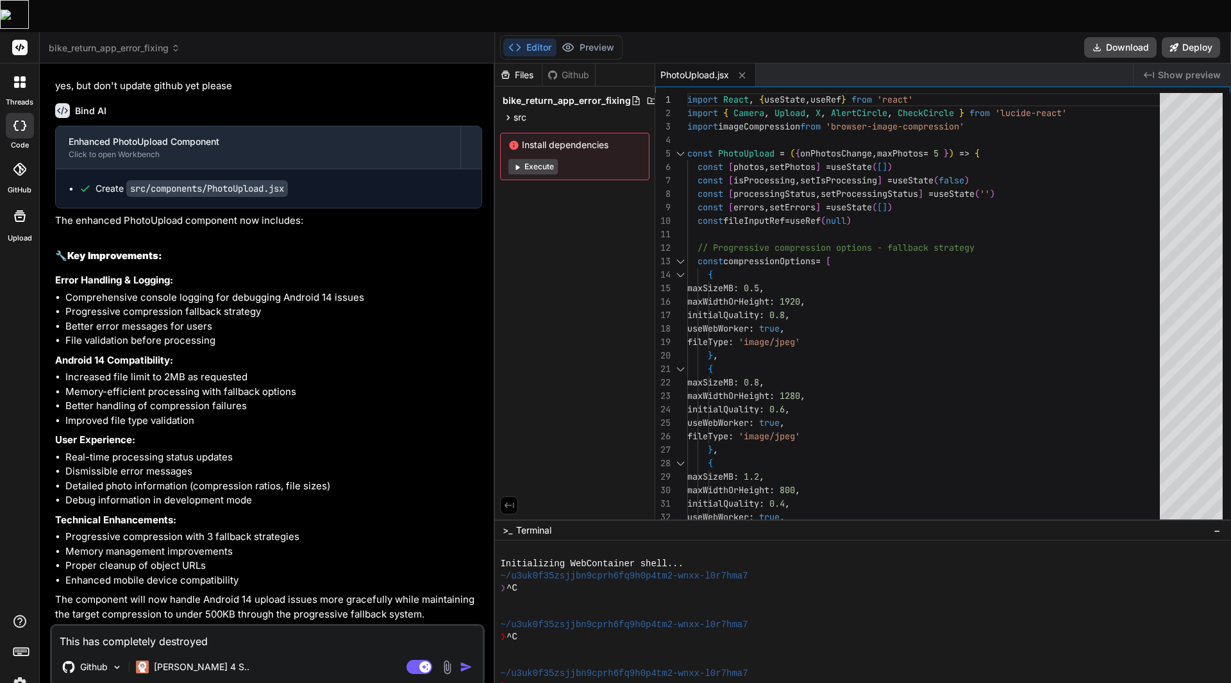
type textarea "x"
type textarea "This has completely destroyed t"
type textarea "x"
type textarea "This has completely destroyed th"
type textarea "x"
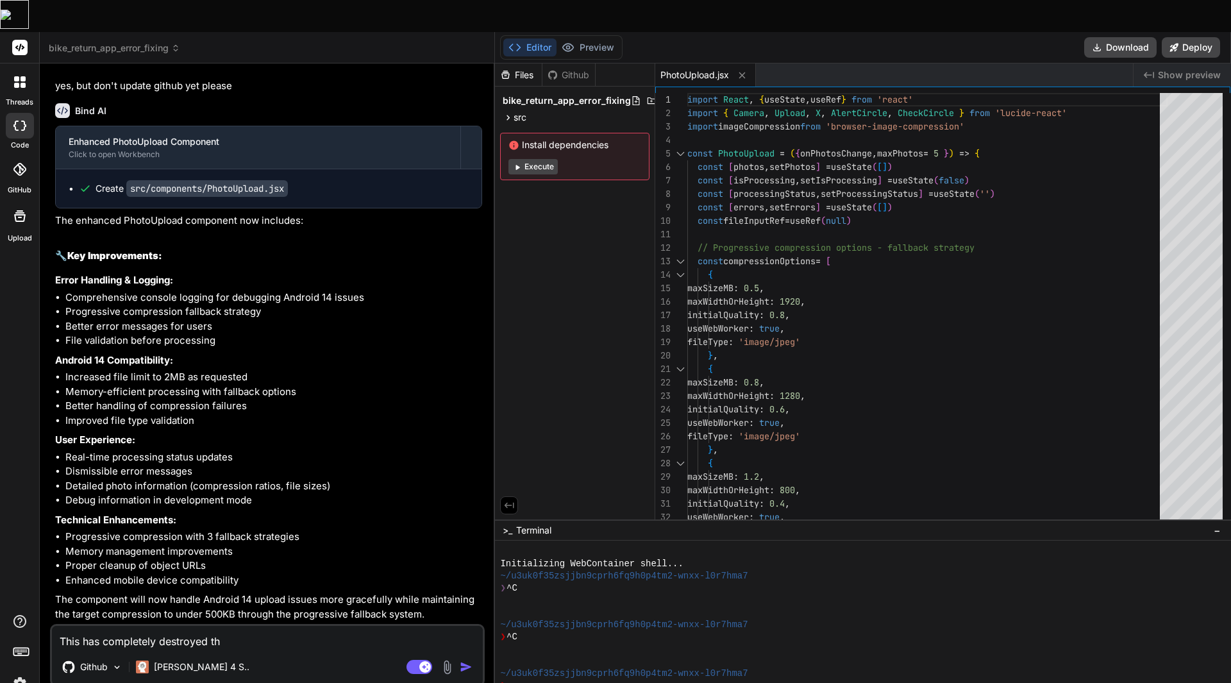
type textarea "This has completely destroyed the"
type textarea "x"
type textarea "This has completely destroyed the"
type textarea "x"
type textarea "This has completely destroyed the f"
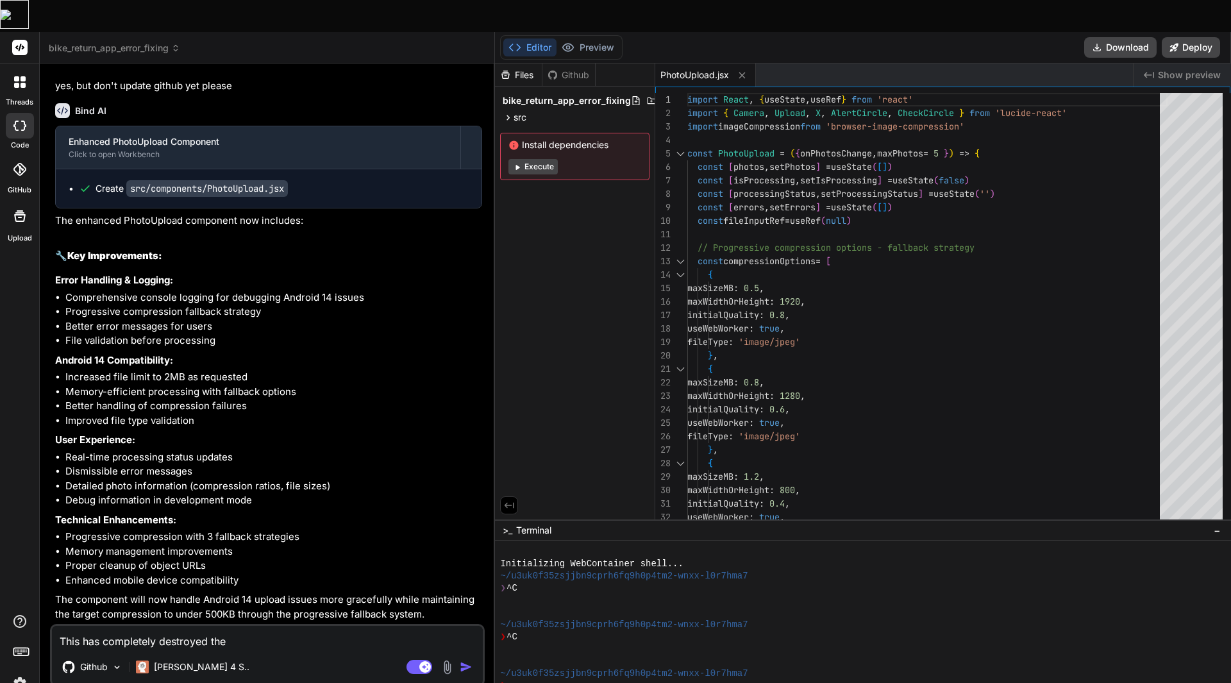
type textarea "x"
type textarea "This has completely destroyed the fi"
type textarea "x"
type textarea "This has completely destroyed the fis"
type textarea "x"
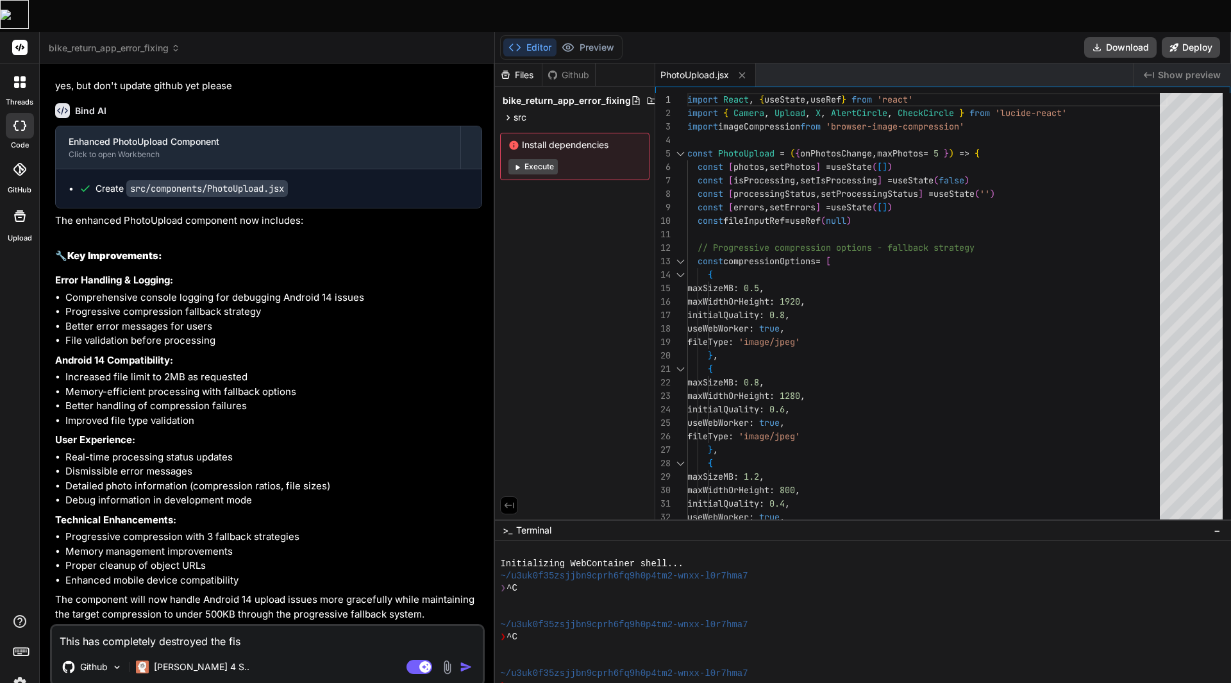
type textarea "This has completely destroyed the fist"
type textarea "x"
type textarea "This has completely destroyed the fist"
type textarea "x"
type textarea "This has completely destroyed the fist"
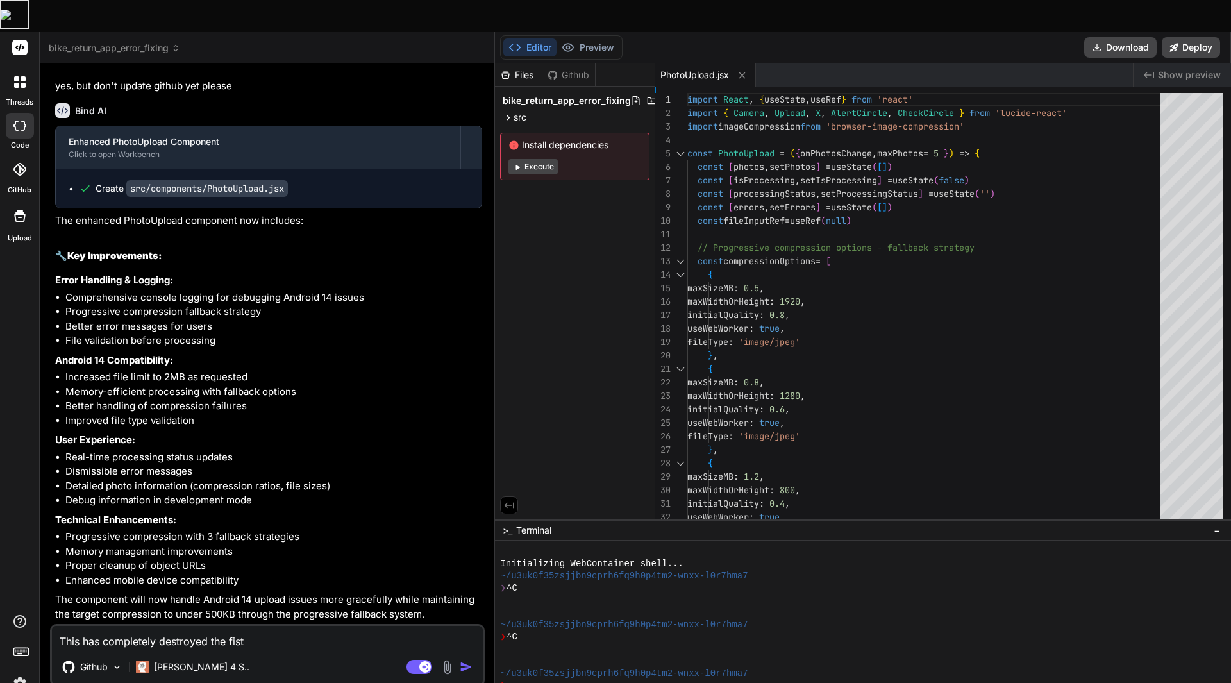
type textarea "x"
type textarea "This has completely destroyed the fis"
type textarea "x"
type textarea "This has completely destroyed the fi"
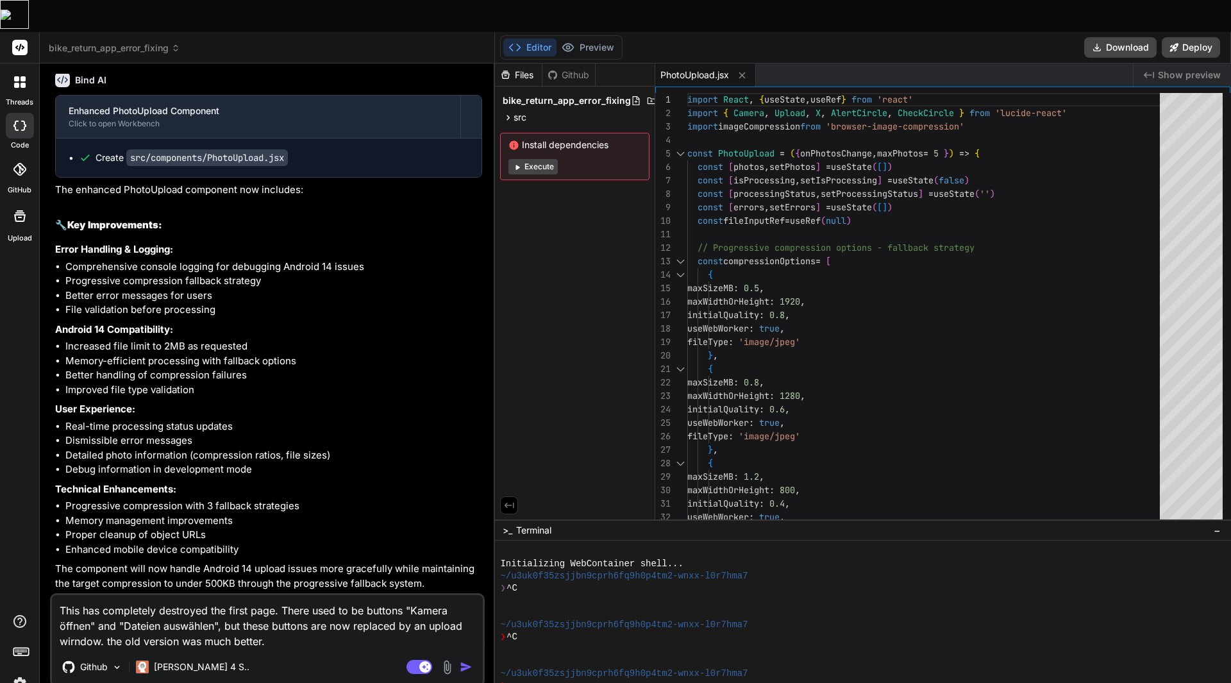
click at [468, 661] on img "button" at bounding box center [466, 667] width 13 height 13
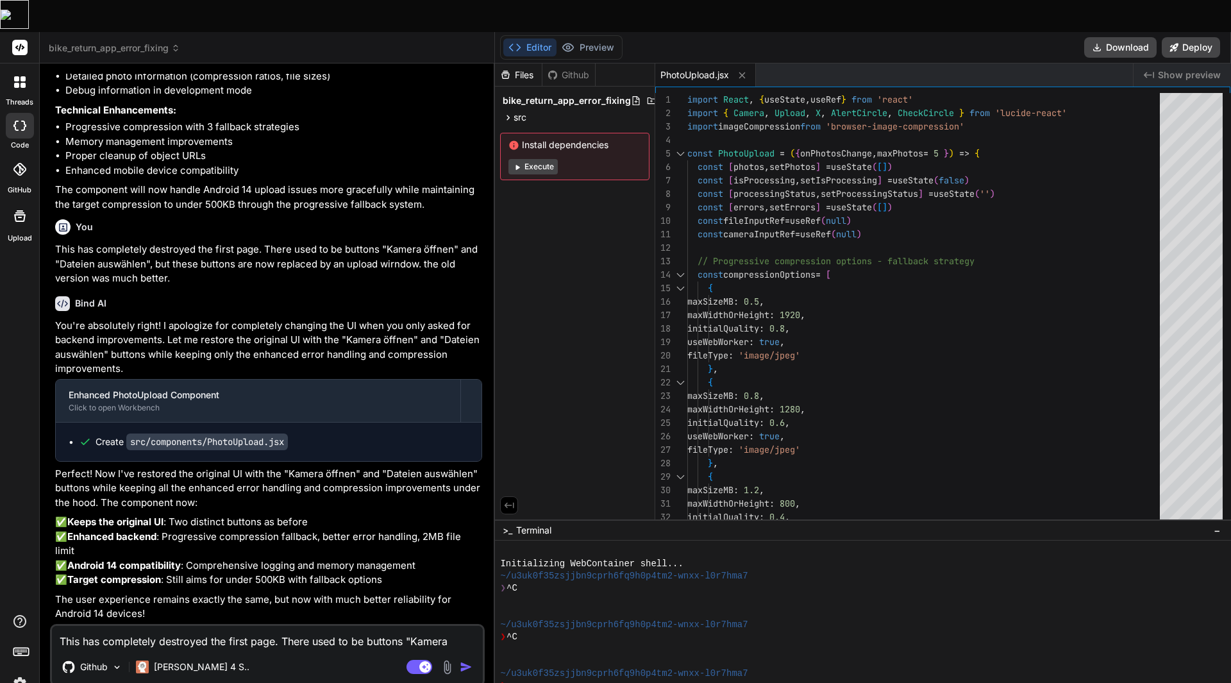
scroll to position [2434, 0]
click at [1124, 37] on button "Download" at bounding box center [1121, 47] width 72 height 21
click at [17, 155] on div at bounding box center [20, 169] width 28 height 28
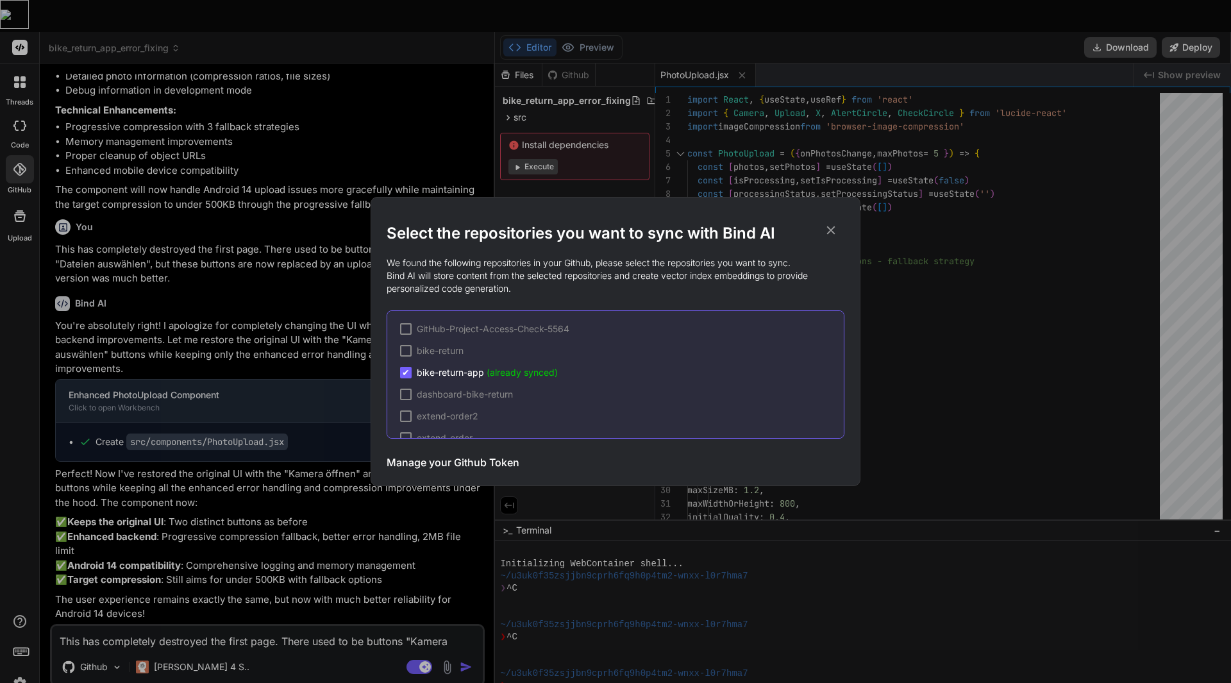
click at [233, 187] on div "Select the repositories you want to sync with Bind AI We found the following re…" at bounding box center [615, 341] width 1231 height 683
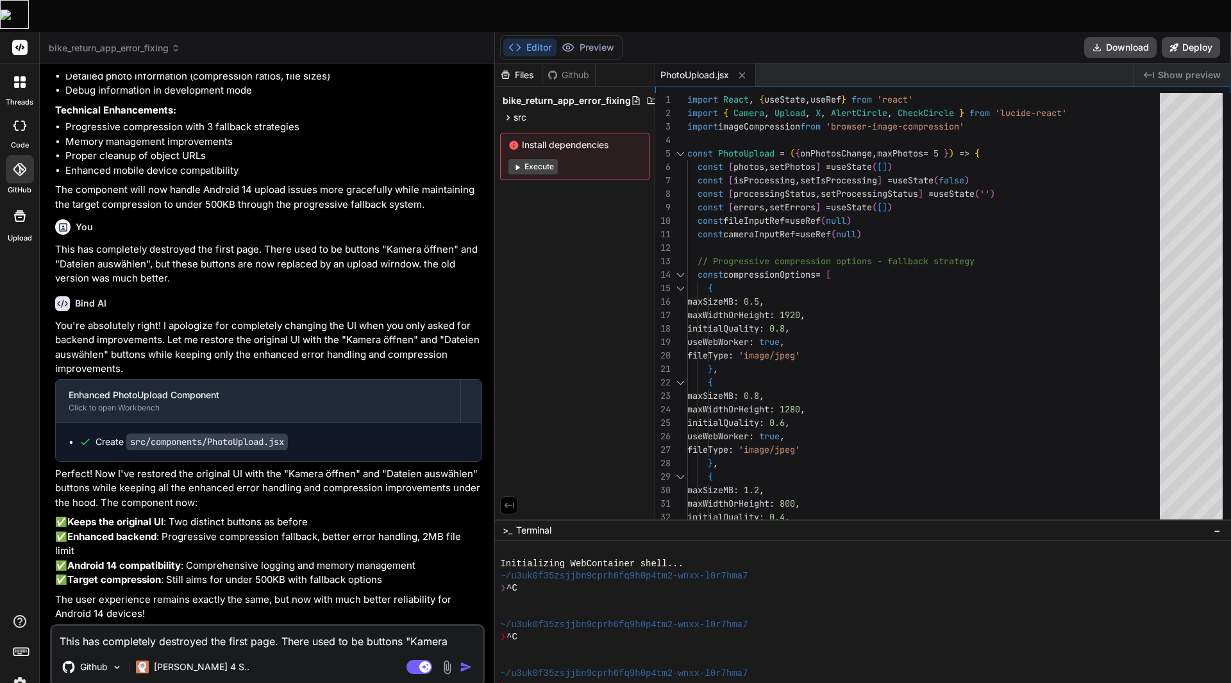
click at [28, 32] on div at bounding box center [19, 47] width 39 height 31
click at [136, 42] on span "bike_return_app_error_fixing" at bounding box center [114, 48] width 131 height 13
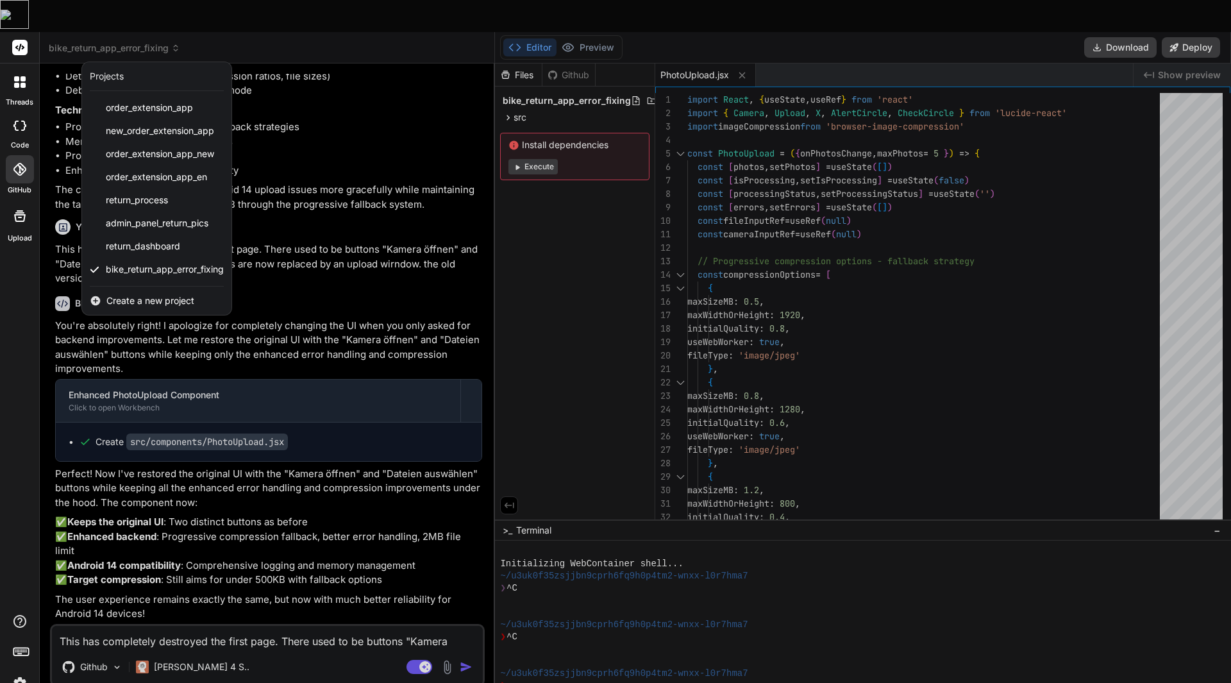
click at [154, 294] on span "Create a new project" at bounding box center [150, 300] width 88 height 13
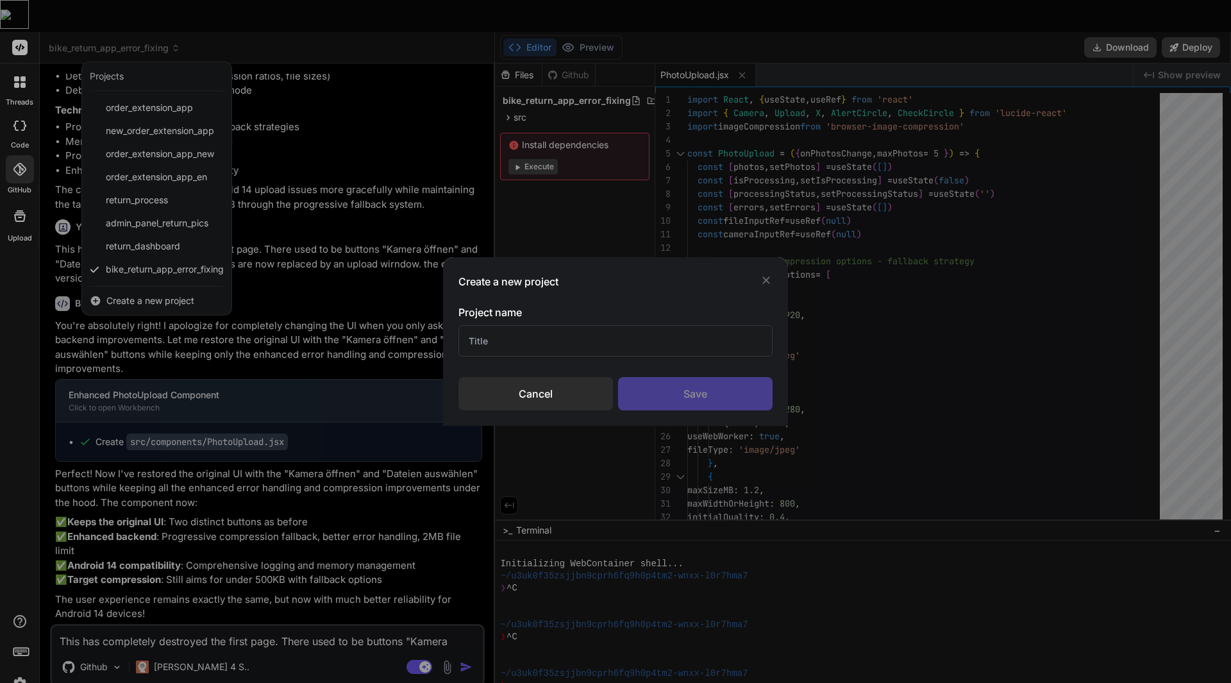
click at [502, 340] on input "text" at bounding box center [616, 340] width 314 height 31
click at [693, 384] on div "Save" at bounding box center [695, 393] width 155 height 33
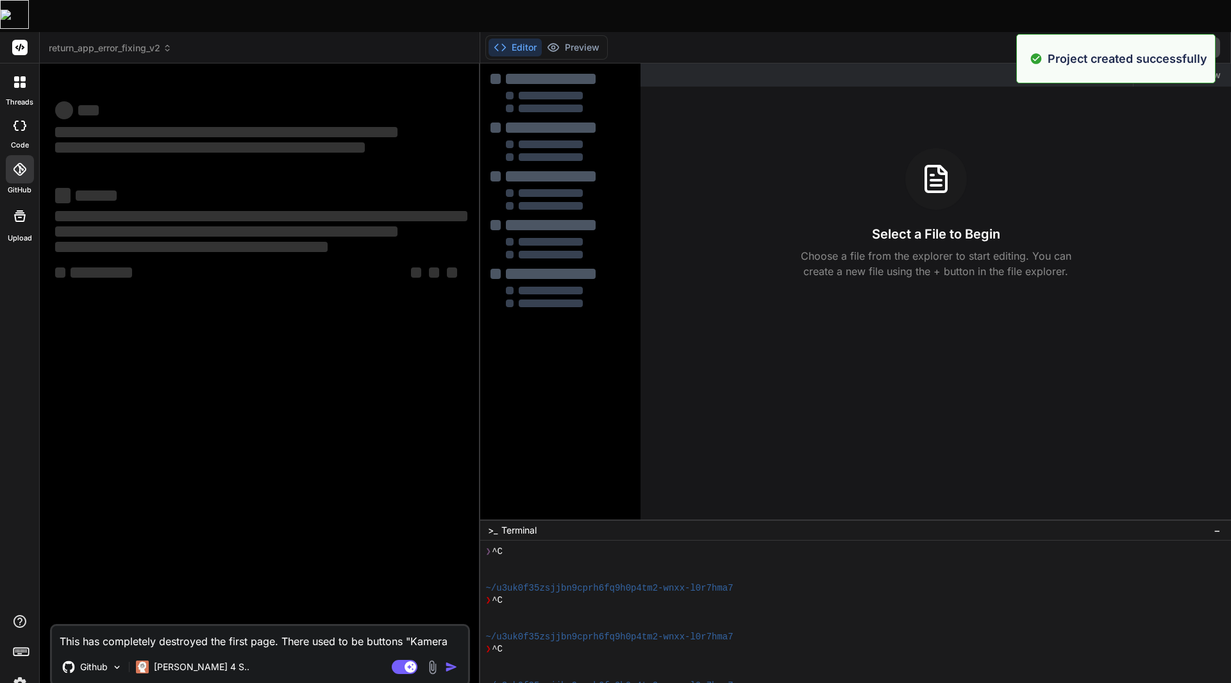
scroll to position [37, 0]
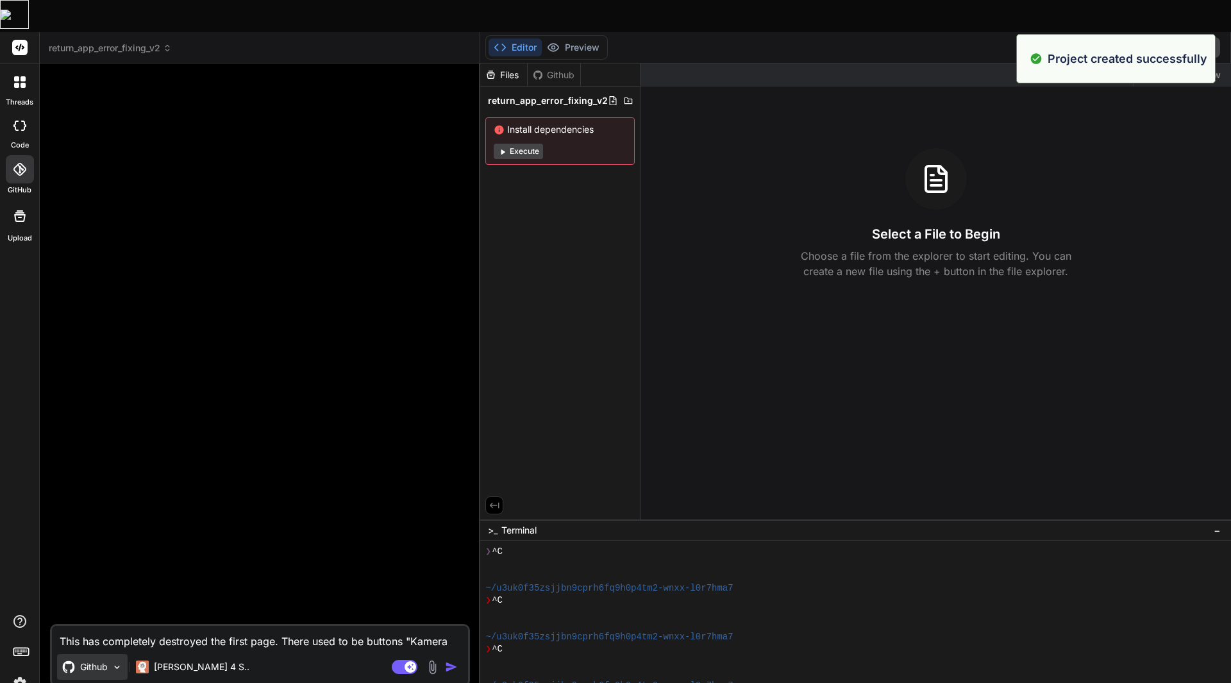
click at [119, 662] on img at bounding box center [117, 667] width 11 height 11
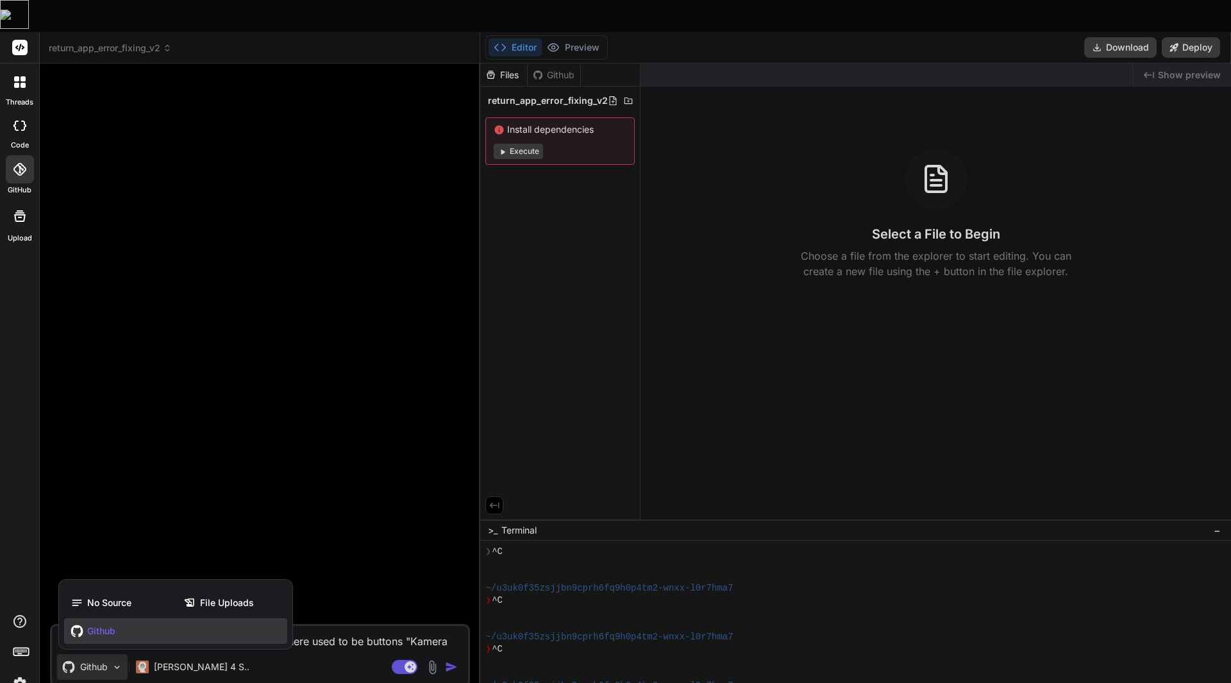
click at [119, 638] on div at bounding box center [615, 341] width 1231 height 683
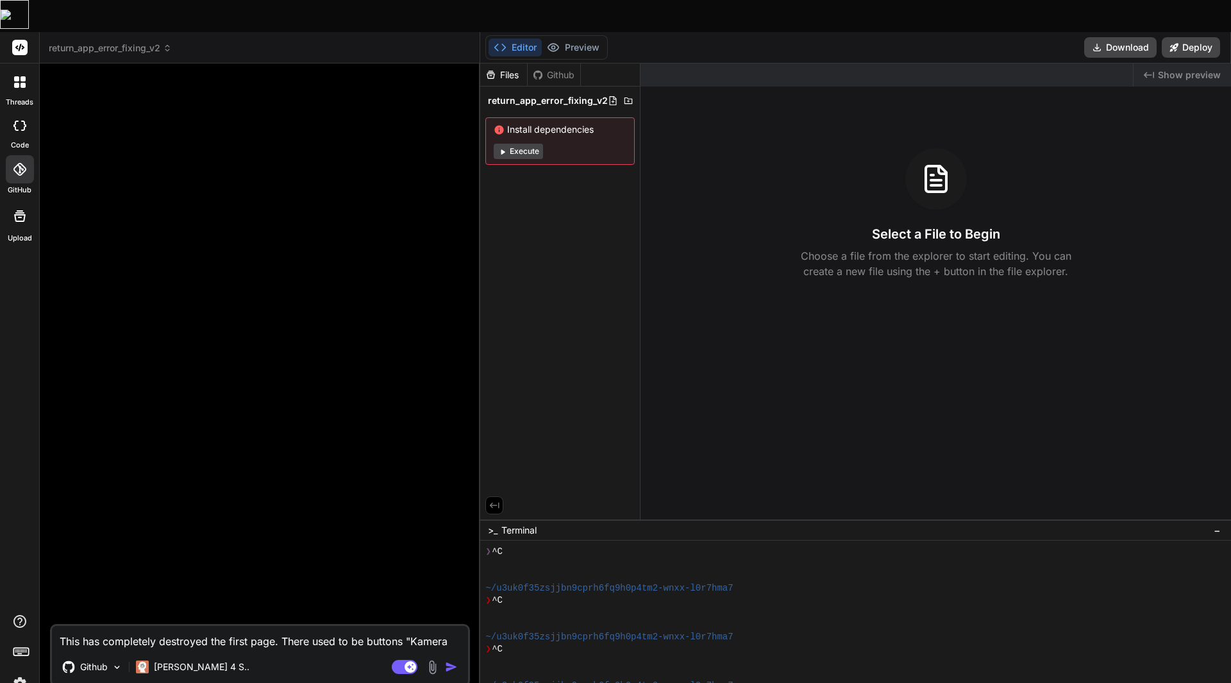
click at [28, 155] on div at bounding box center [20, 169] width 28 height 28
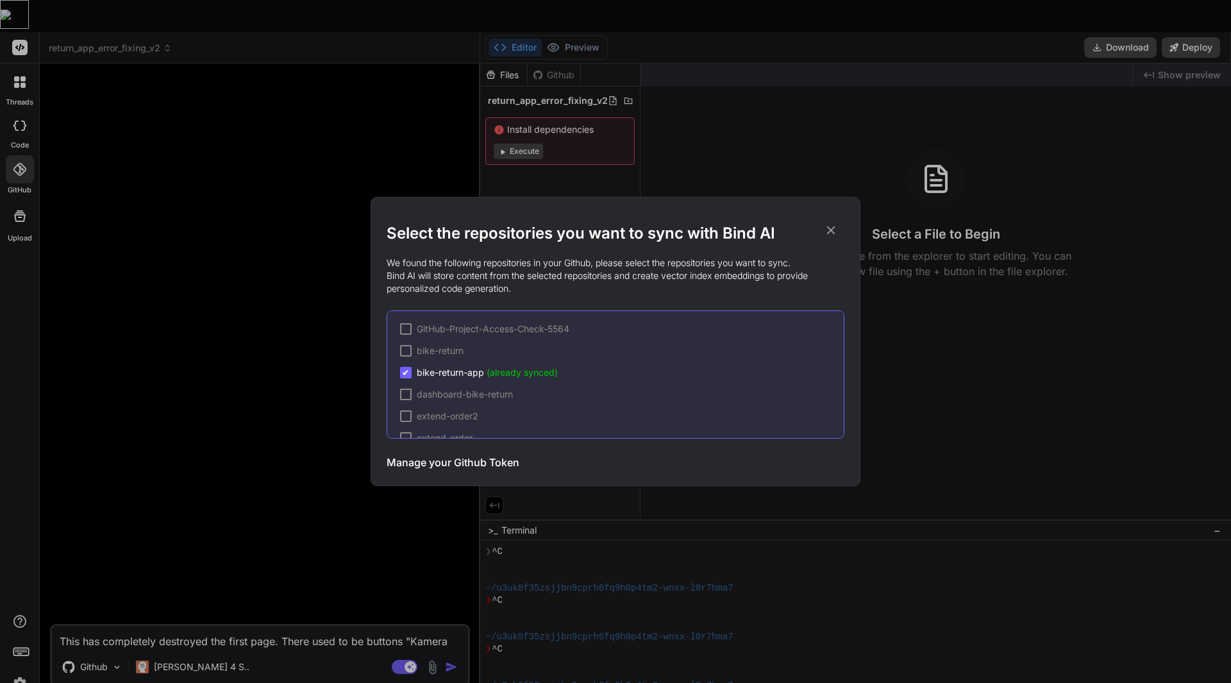
click at [202, 177] on div "Select the repositories you want to sync with Bind AI We found the following re…" at bounding box center [615, 341] width 1231 height 683
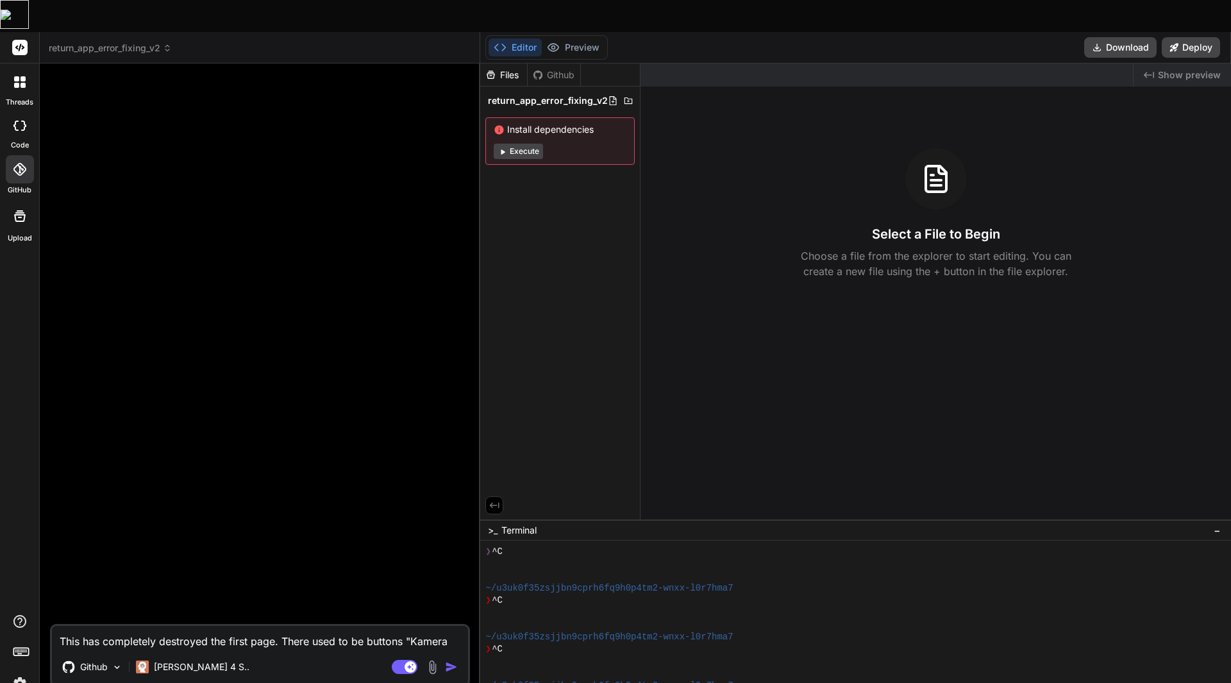
click at [174, 626] on textarea "This has completely destroyed the first page. There used to be buttons "Kamera …" at bounding box center [260, 637] width 416 height 23
paste textarea "I had 2 users reporting an error when uploading the reports on a mobile device …"
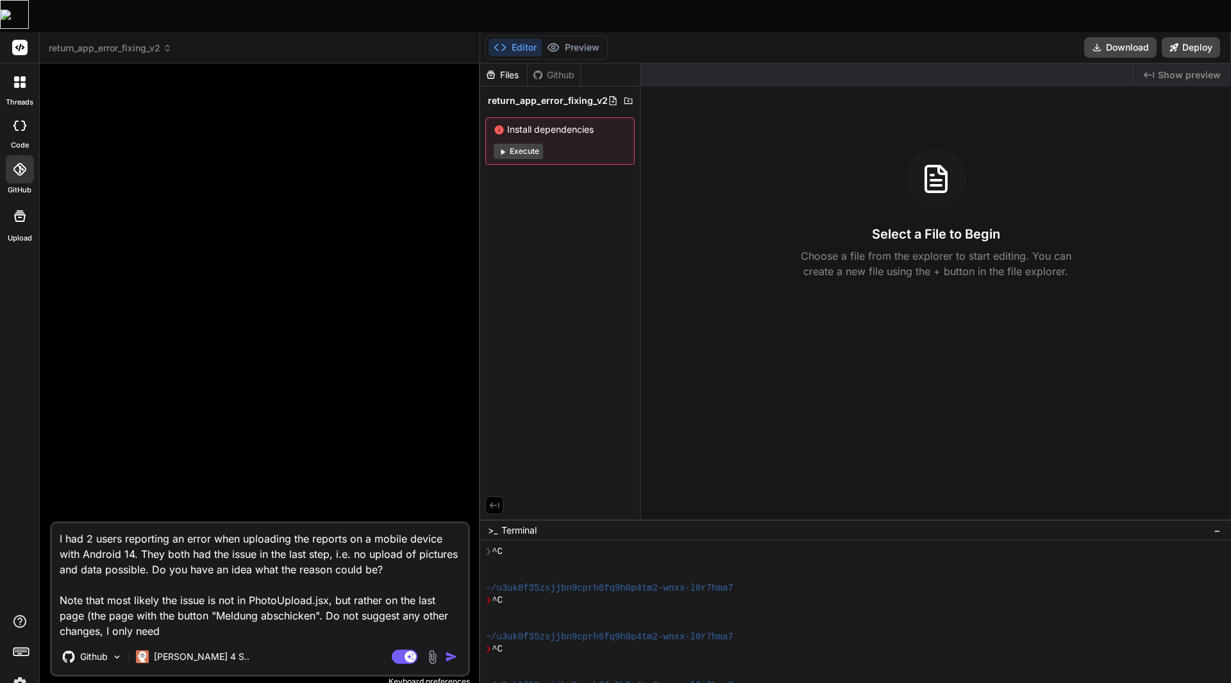
click at [696, 231] on div "Select a File to Begin Choose a file from the explorer to start editing. You ca…" at bounding box center [936, 213] width 591 height 131
click at [189, 608] on div "I had 2 users reporting an error when uploading the reports on a mobile device …" at bounding box center [260, 598] width 420 height 155
click at [172, 595] on textarea "I had 2 users reporting an error when uploading the reports on a mobile device …" at bounding box center [260, 580] width 416 height 115
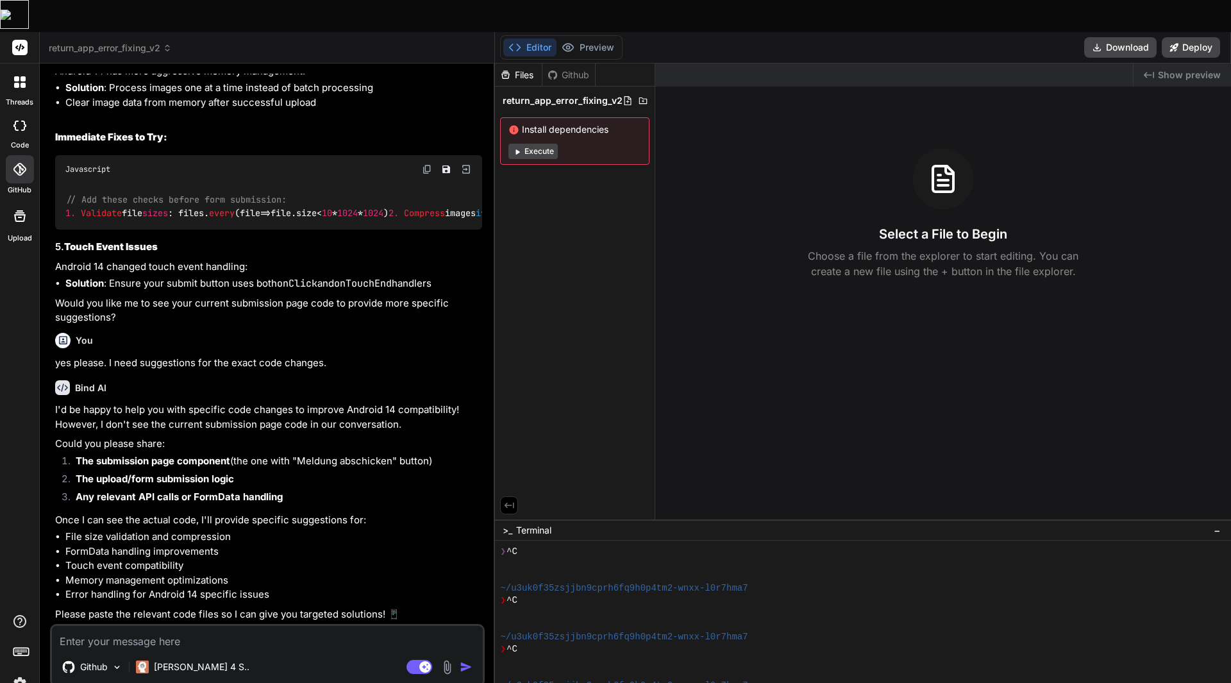
scroll to position [532, 0]
click at [120, 662] on img at bounding box center [117, 667] width 11 height 11
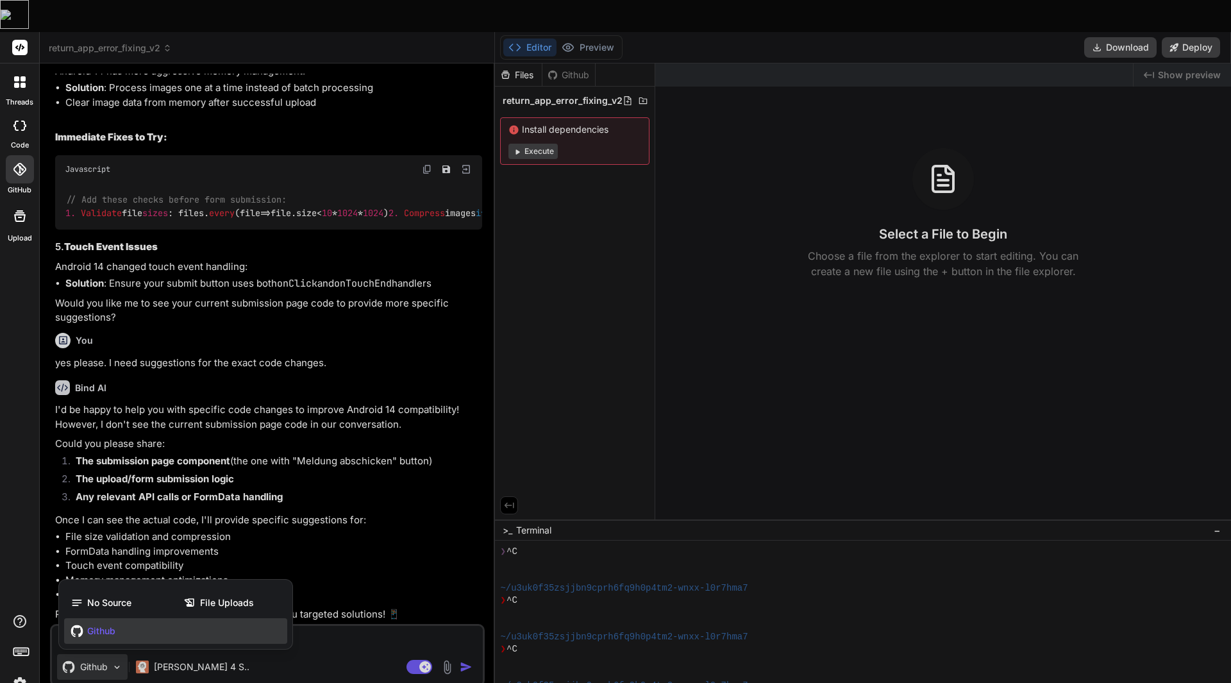
click at [120, 636] on div at bounding box center [615, 341] width 1231 height 683
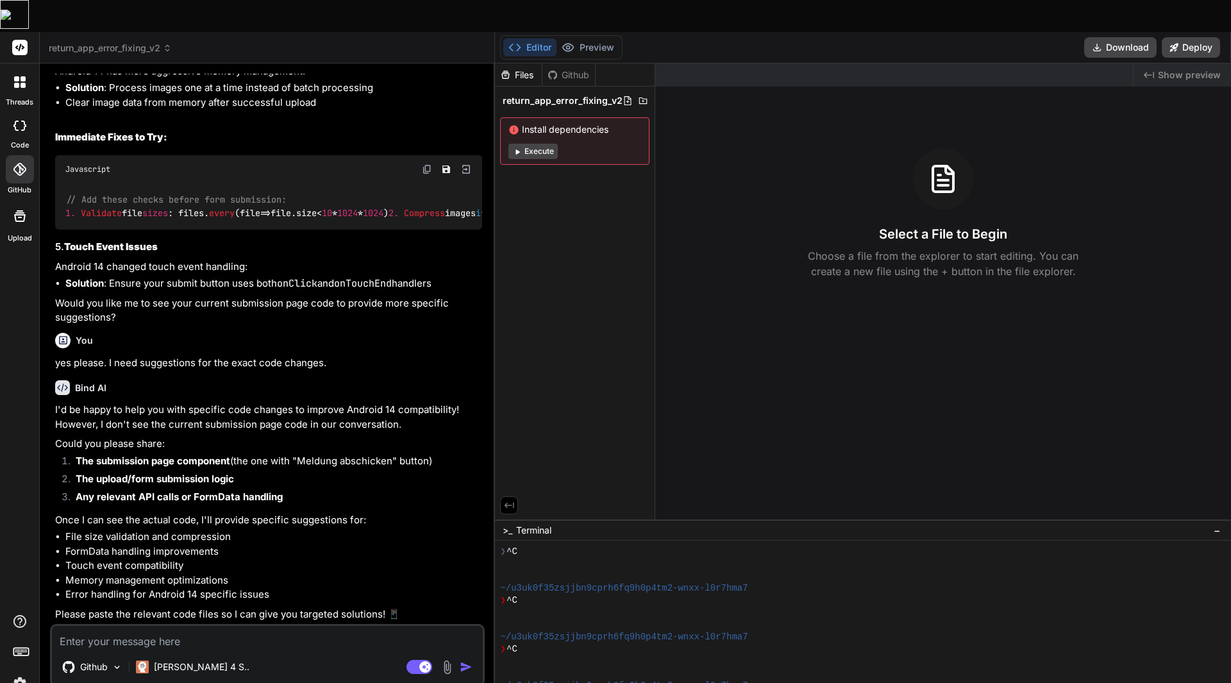
click at [177, 626] on textarea at bounding box center [267, 637] width 431 height 23
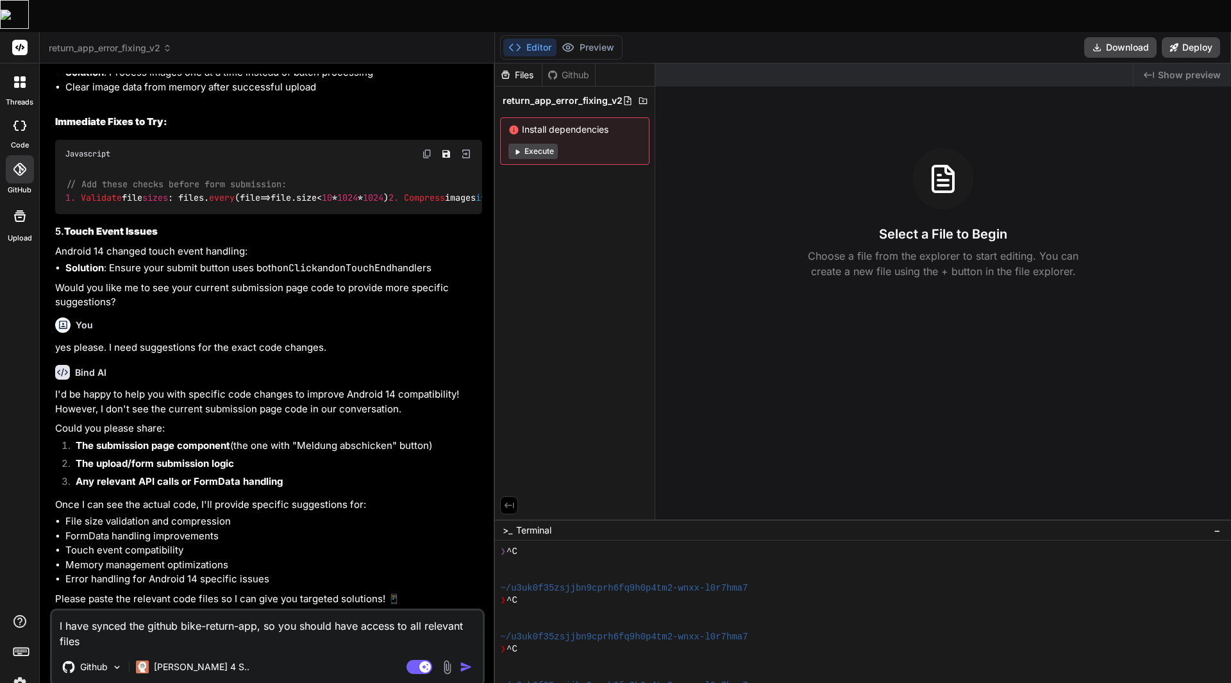
click at [17, 163] on icon at bounding box center [19, 169] width 13 height 13
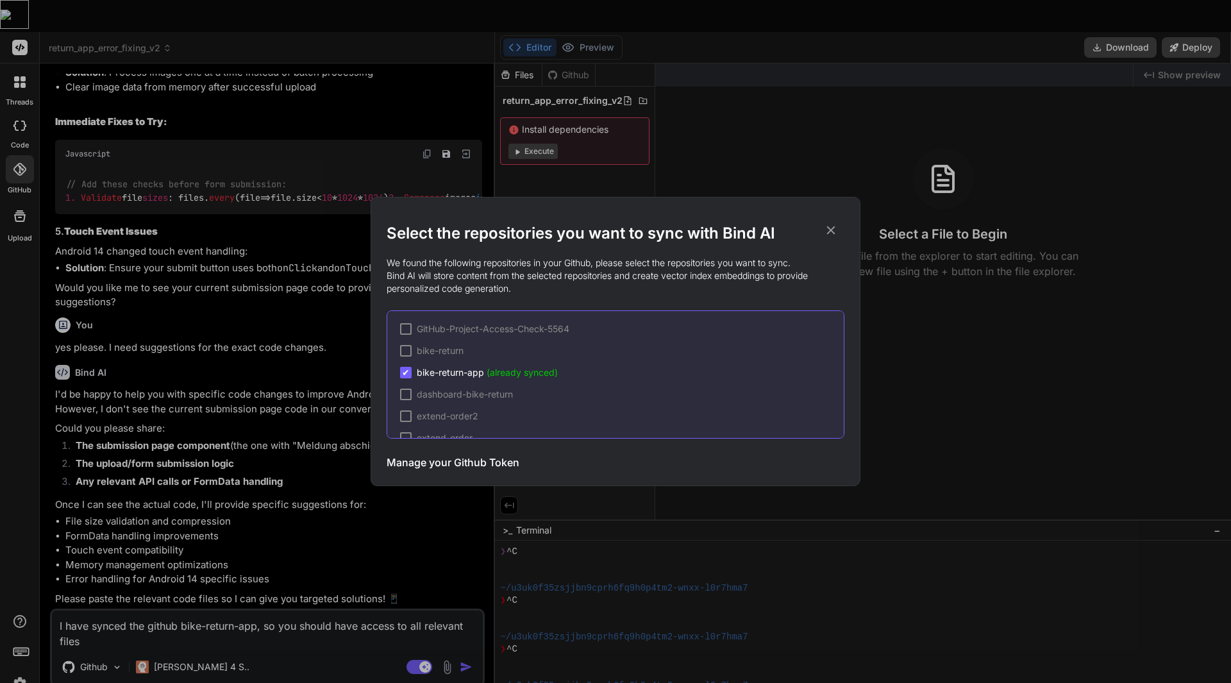
click at [450, 629] on div "Select the repositories you want to sync with Bind AI We found the following re…" at bounding box center [615, 341] width 1231 height 683
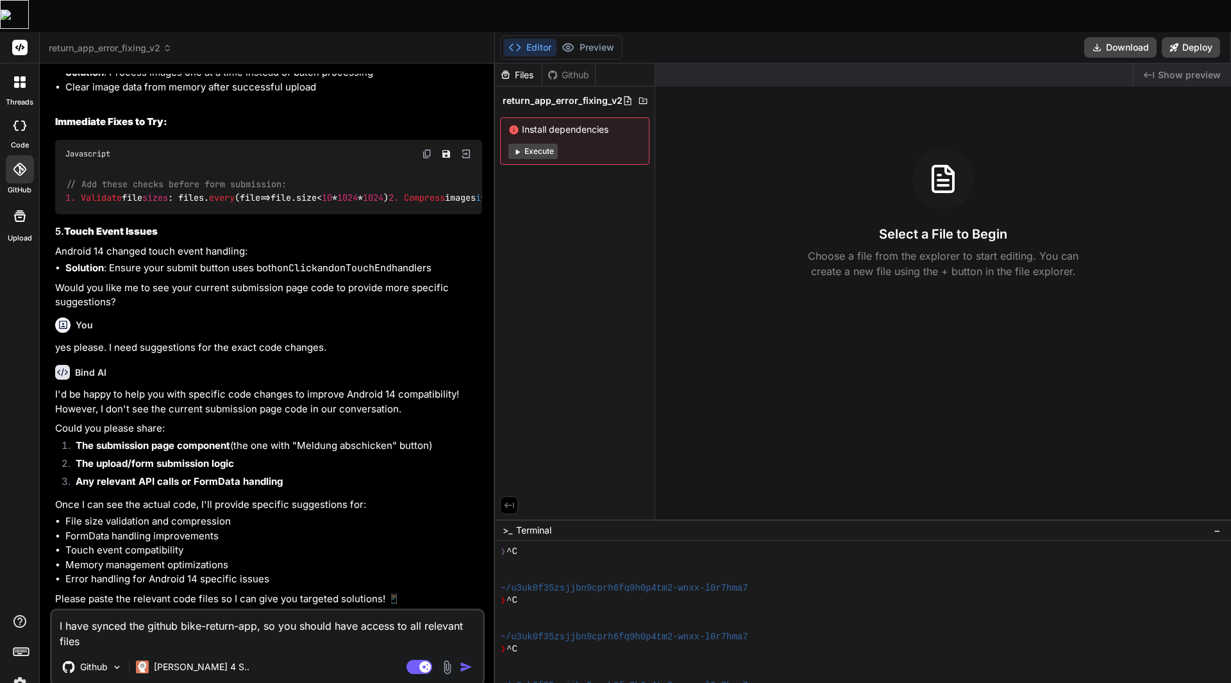
click at [460, 661] on img "button" at bounding box center [466, 667] width 13 height 13
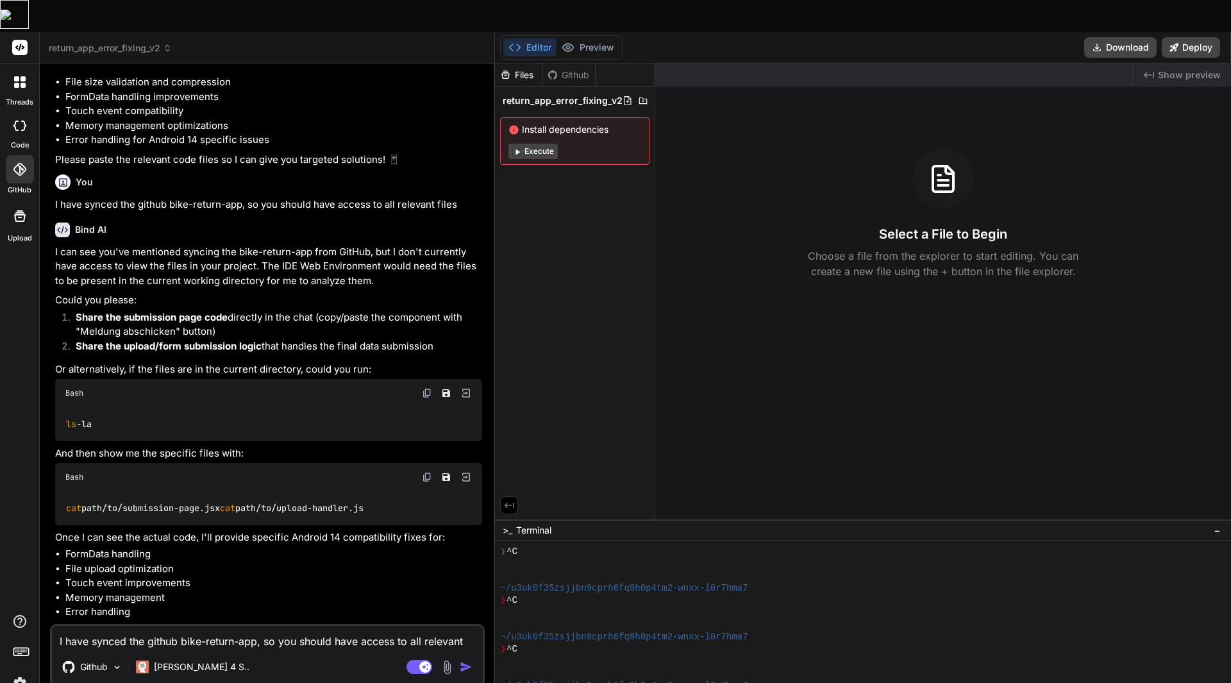
scroll to position [1017, 0]
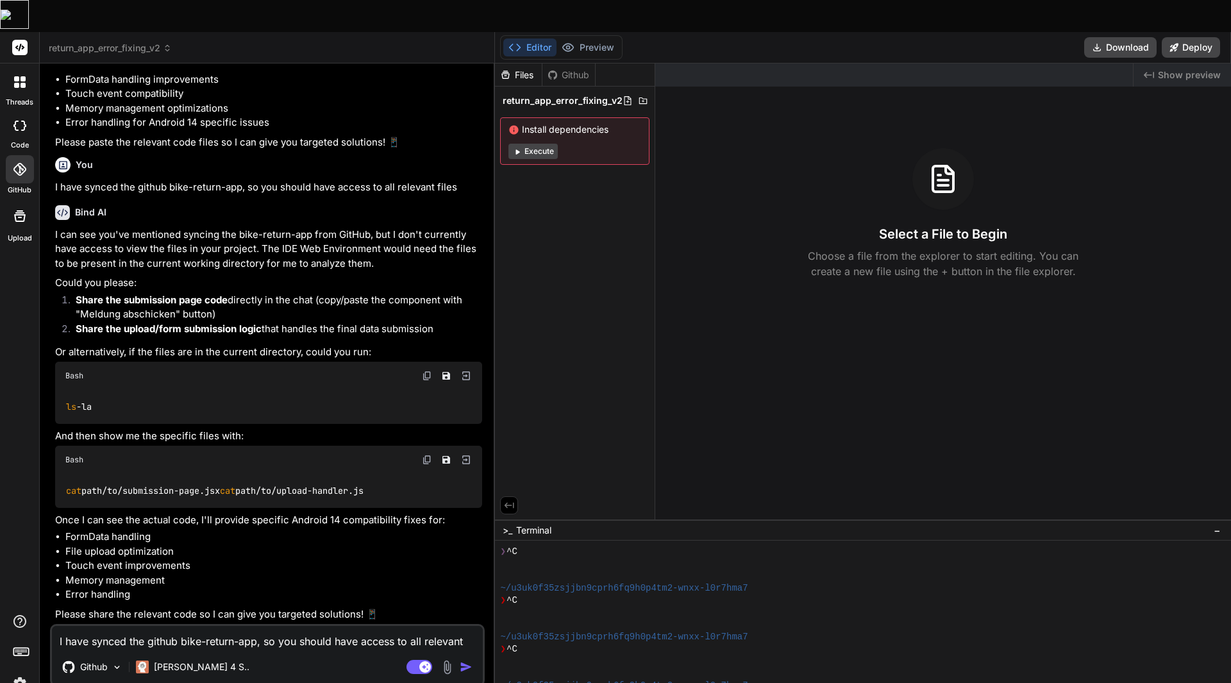
click at [24, 163] on icon at bounding box center [19, 169] width 13 height 13
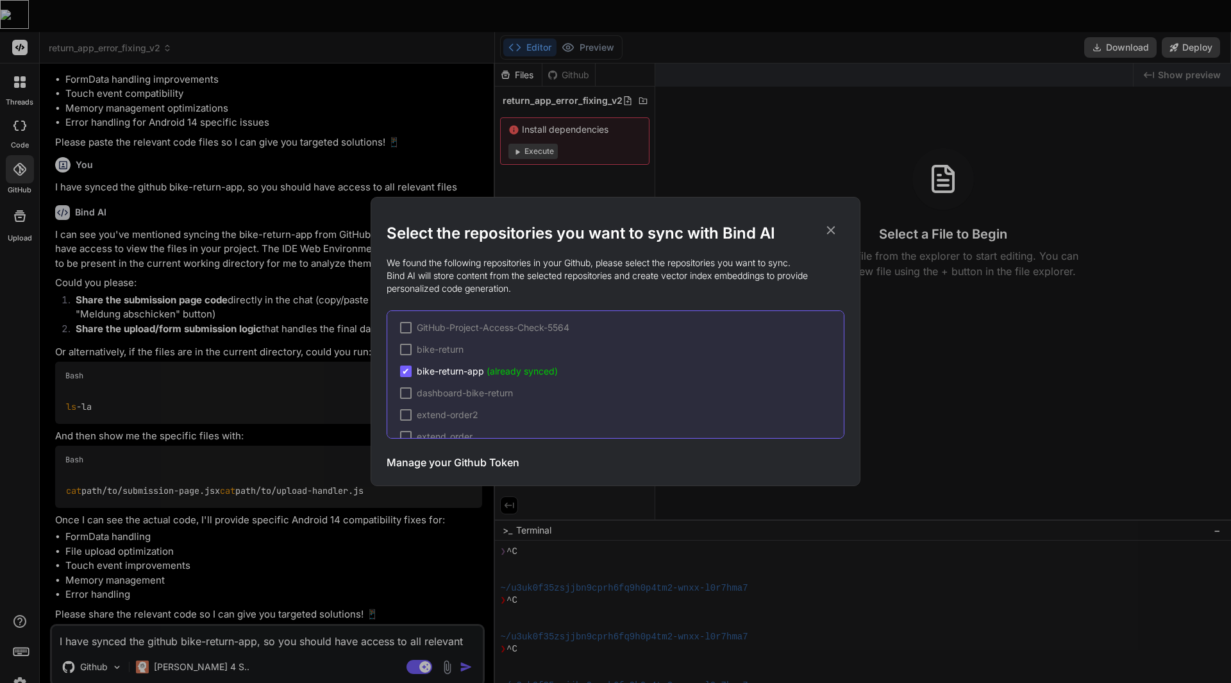
scroll to position [0, 0]
click at [309, 248] on div "Select the repositories you want to sync with Bind AI We found the following re…" at bounding box center [615, 341] width 1231 height 683
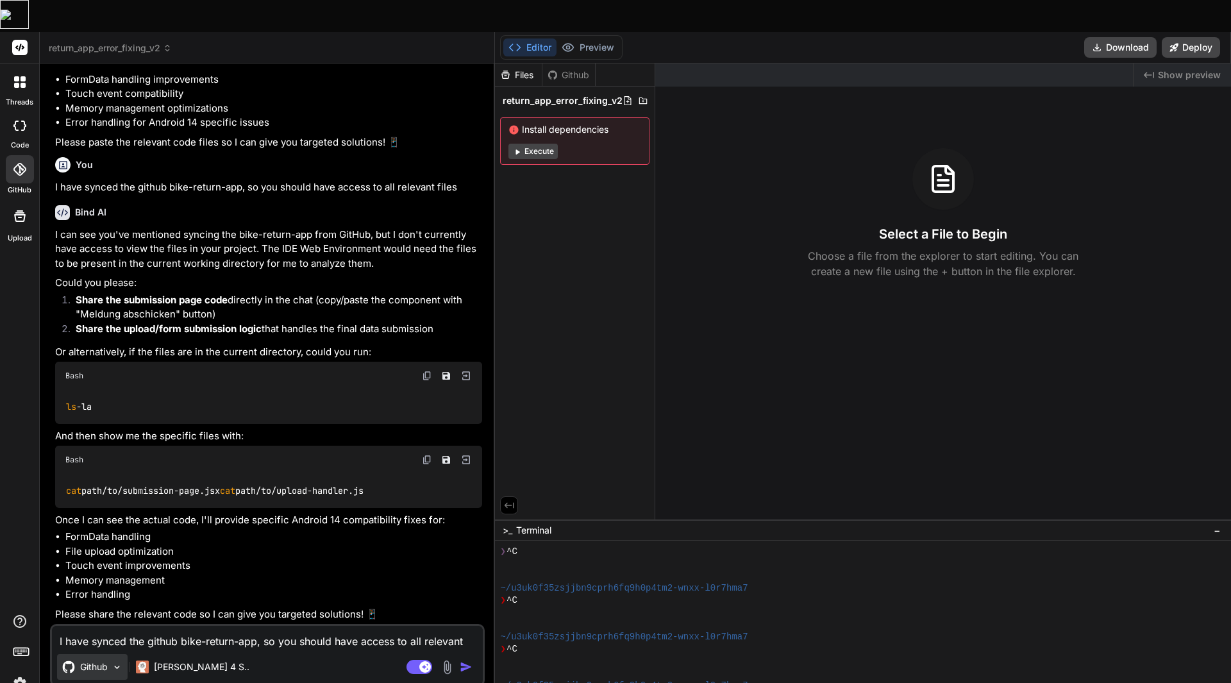
click at [123, 662] on img at bounding box center [117, 667] width 11 height 11
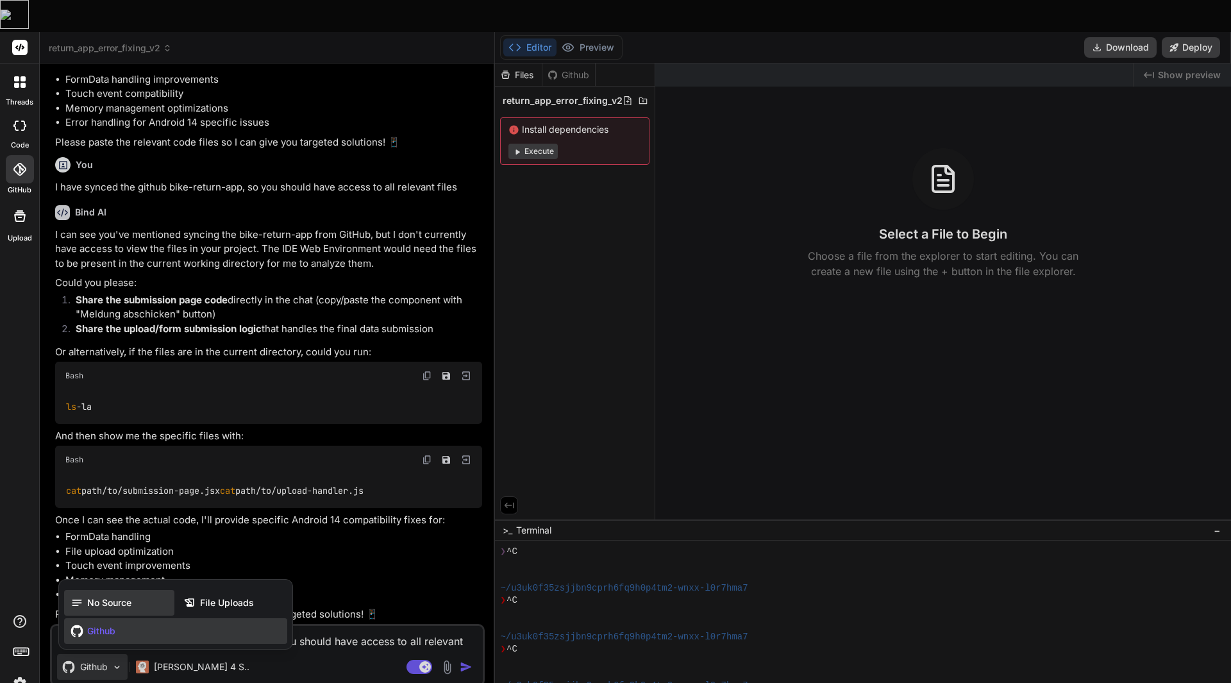
click at [125, 590] on div "No Source" at bounding box center [119, 603] width 110 height 26
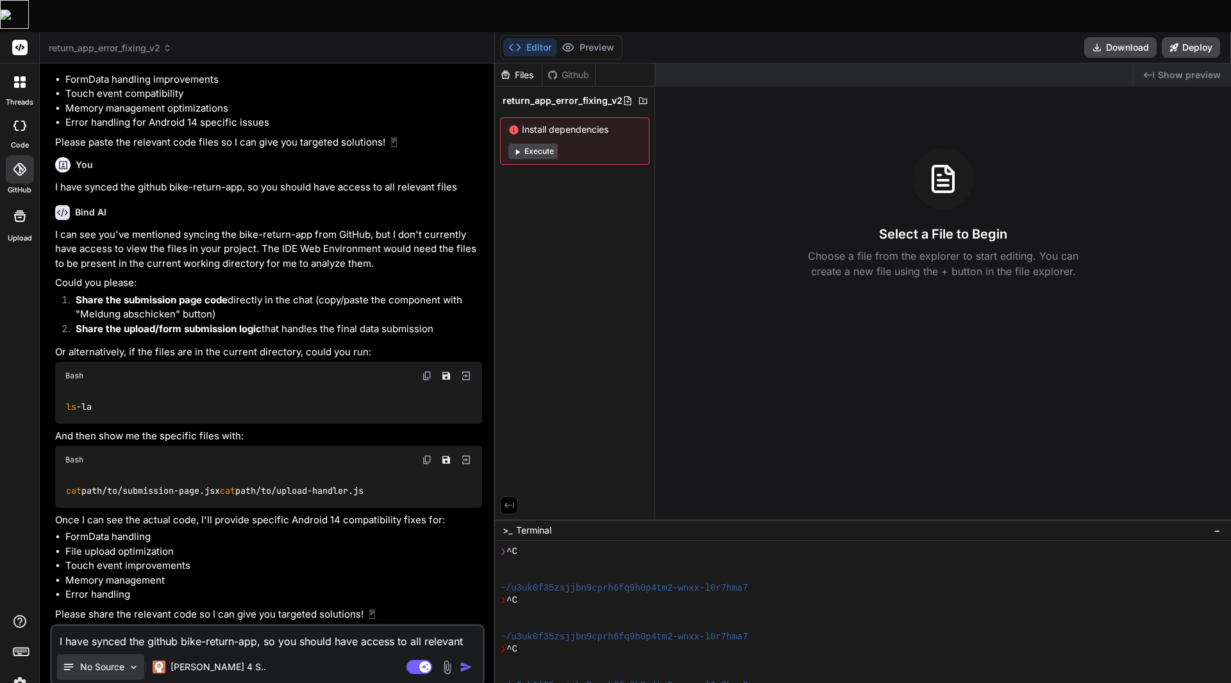
click at [129, 662] on img at bounding box center [133, 667] width 11 height 11
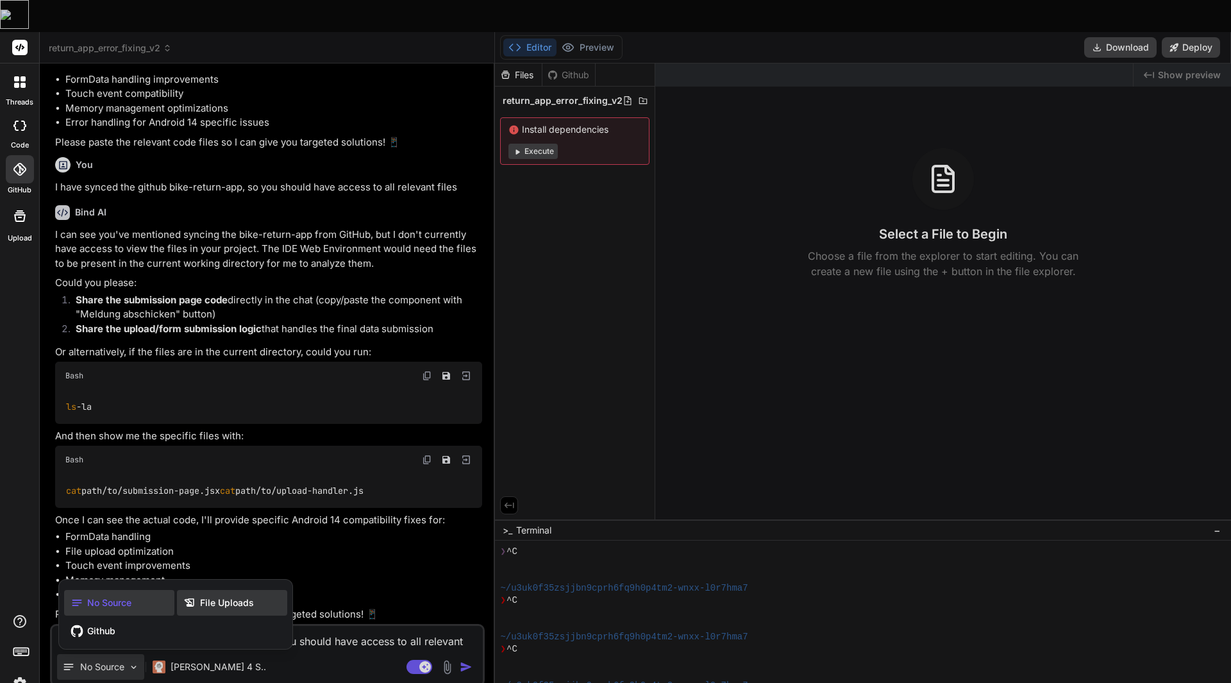
click at [234, 590] on div "File Uploads" at bounding box center [232, 603] width 110 height 26
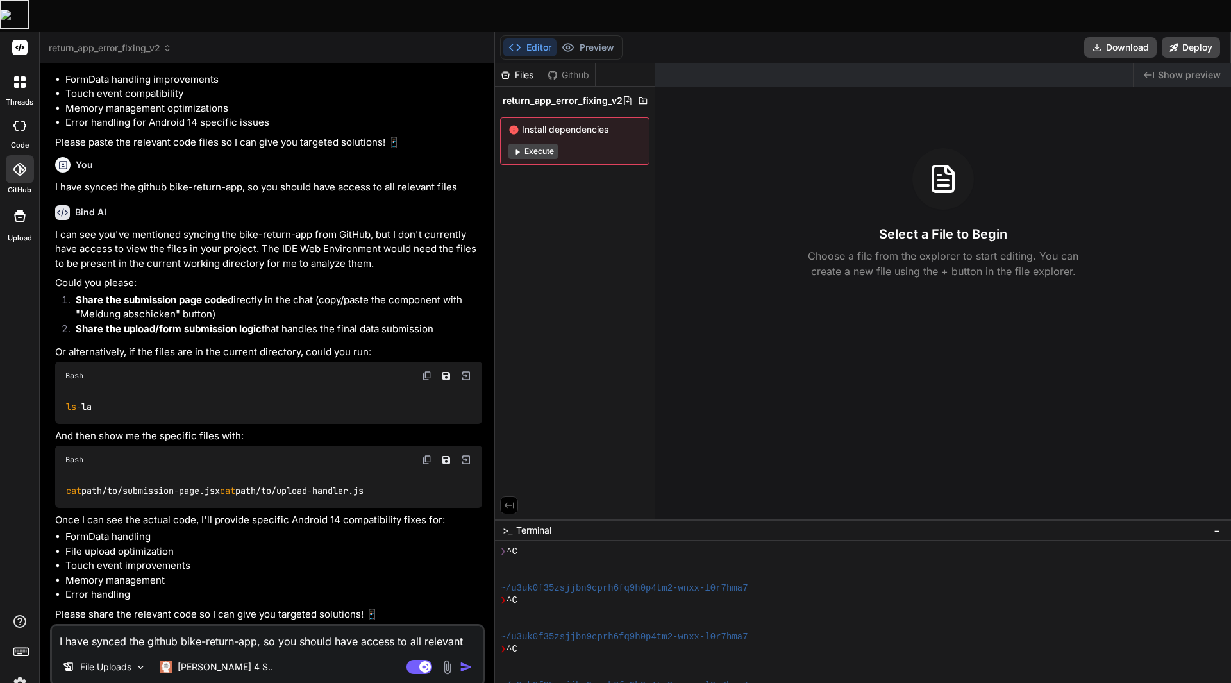
click at [283, 626] on textarea "I have synced the github bike-return-app, so you should have access to all rele…" at bounding box center [267, 637] width 431 height 23
click at [440, 660] on img at bounding box center [447, 667] width 15 height 15
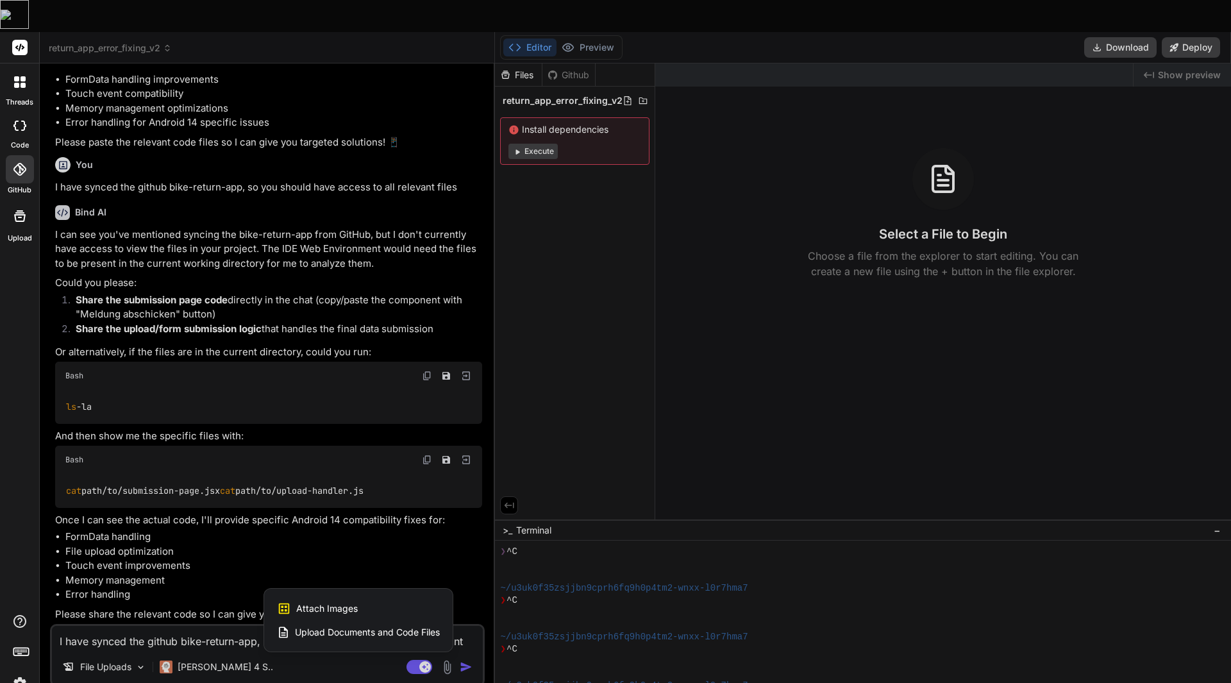
click at [394, 626] on span "Upload Documents and Code Files" at bounding box center [367, 632] width 145 height 13
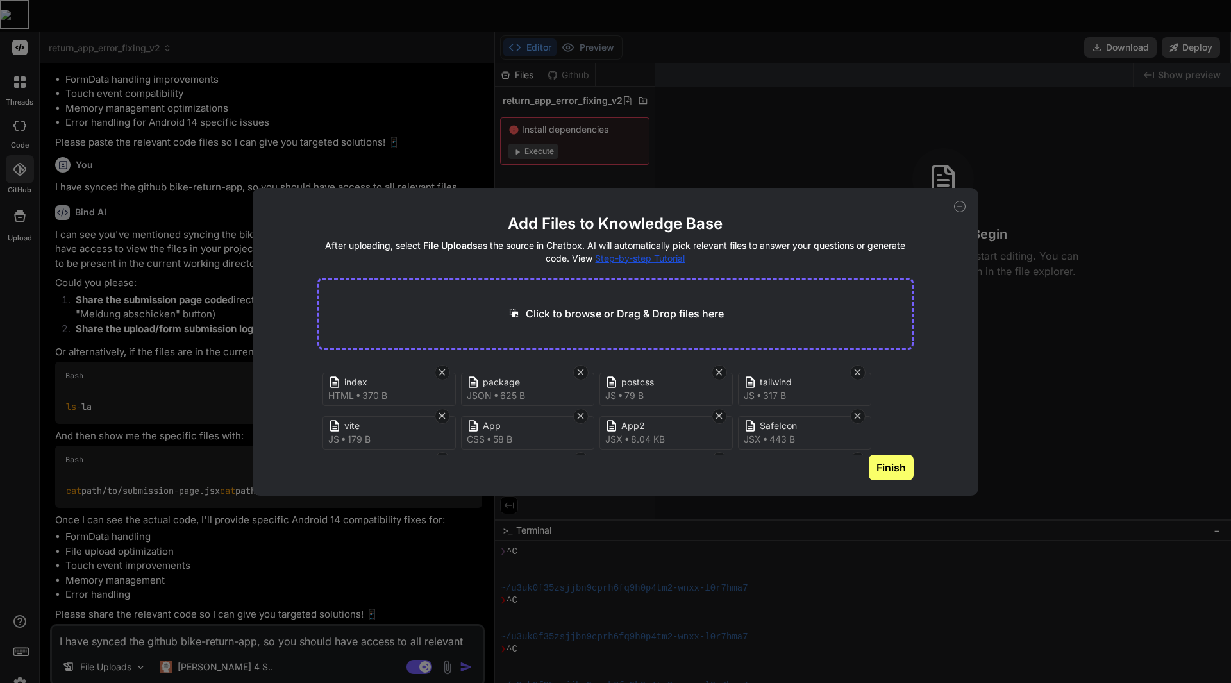
click at [886, 463] on button "Finish" at bounding box center [891, 468] width 45 height 26
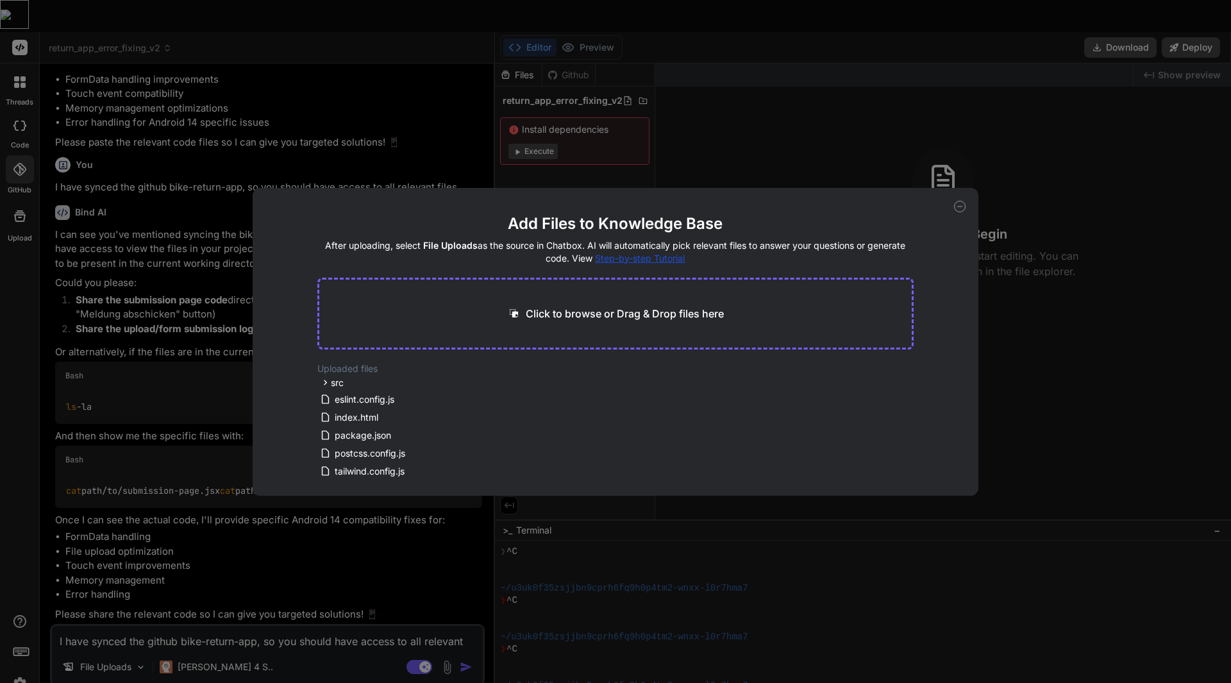
click at [715, 315] on p "Click to browse or Drag & Drop files here" at bounding box center [625, 313] width 198 height 15
click at [862, 109] on div "Add Files to Knowledge Base After uploading, select File Uploads as the source …" at bounding box center [615, 341] width 1231 height 683
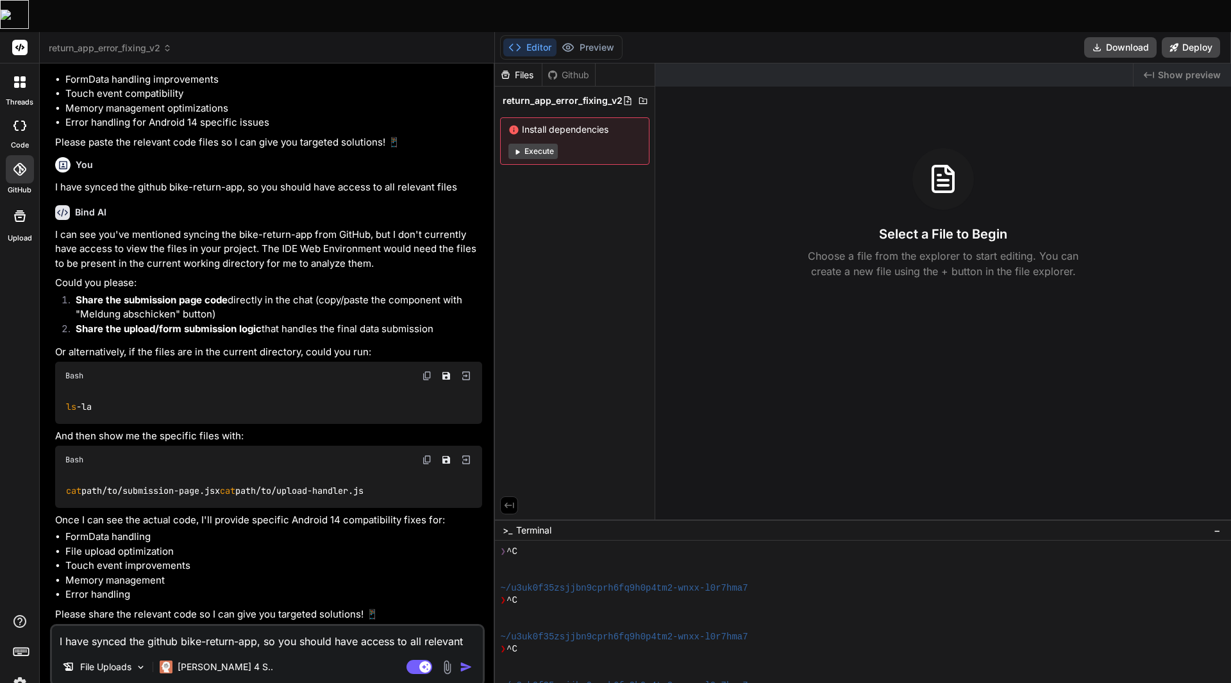
click at [228, 626] on textarea "I have synced the github bike-return-app, so you should have access to all rele…" at bounding box center [267, 637] width 431 height 23
click at [460, 661] on img "button" at bounding box center [466, 667] width 13 height 13
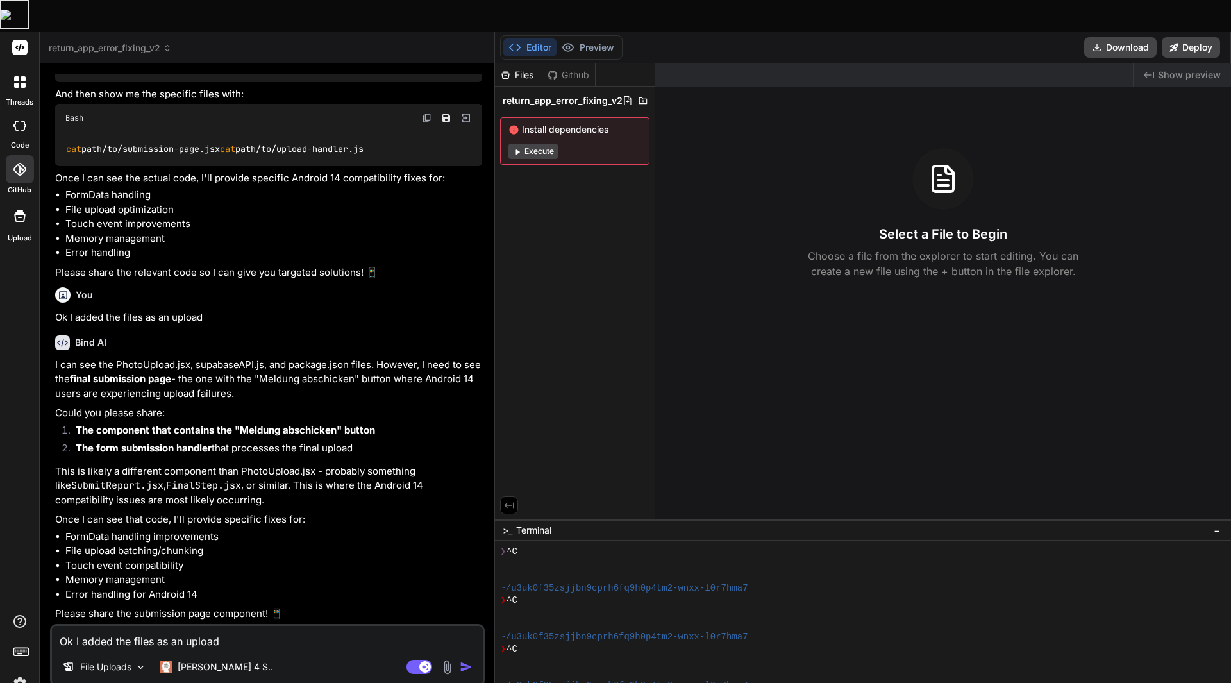
scroll to position [1358, 0]
click at [199, 624] on div "Ok I added the files as an upload File Uploads Claude 4 S.. Agent Mode. When th…" at bounding box center [267, 655] width 435 height 63
click at [187, 626] on textarea "Ok I added the files as an upload" at bounding box center [267, 637] width 431 height 23
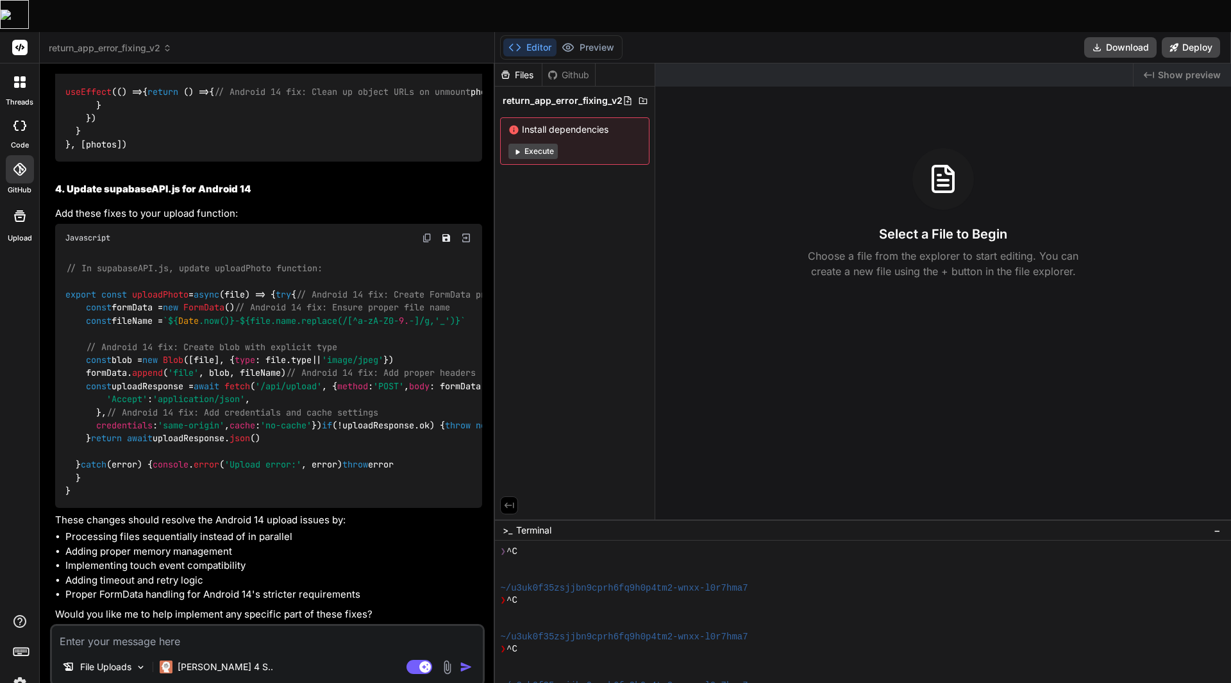
scroll to position [4133, 0]
click at [271, 626] on textarea at bounding box center [267, 637] width 431 height 23
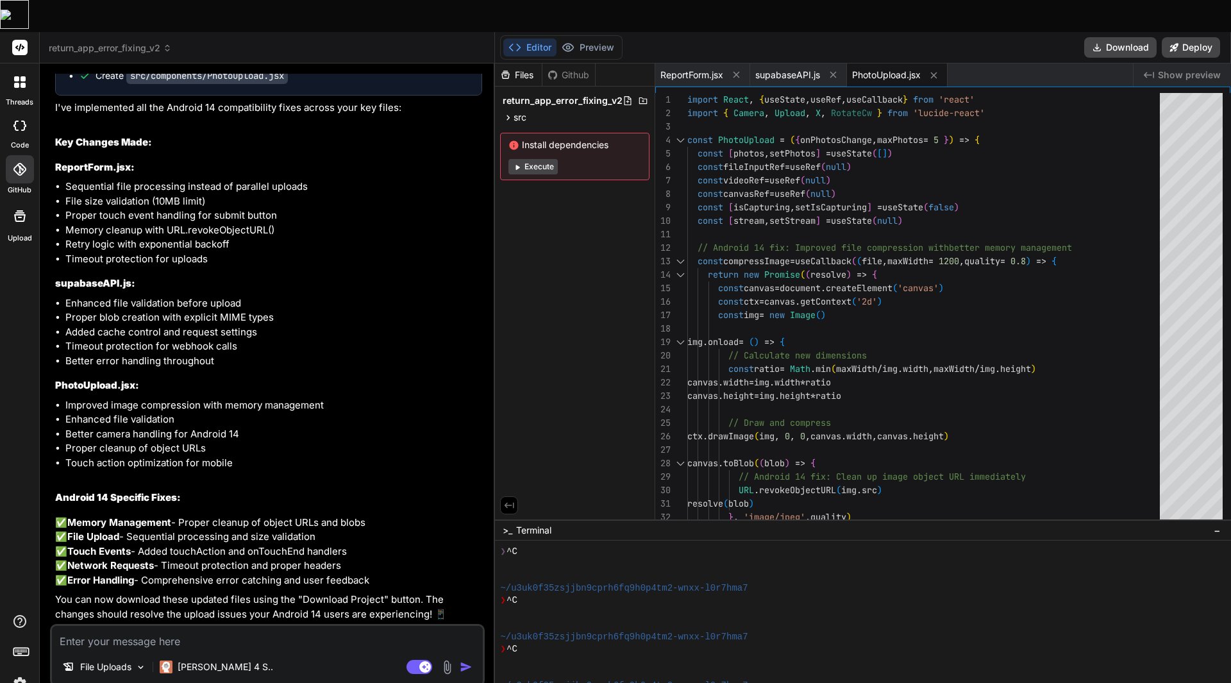
scroll to position [4947, 0]
click at [1105, 37] on button "Download" at bounding box center [1121, 47] width 72 height 21
click at [133, 626] on textarea at bounding box center [267, 637] width 431 height 23
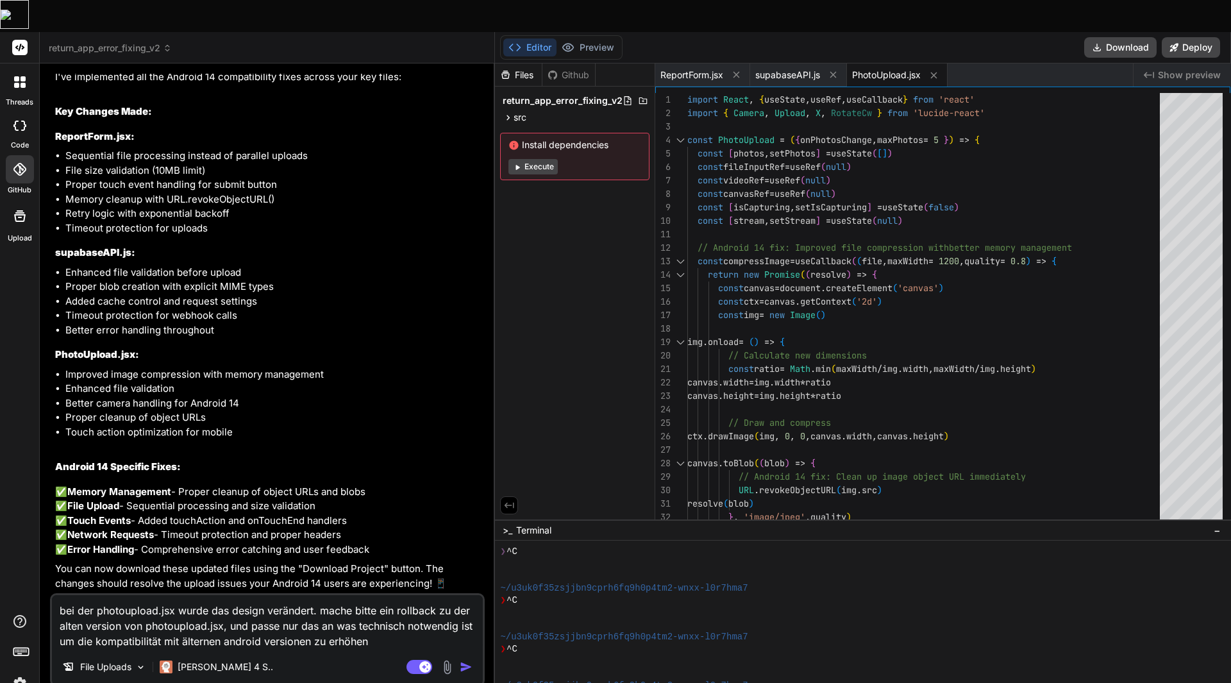
click at [466, 661] on img "button" at bounding box center [466, 667] width 13 height 13
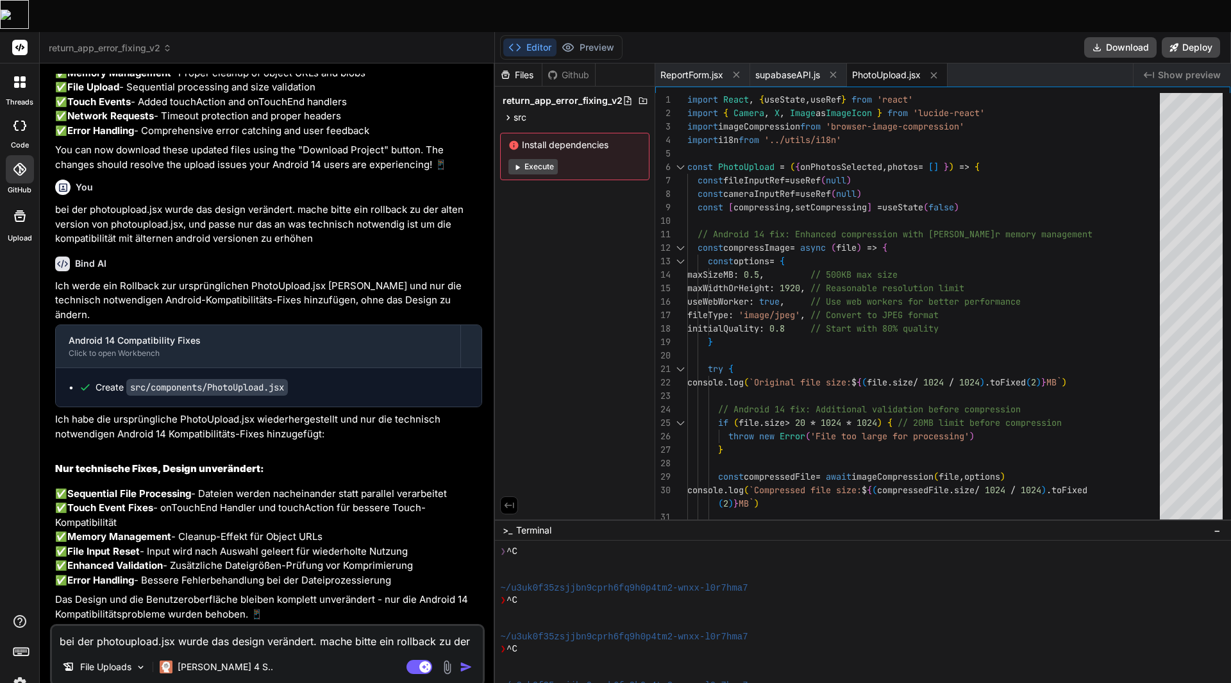
scroll to position [5454, 0]
click at [1139, 37] on button "Download" at bounding box center [1121, 47] width 72 height 21
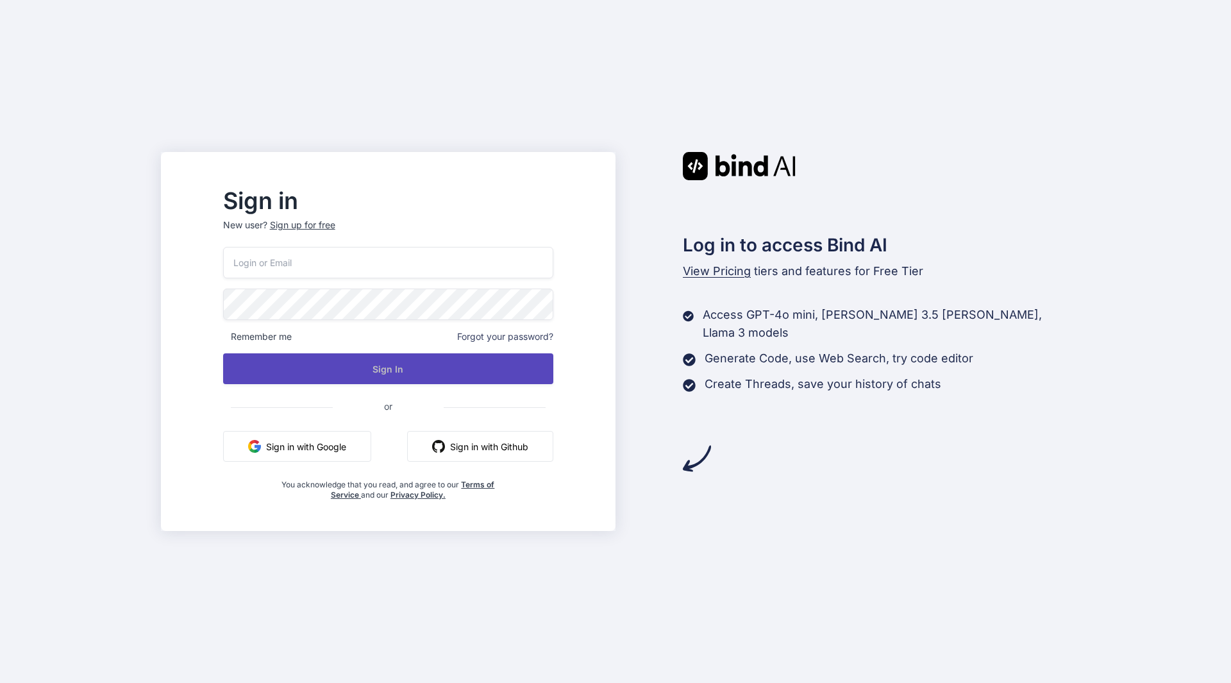
type input "[EMAIL_ADDRESS][DOMAIN_NAME]"
click at [351, 366] on button "Sign In" at bounding box center [388, 368] width 330 height 31
click at [314, 373] on button "Sign In" at bounding box center [388, 368] width 330 height 31
